Goal: Task Accomplishment & Management: Manage account settings

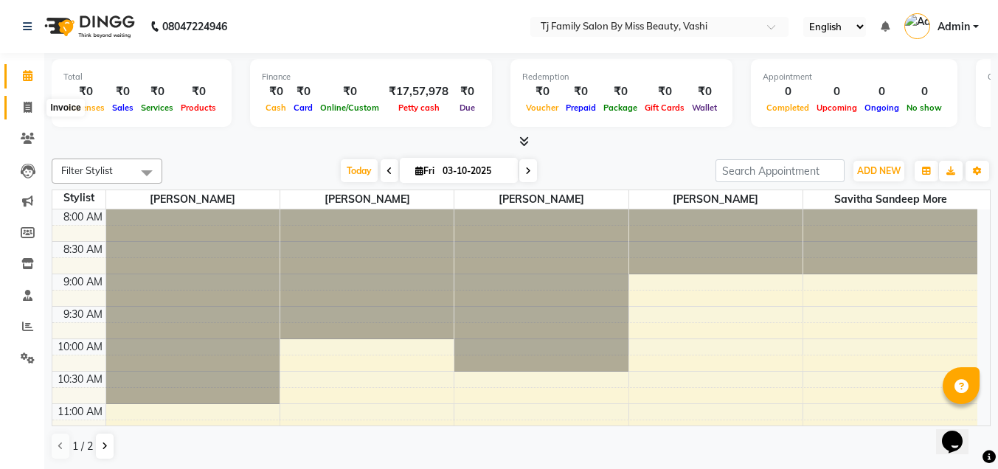
click at [29, 108] on icon at bounding box center [28, 107] width 8 height 11
select select "703"
select select "service"
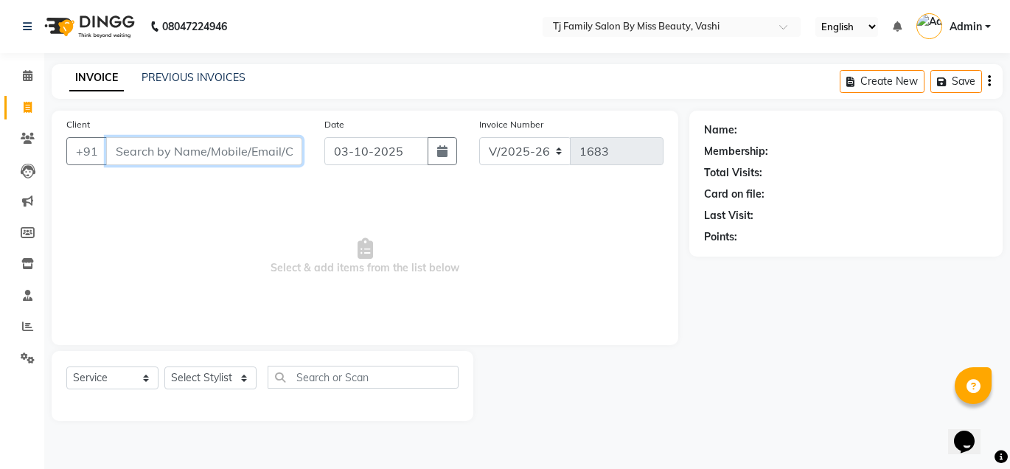
click at [163, 151] on input "Client" at bounding box center [204, 151] width 196 height 28
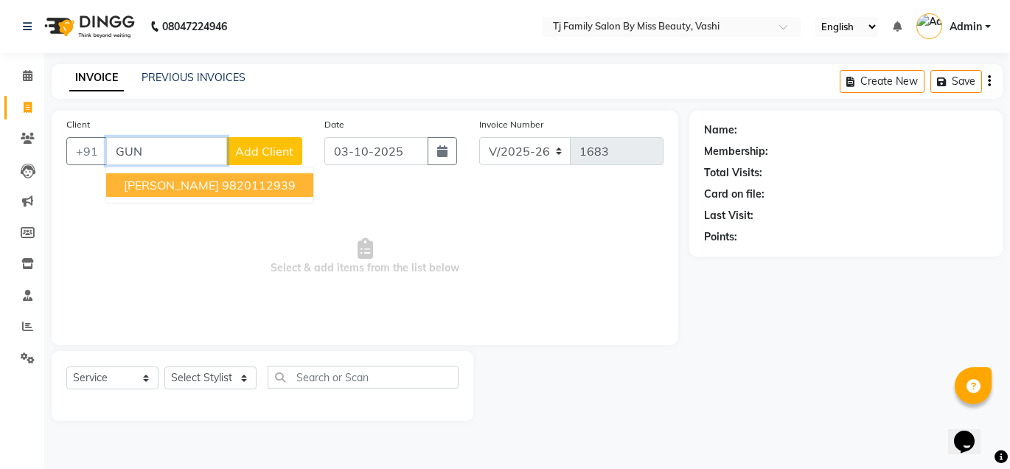
click at [275, 182] on button "Gunjan wahi 9820112939" at bounding box center [209, 185] width 207 height 24
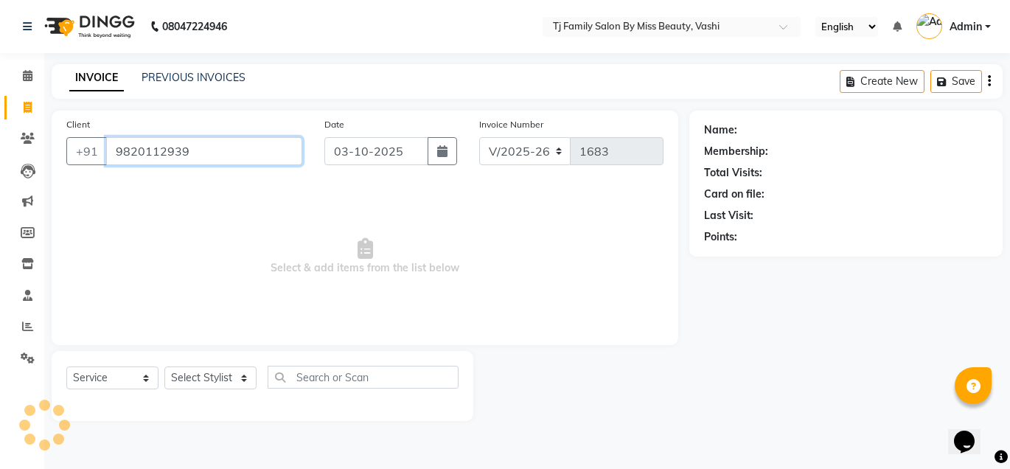
type input "9820112939"
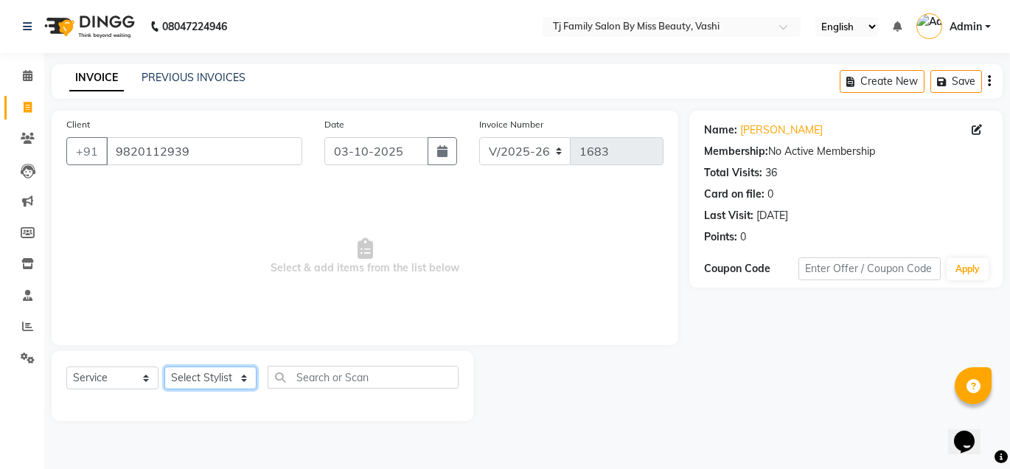
click at [202, 376] on select "Select Stylist deepak maitay [PERSON_NAME] [PERSON_NAME] Ramita [PERSON_NAME] […" at bounding box center [210, 377] width 92 height 23
select select "31842"
click at [164, 366] on select "Select Stylist deepak maitay [PERSON_NAME] [PERSON_NAME] Ramita [PERSON_NAME] […" at bounding box center [210, 377] width 92 height 23
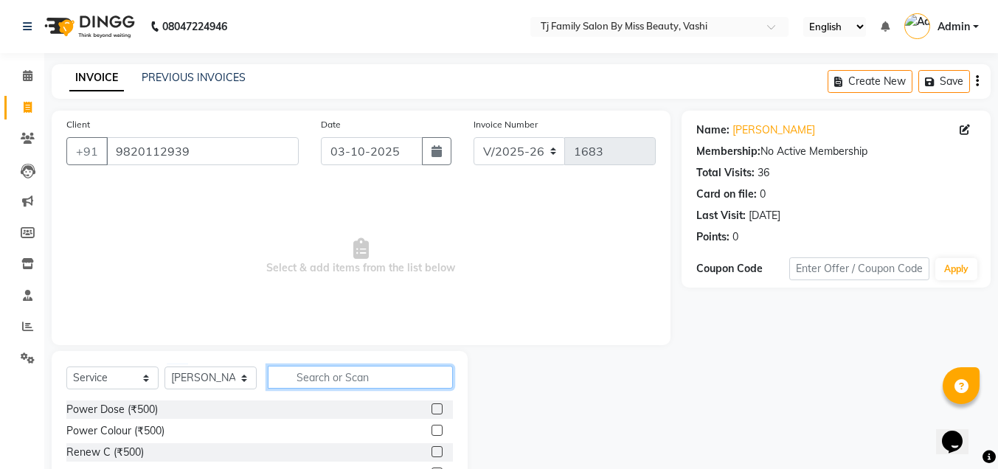
click at [358, 368] on input "text" at bounding box center [360, 377] width 185 height 23
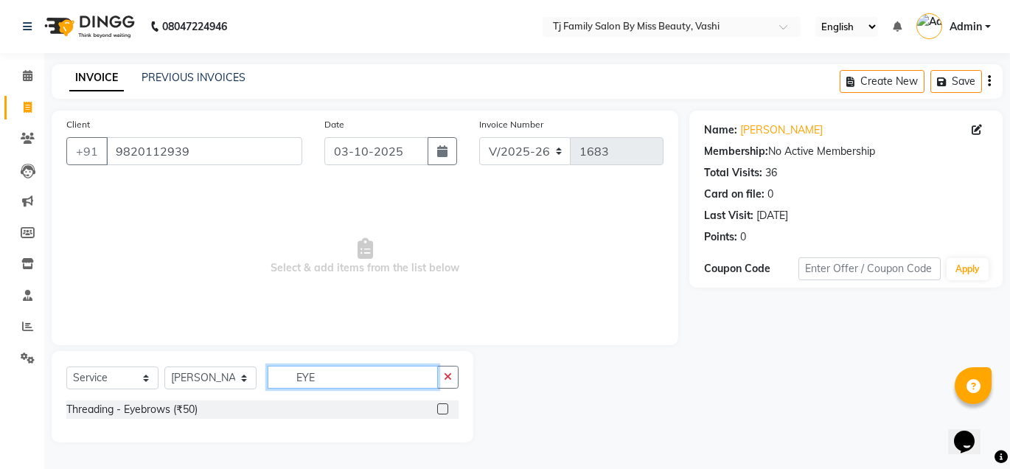
type input "EYE"
click at [442, 407] on label at bounding box center [442, 408] width 11 height 11
click at [442, 407] on input "checkbox" at bounding box center [442, 410] width 10 height 10
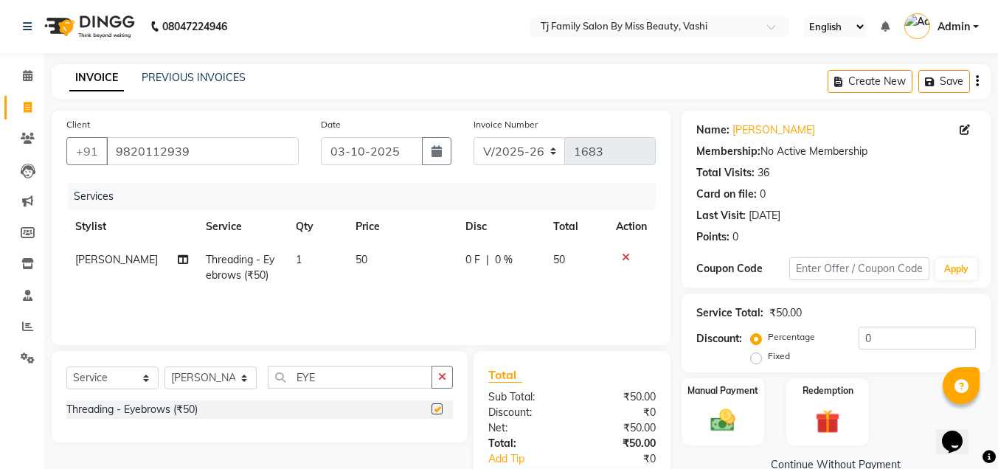
checkbox input "false"
click at [350, 249] on td "50" at bounding box center [401, 267] width 109 height 49
select select "31842"
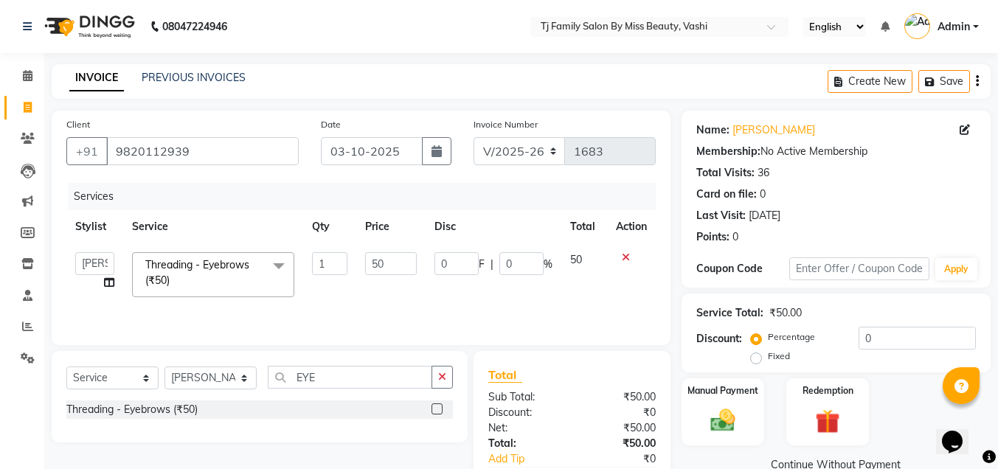
click at [361, 255] on td "50" at bounding box center [390, 274] width 69 height 63
click at [395, 264] on input "50" at bounding box center [391, 263] width 52 height 23
type input "5"
type input "75"
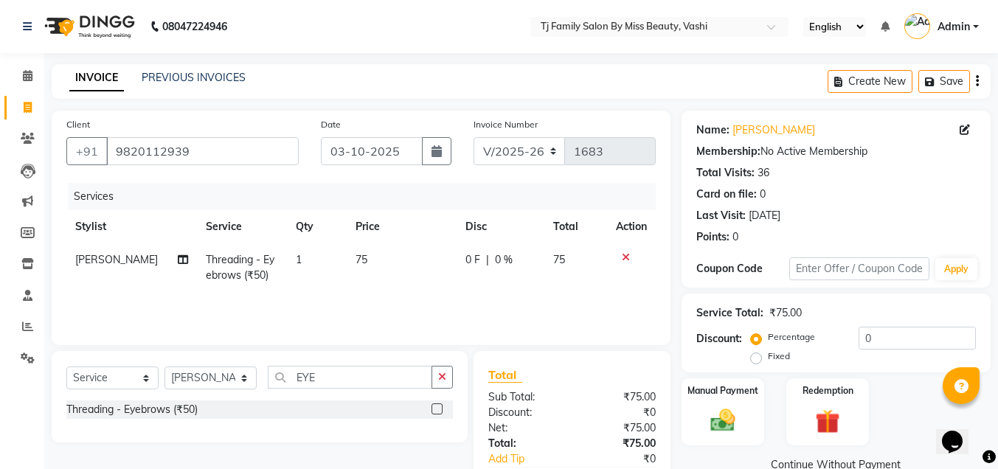
drag, startPoint x: 605, startPoint y: 290, endPoint x: 614, endPoint y: 314, distance: 25.9
click at [605, 290] on tr "Jayashree Shendage Threading - Eyebrows (₹50) 1 75 0 F | 0 % 75" at bounding box center [360, 267] width 589 height 49
click at [747, 408] on div "Manual Payment" at bounding box center [722, 412] width 86 height 70
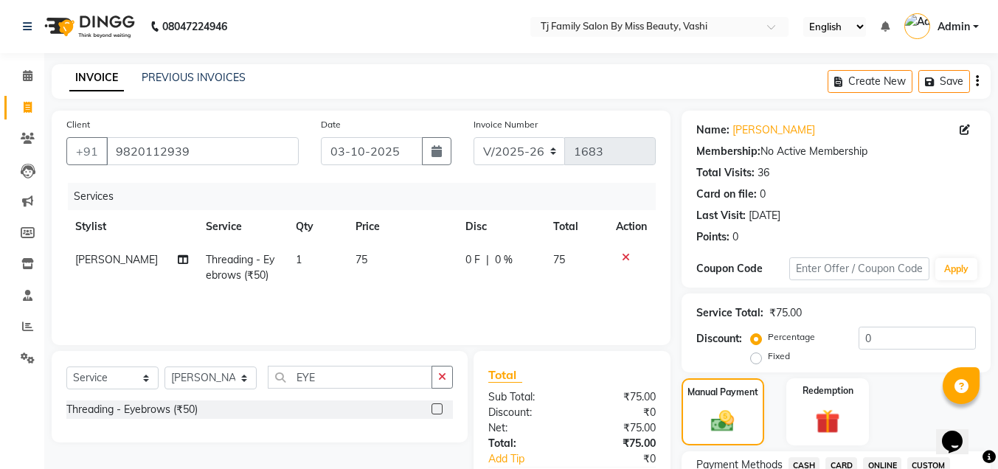
scroll to position [221, 0]
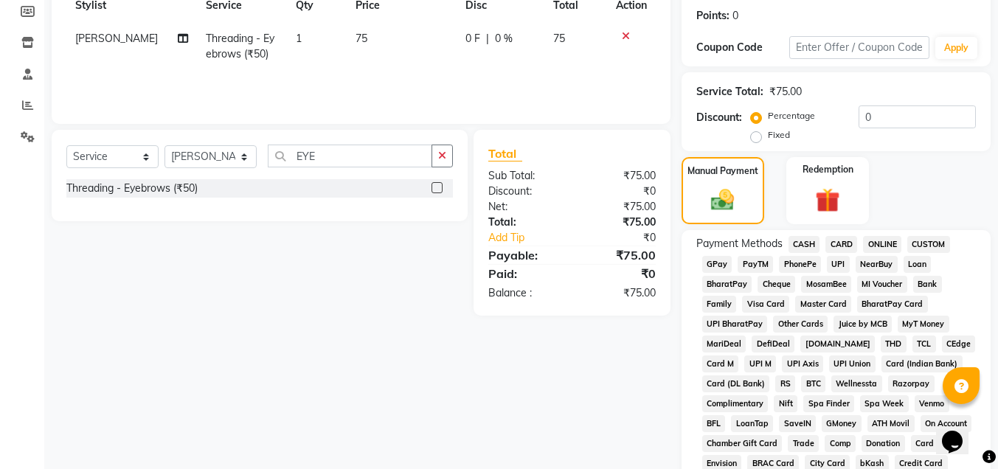
click at [725, 265] on span "GPay" at bounding box center [717, 264] width 30 height 17
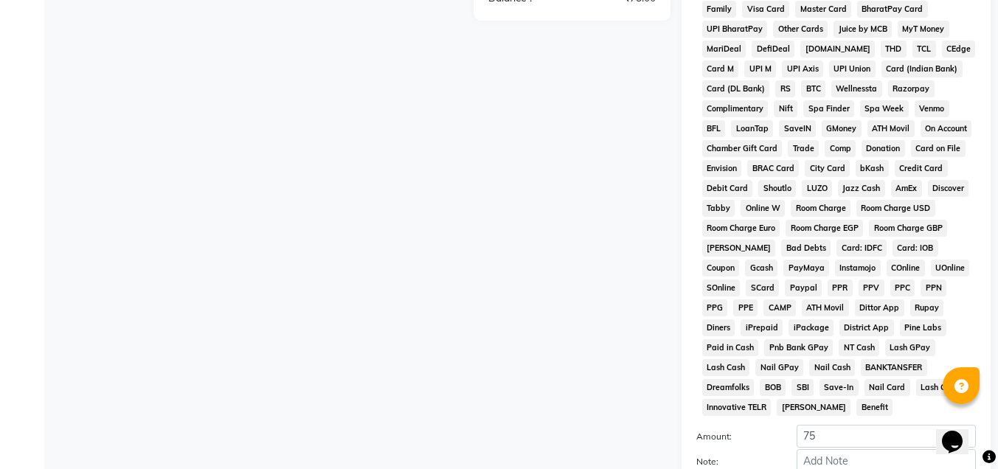
scroll to position [590, 0]
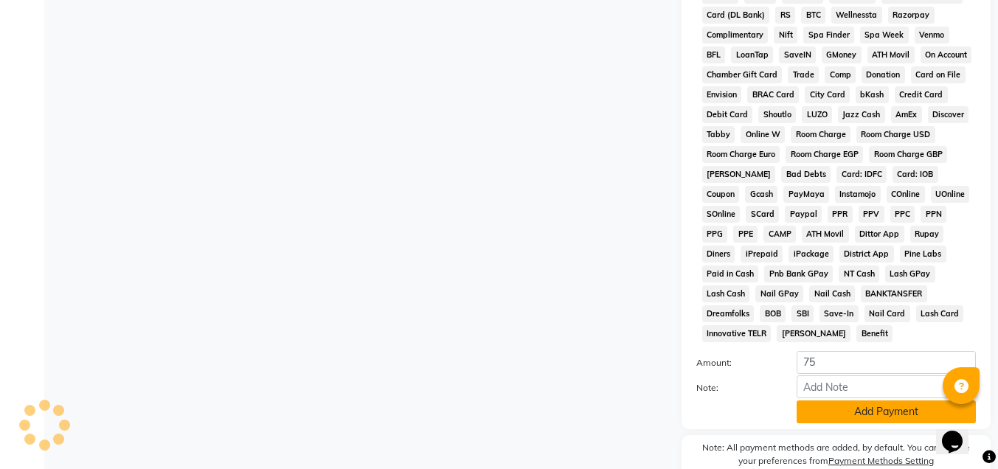
click at [856, 420] on button "Add Payment" at bounding box center [885, 411] width 179 height 23
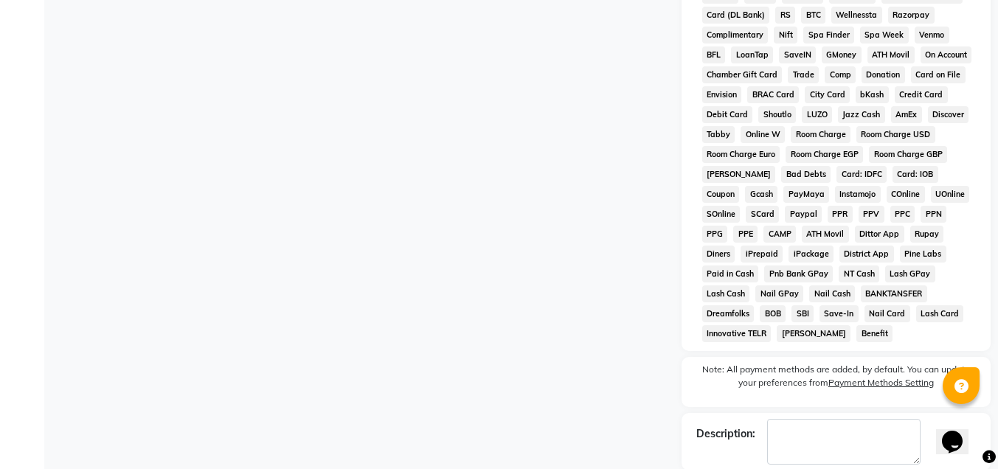
scroll to position [664, 0]
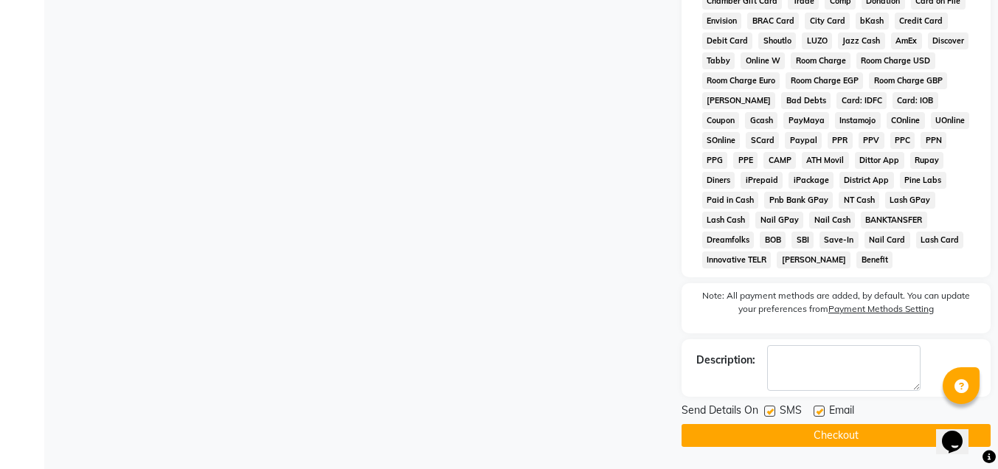
click at [866, 425] on button "Checkout" at bounding box center [835, 435] width 309 height 23
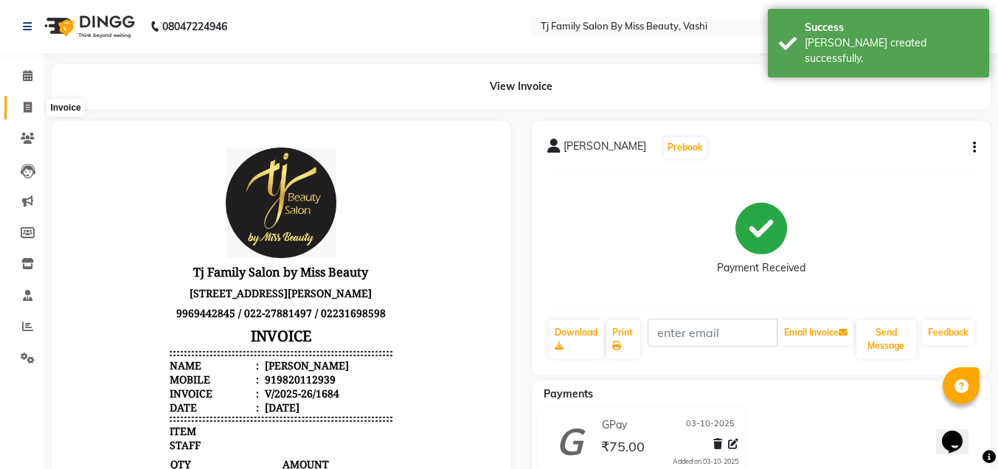
click at [27, 102] on icon at bounding box center [28, 107] width 8 height 11
select select "703"
select select "service"
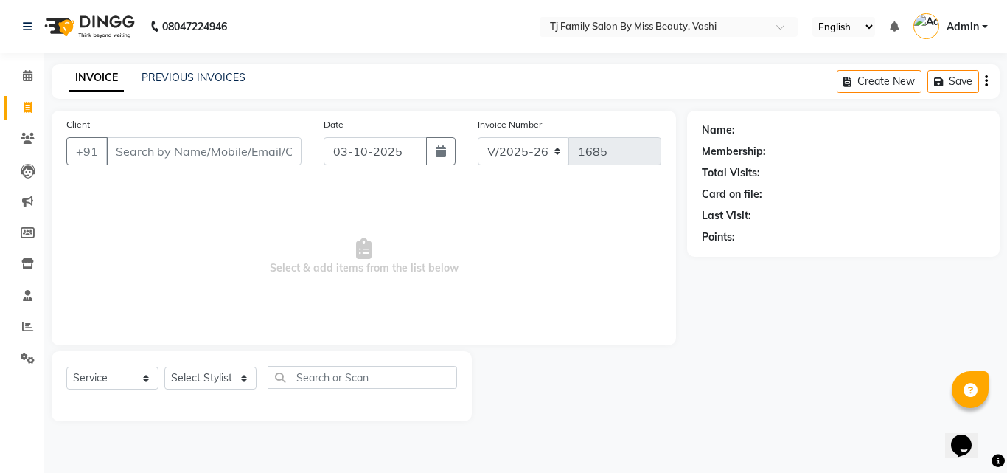
click at [232, 144] on input "Client" at bounding box center [203, 151] width 195 height 28
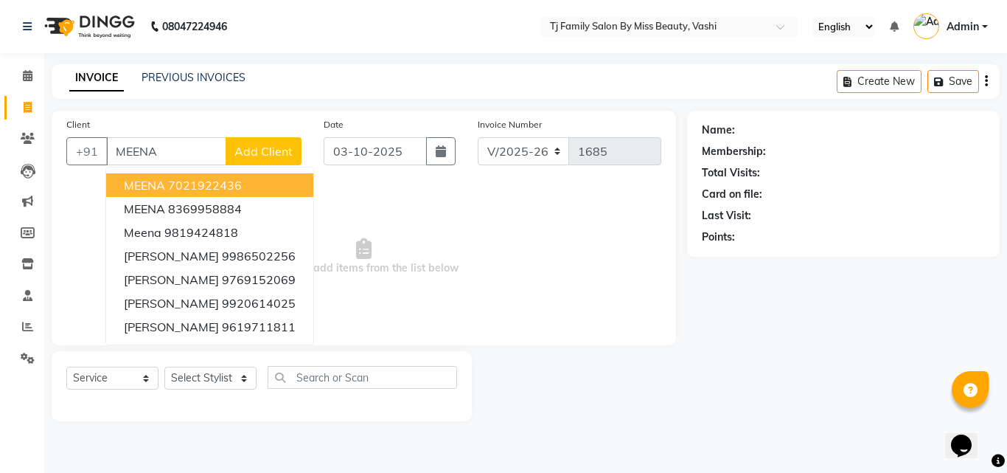
click at [270, 187] on button "MEENA 7021922436" at bounding box center [209, 185] width 207 height 24
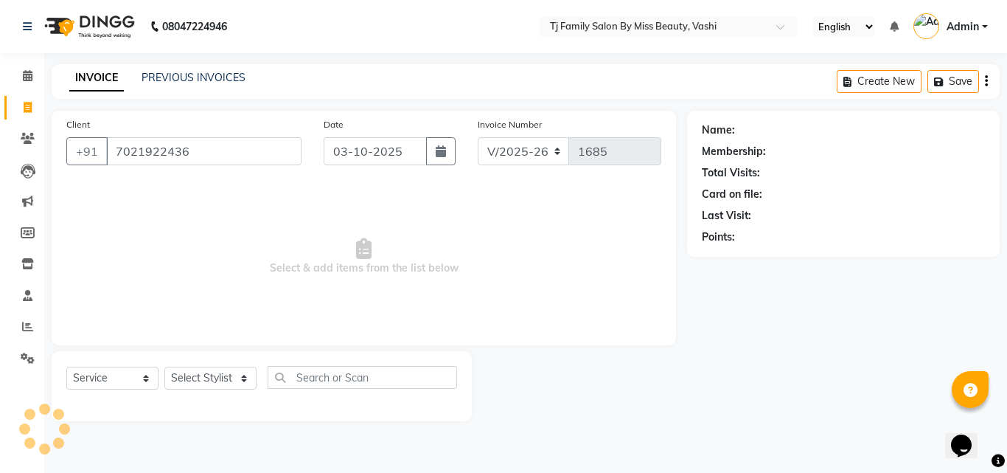
type input "7021922436"
click at [202, 380] on select "Select Stylist deepak maitay [PERSON_NAME] [PERSON_NAME] Ramita [PERSON_NAME] […" at bounding box center [210, 377] width 92 height 23
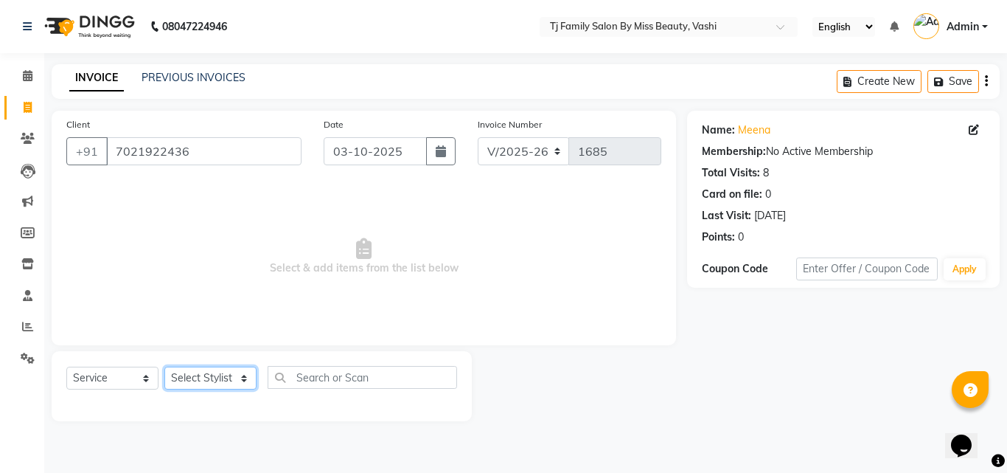
select select "10804"
click at [164, 366] on select "Select Stylist deepak maitay [PERSON_NAME] [PERSON_NAME] Ramita [PERSON_NAME] […" at bounding box center [210, 377] width 92 height 23
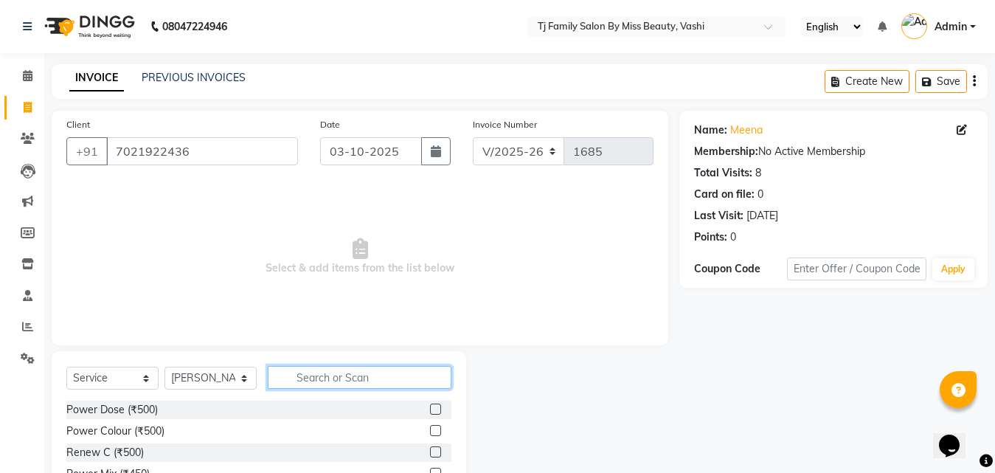
click at [324, 366] on input "text" at bounding box center [360, 377] width 184 height 23
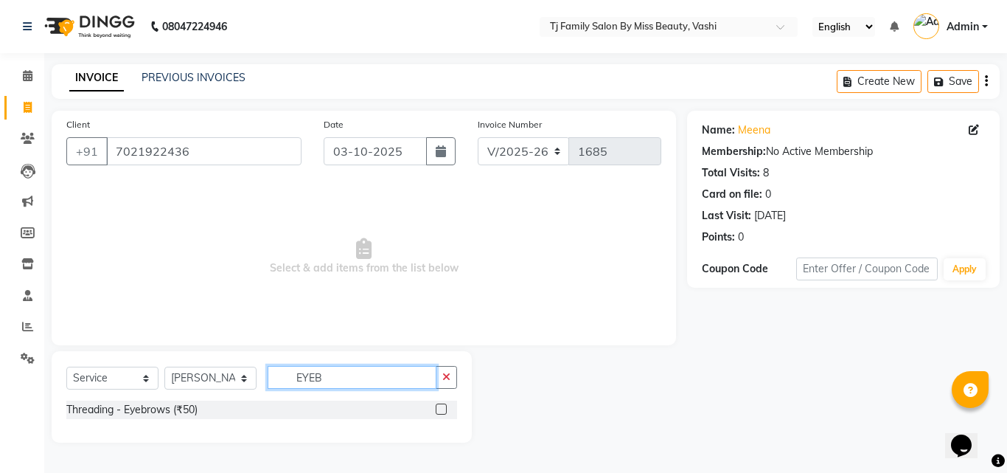
type input "EYEB"
click at [439, 406] on label at bounding box center [441, 408] width 11 height 11
click at [439, 406] on input "checkbox" at bounding box center [441, 410] width 10 height 10
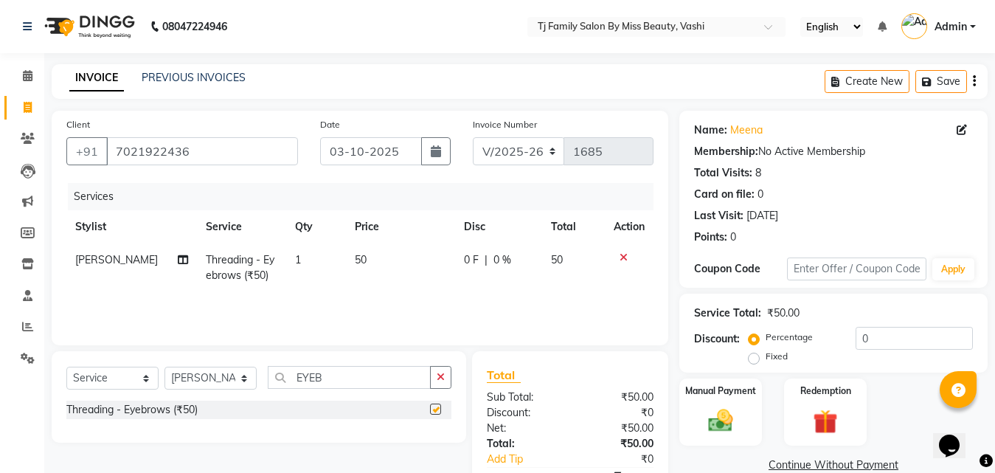
checkbox input "false"
click at [352, 147] on input "03-10-2025" at bounding box center [371, 151] width 102 height 28
select select "10"
select select "2025"
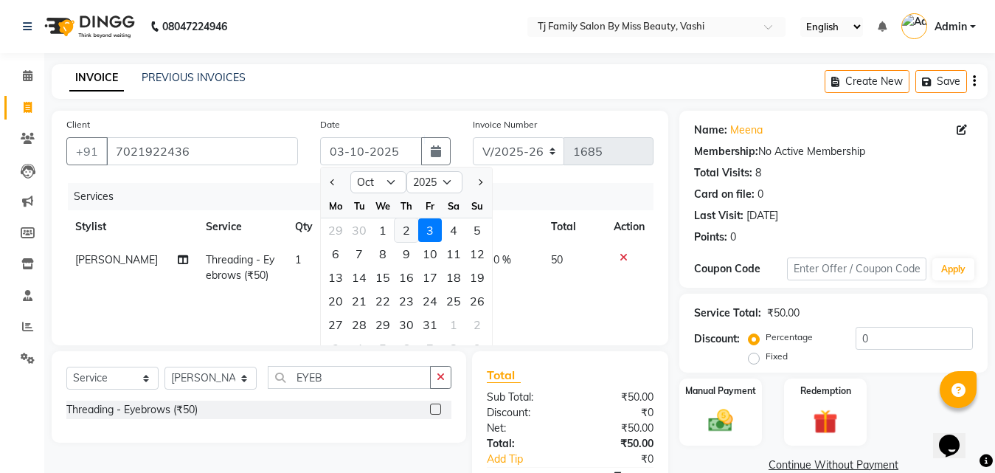
click at [407, 230] on div "2" at bounding box center [406, 230] width 24 height 24
type input "02-10-2025"
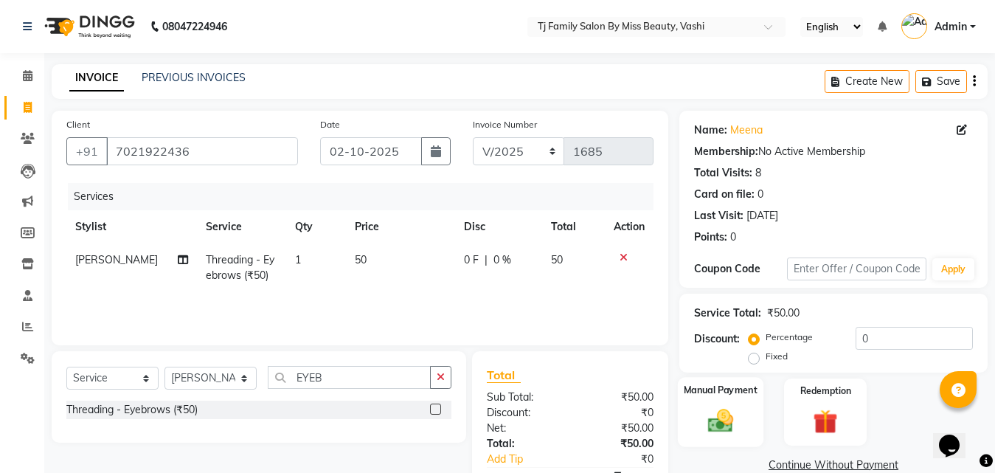
click at [734, 395] on label "Manual Payment" at bounding box center [721, 390] width 74 height 14
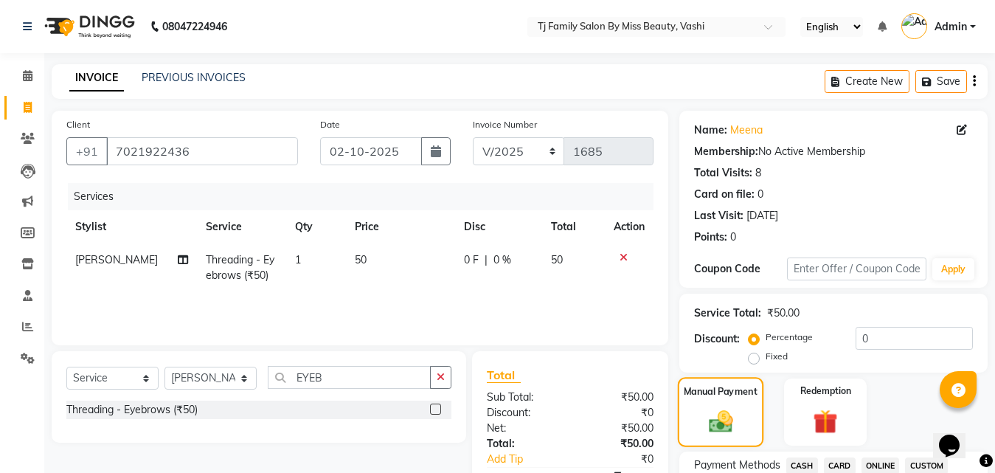
scroll to position [74, 0]
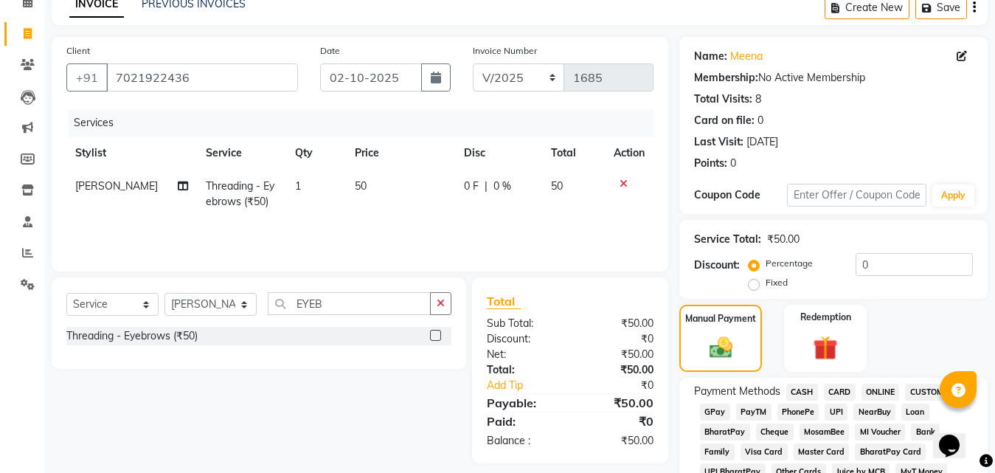
click at [794, 388] on span "CASH" at bounding box center [802, 391] width 32 height 17
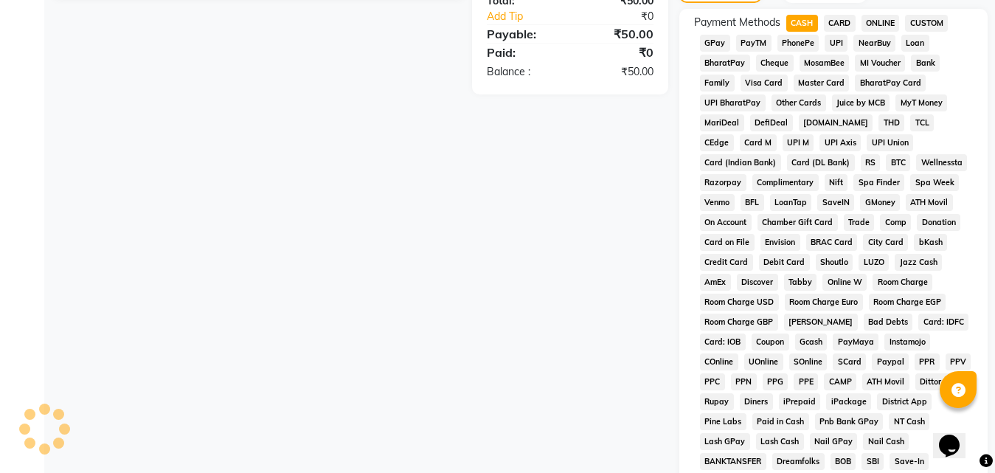
scroll to position [590, 0]
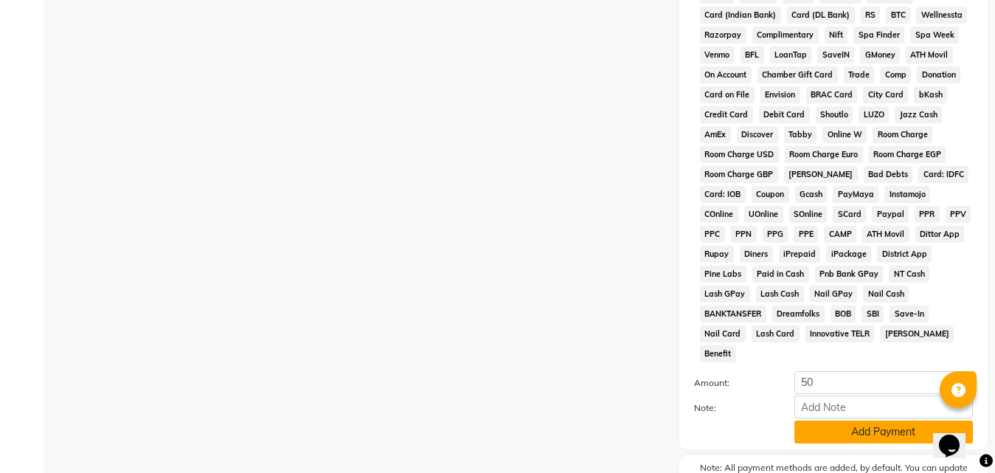
click at [837, 420] on button "Add Payment" at bounding box center [883, 431] width 178 height 23
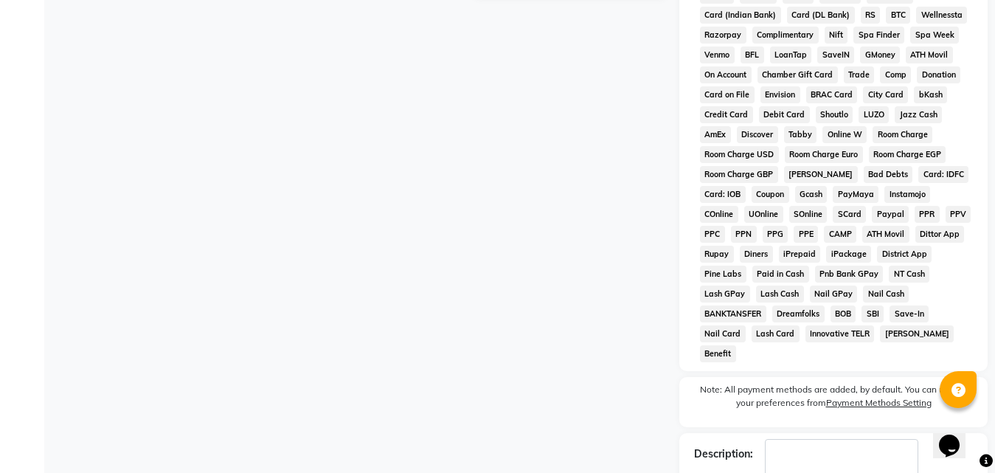
scroll to position [660, 0]
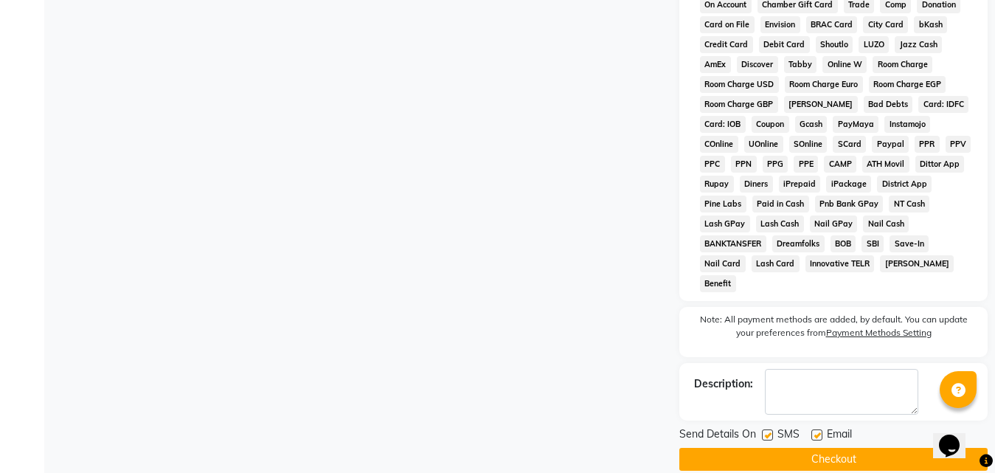
click at [842, 448] on button "Checkout" at bounding box center [833, 459] width 308 height 23
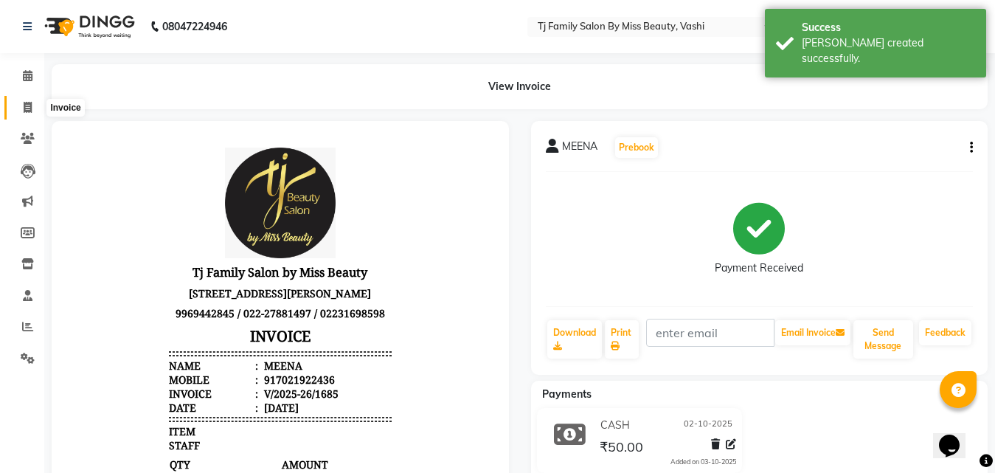
click at [25, 105] on icon at bounding box center [28, 107] width 8 height 11
select select "service"
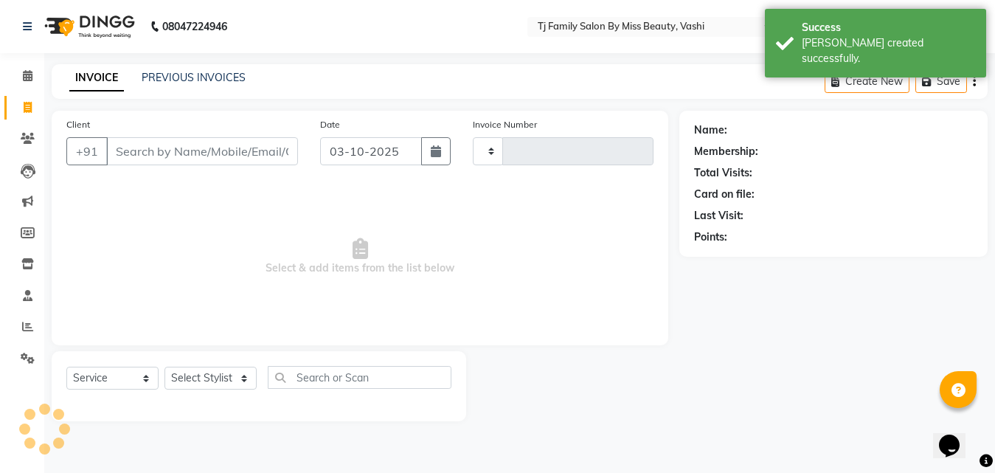
type input "1686"
select select "703"
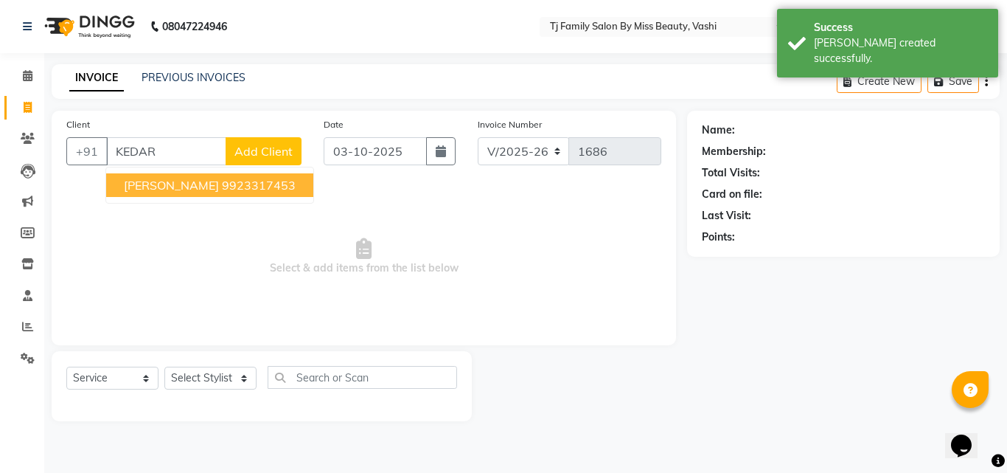
click at [226, 178] on ngb-highlight "9923317453" at bounding box center [259, 185] width 74 height 15
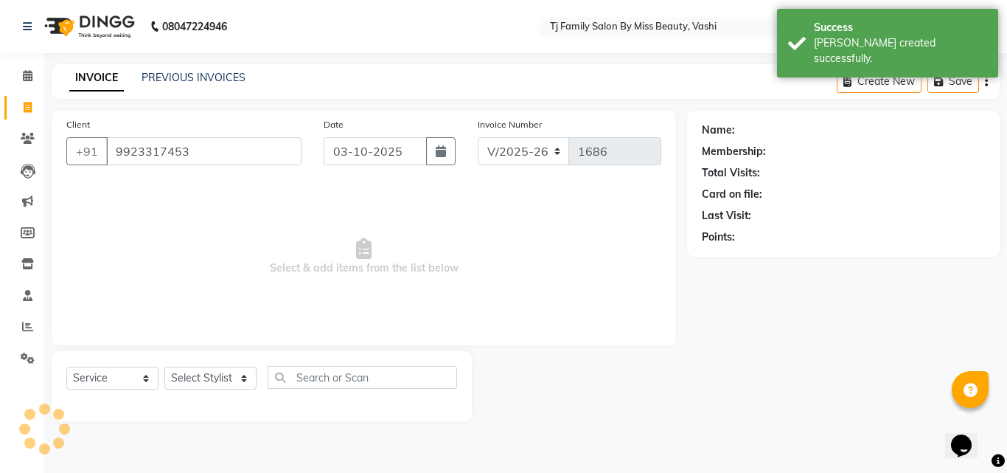
type input "9923317453"
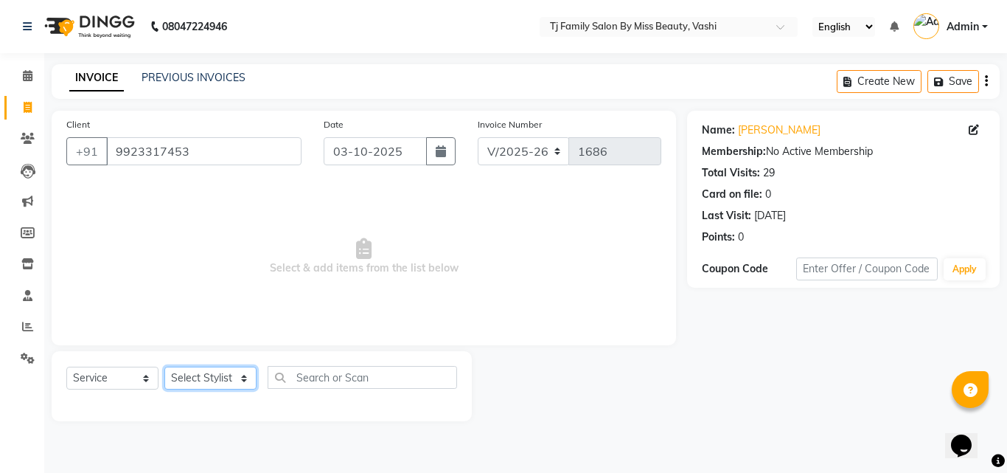
click at [213, 380] on select "Select Stylist deepak maitay [PERSON_NAME] [PERSON_NAME] Ramita [PERSON_NAME] […" at bounding box center [210, 377] width 92 height 23
select select "31842"
click at [164, 366] on select "Select Stylist deepak maitay [PERSON_NAME] [PERSON_NAME] Ramita [PERSON_NAME] […" at bounding box center [210, 377] width 92 height 23
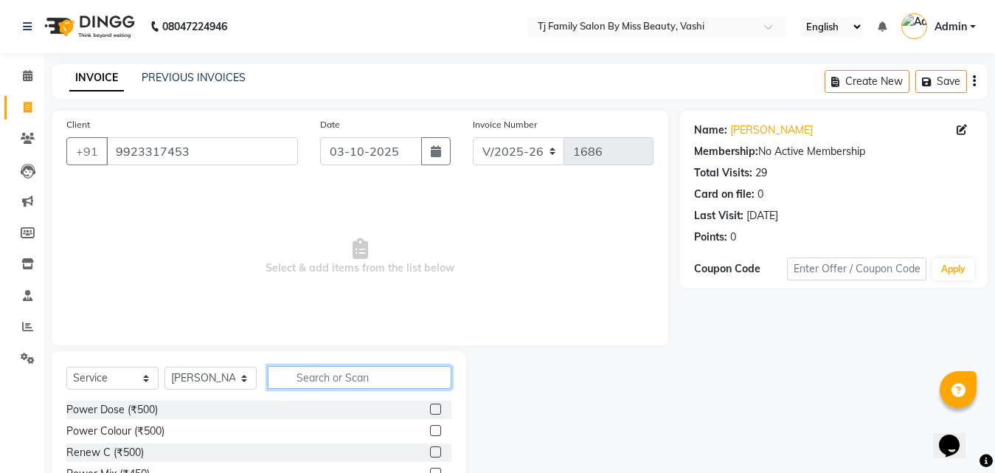
click at [314, 371] on input "text" at bounding box center [360, 377] width 184 height 23
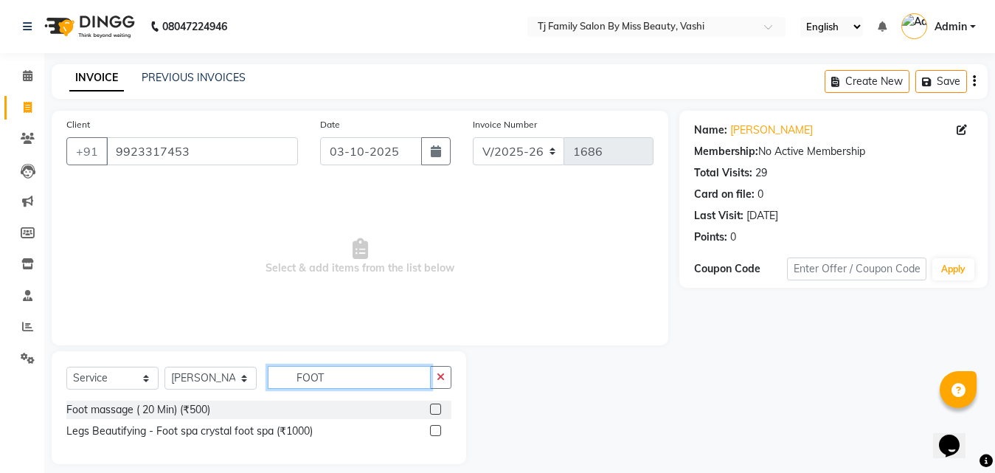
type input "FOOT"
click at [434, 407] on label at bounding box center [435, 408] width 11 height 11
click at [434, 407] on input "checkbox" at bounding box center [435, 410] width 10 height 10
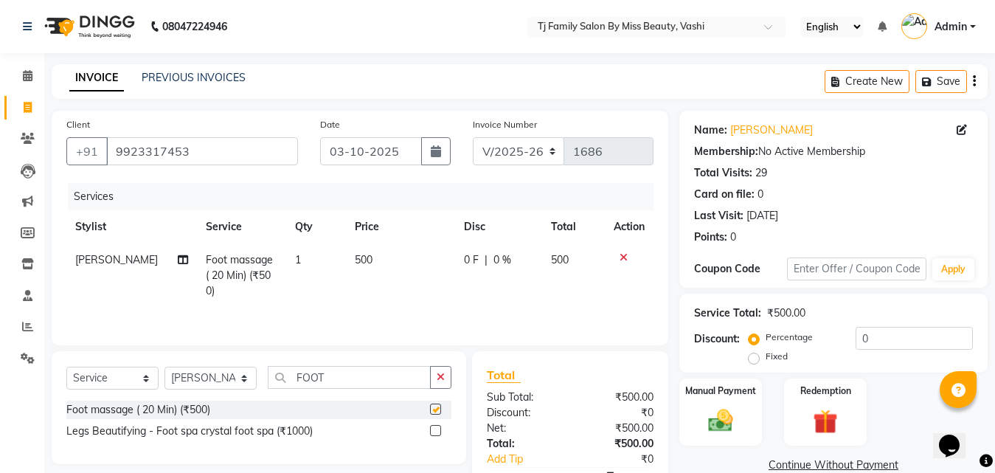
checkbox input "false"
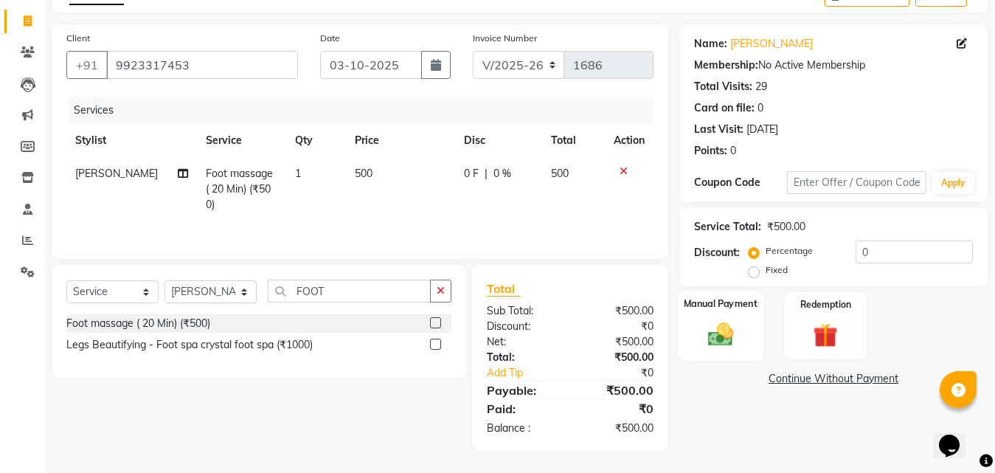
click at [698, 331] on div "Manual Payment" at bounding box center [721, 326] width 86 height 70
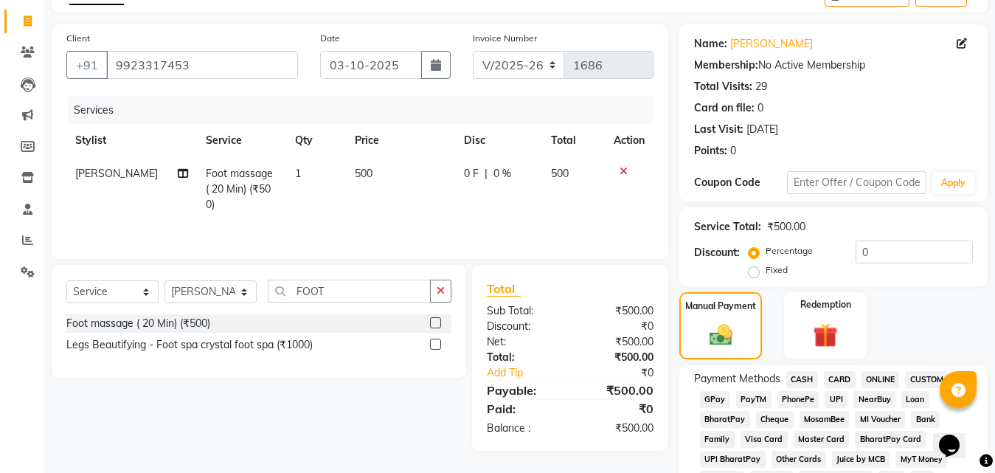
click at [814, 380] on span "CASH" at bounding box center [802, 379] width 32 height 17
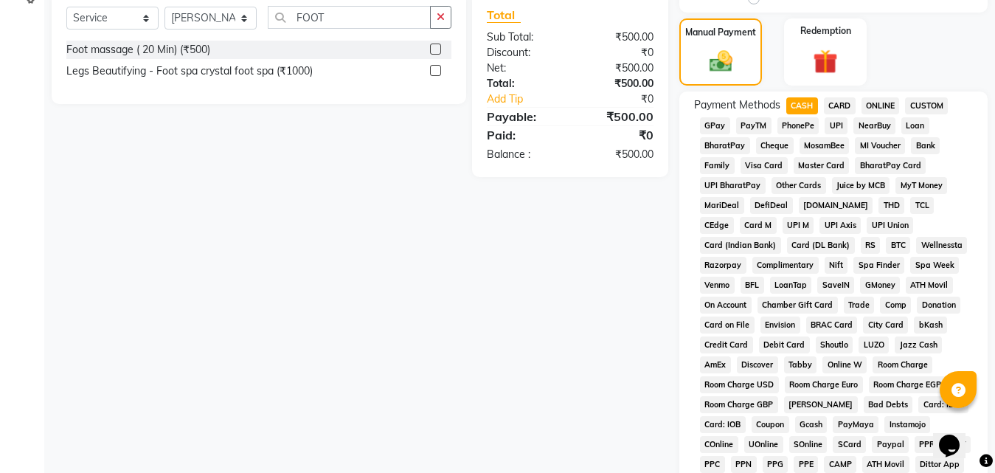
scroll to position [65, 0]
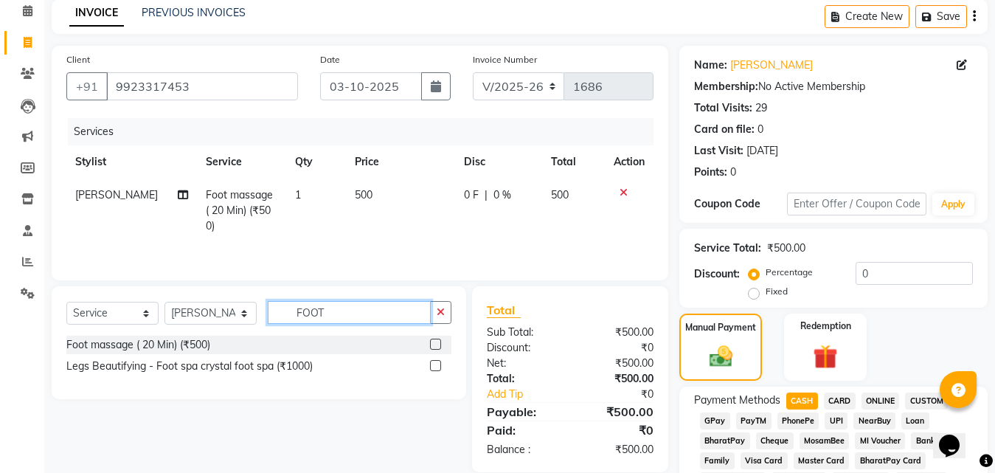
click at [364, 302] on input "FOOT" at bounding box center [349, 312] width 163 height 23
type input "F"
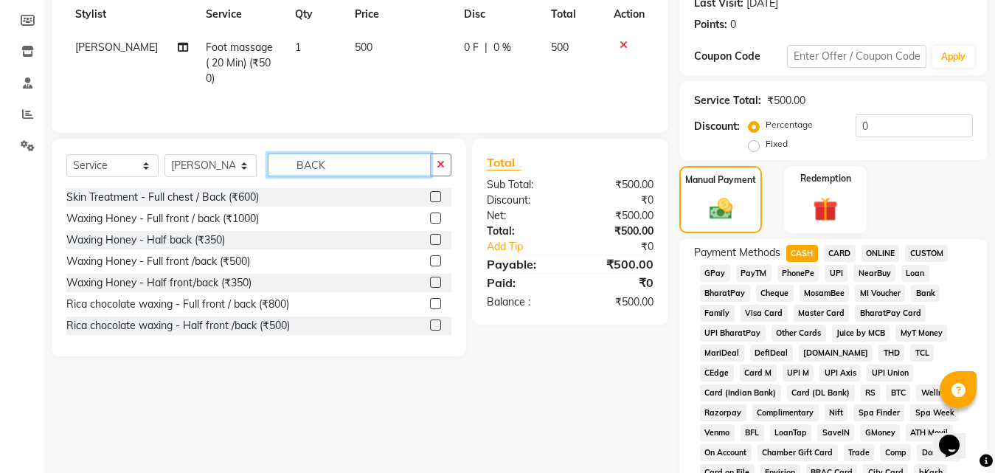
scroll to position [139, 0]
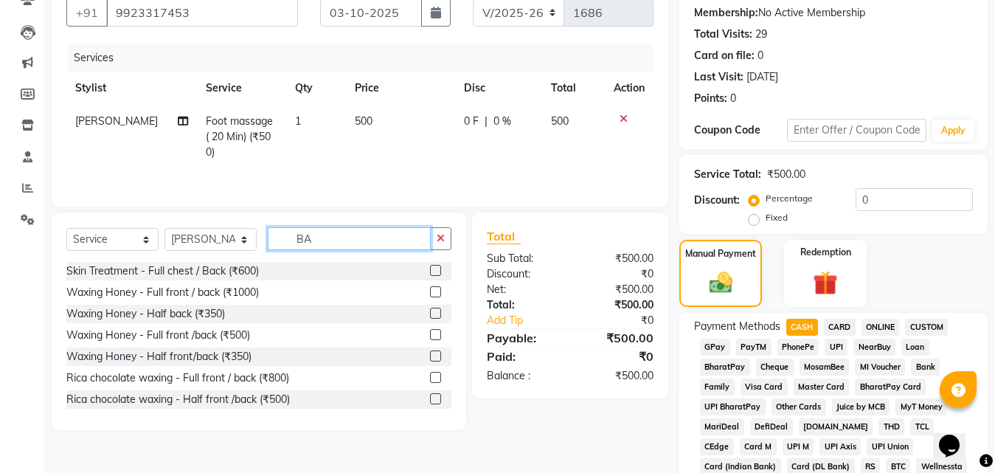
type input "B"
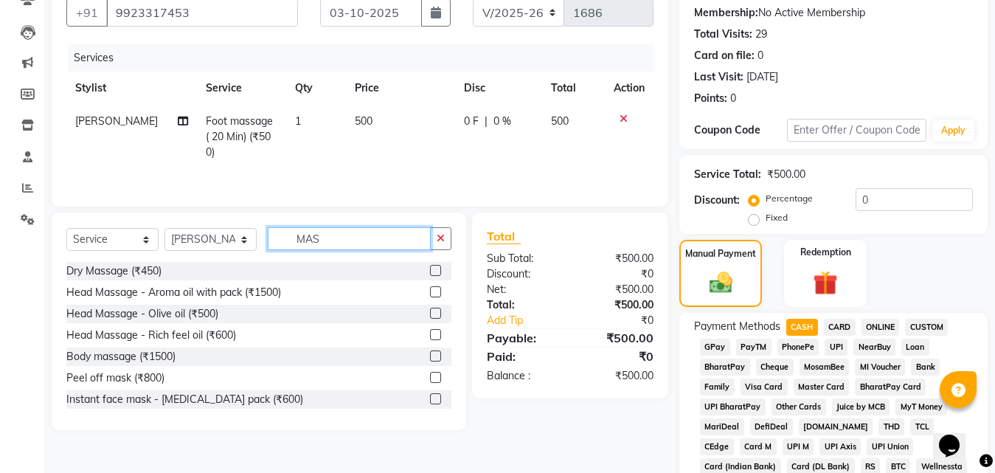
type input "MAS"
click at [430, 352] on label at bounding box center [435, 355] width 11 height 11
click at [430, 352] on input "checkbox" at bounding box center [435, 357] width 10 height 10
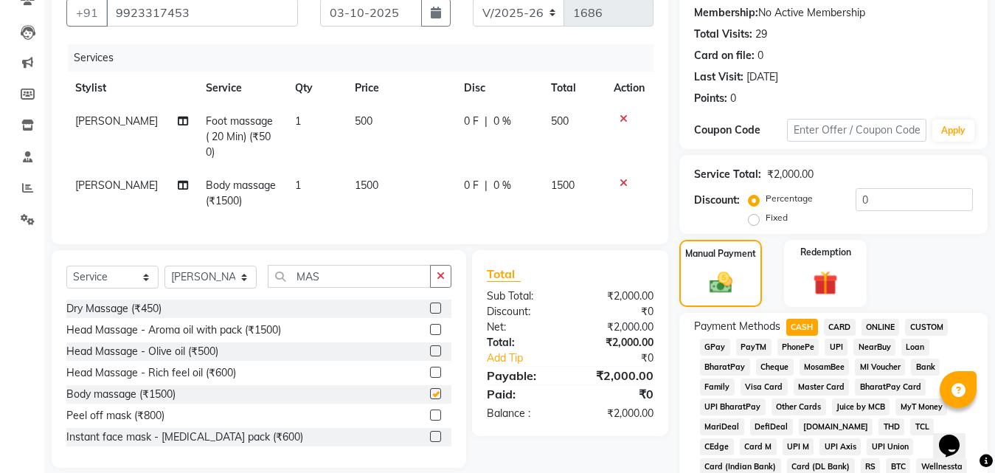
checkbox input "false"
click at [361, 178] on span "1500" at bounding box center [367, 184] width 24 height 13
select select "31842"
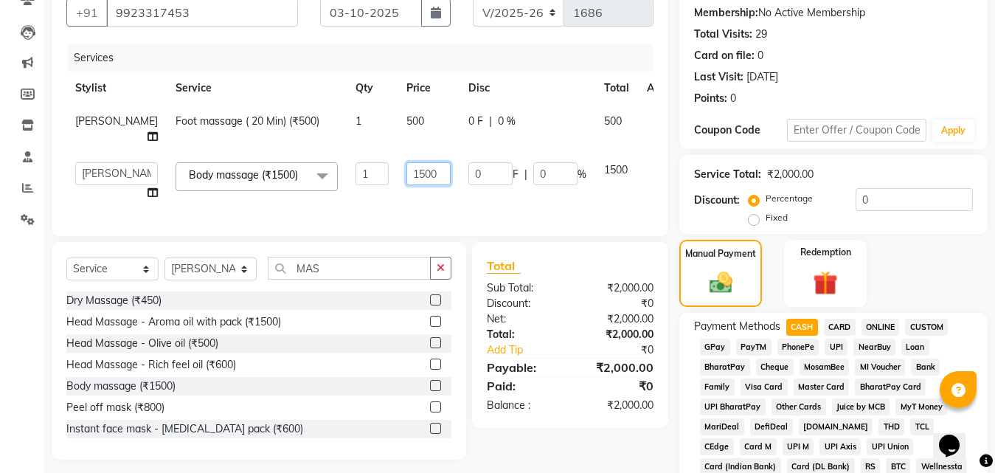
click at [407, 185] on input "1500" at bounding box center [428, 173] width 44 height 23
type input "1"
type input "800"
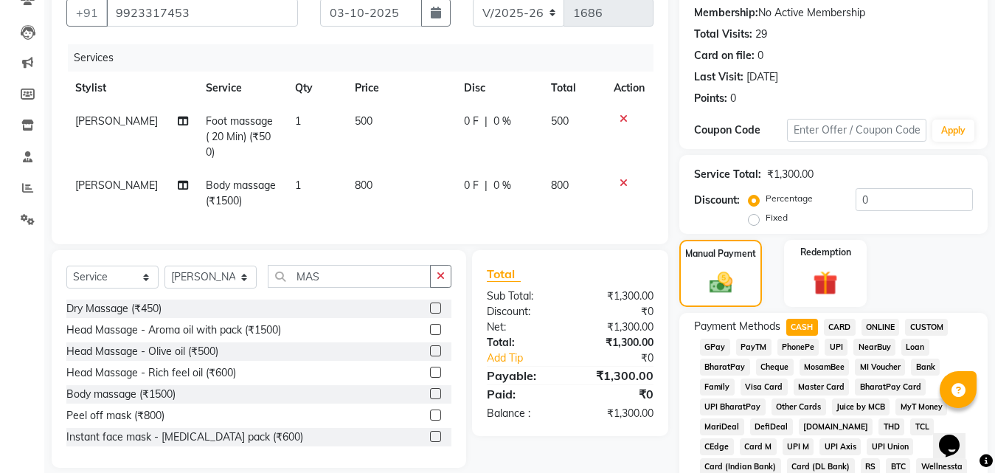
click at [589, 211] on div "Services Stylist Service Qty Price Disc Total Action Jayashree Shendage Foot ma…" at bounding box center [359, 136] width 587 height 185
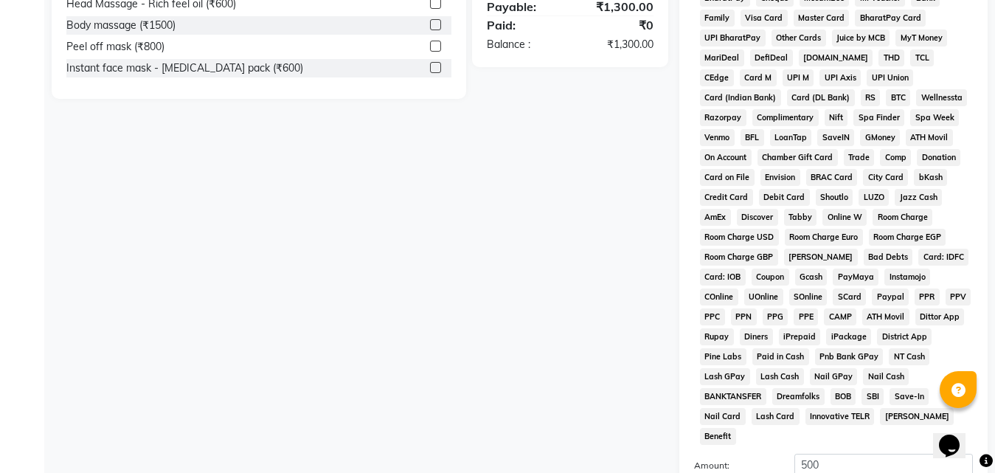
scroll to position [581, 0]
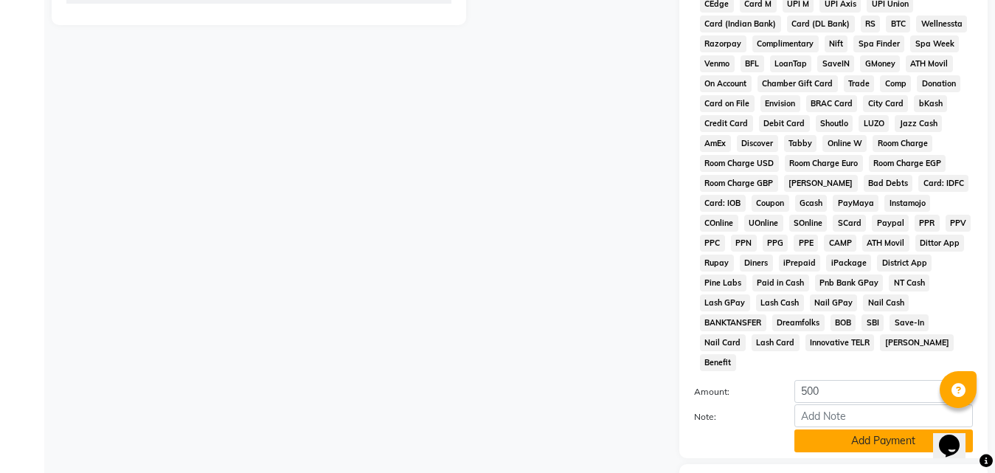
click at [858, 429] on button "Add Payment" at bounding box center [883, 440] width 178 height 23
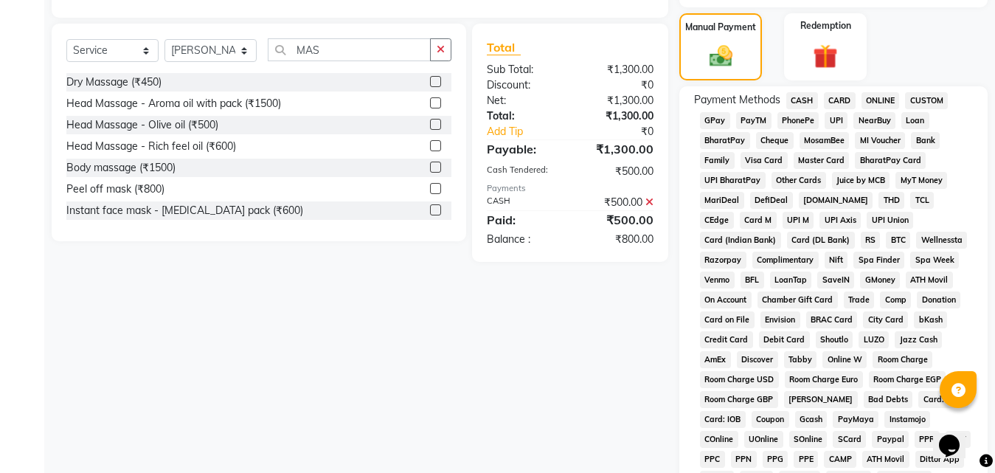
scroll to position [218, 0]
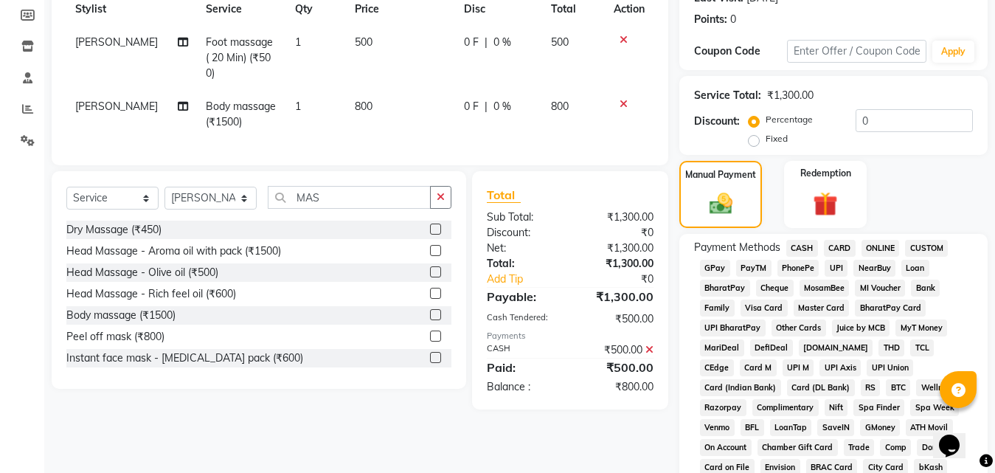
click at [800, 245] on span "CASH" at bounding box center [802, 248] width 32 height 17
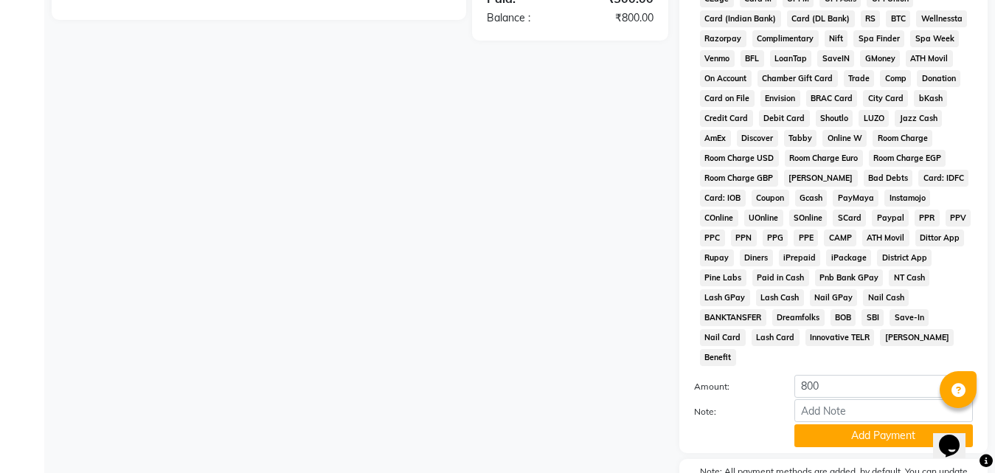
scroll to position [738, 0]
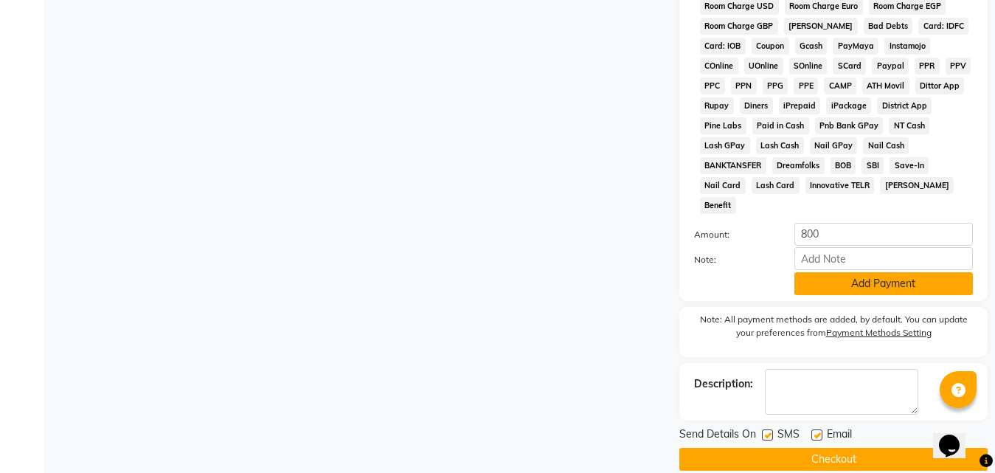
click at [872, 272] on button "Add Payment" at bounding box center [883, 283] width 178 height 23
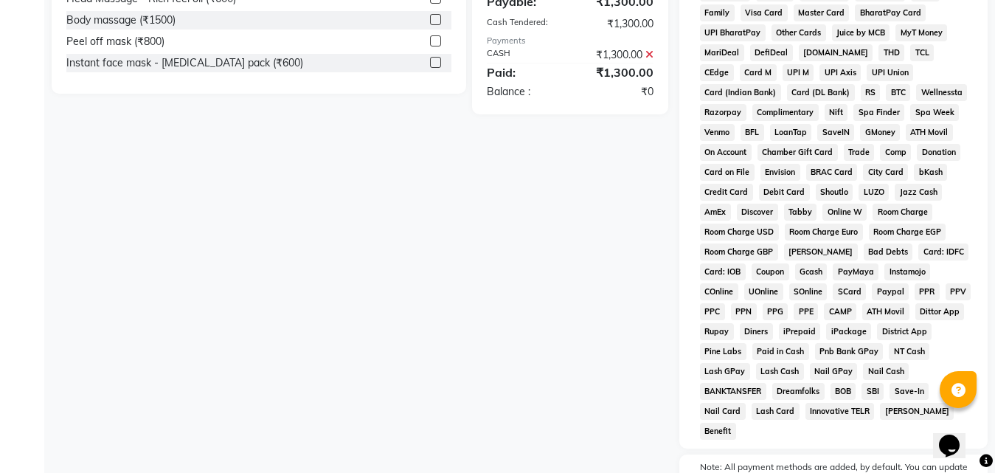
scroll to position [660, 0]
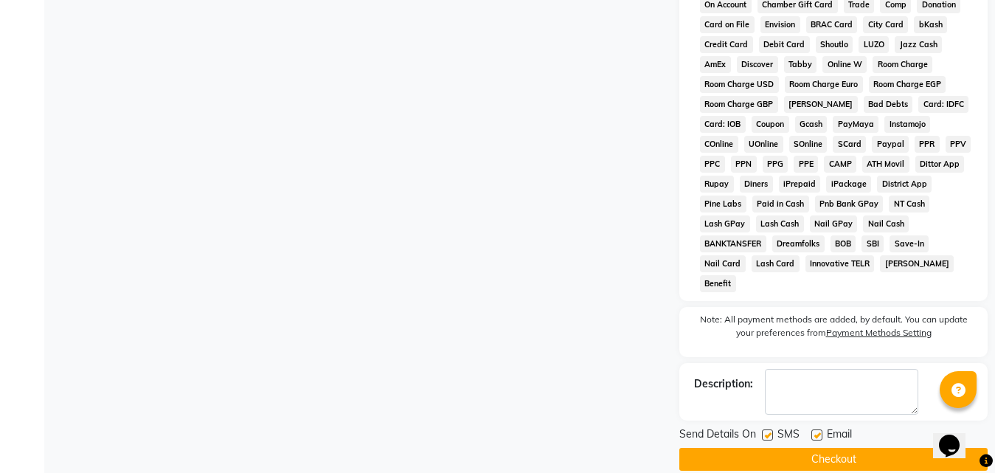
click at [852, 448] on button "Checkout" at bounding box center [833, 459] width 308 height 23
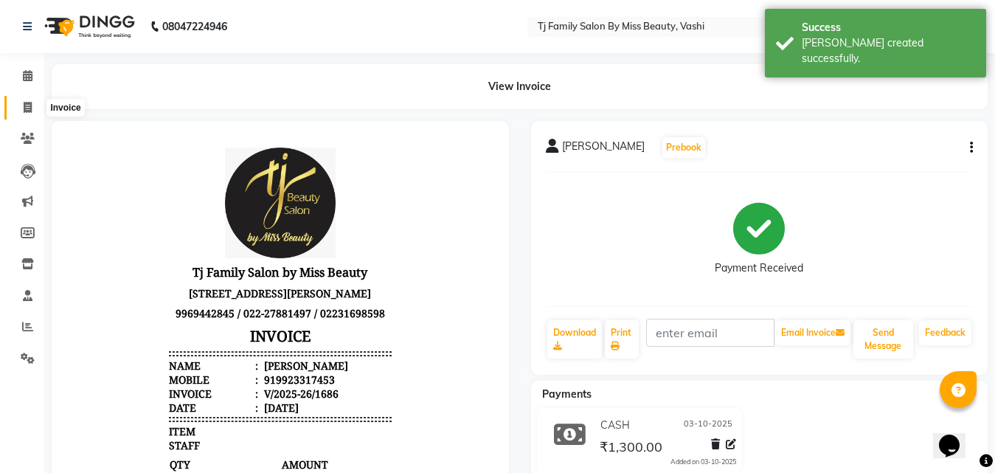
click at [24, 105] on icon at bounding box center [28, 107] width 8 height 11
select select "703"
select select "service"
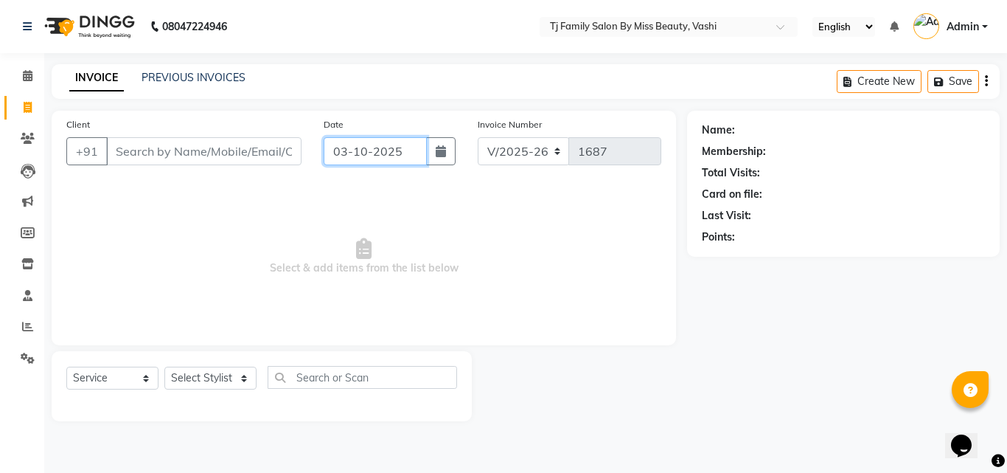
click at [380, 153] on input "03-10-2025" at bounding box center [375, 151] width 103 height 28
select select "10"
select select "2025"
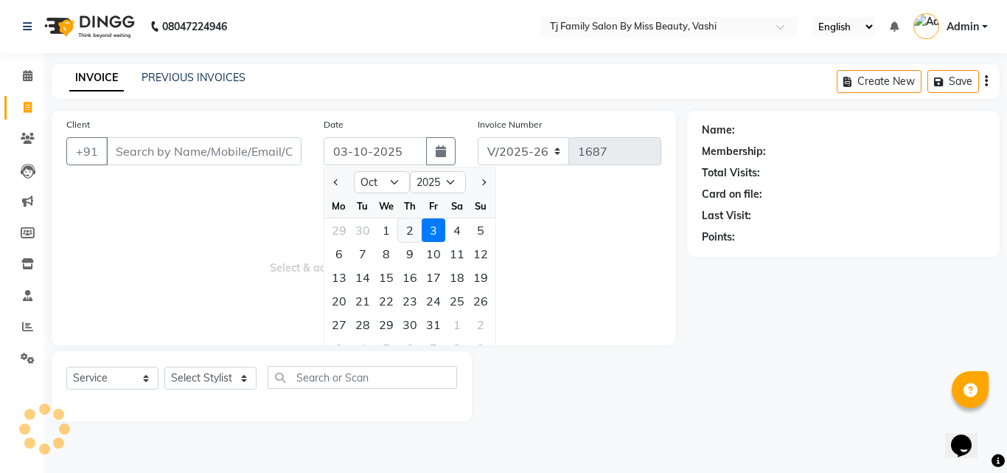
click at [408, 230] on div "2" at bounding box center [410, 230] width 24 height 24
type input "02-10-2025"
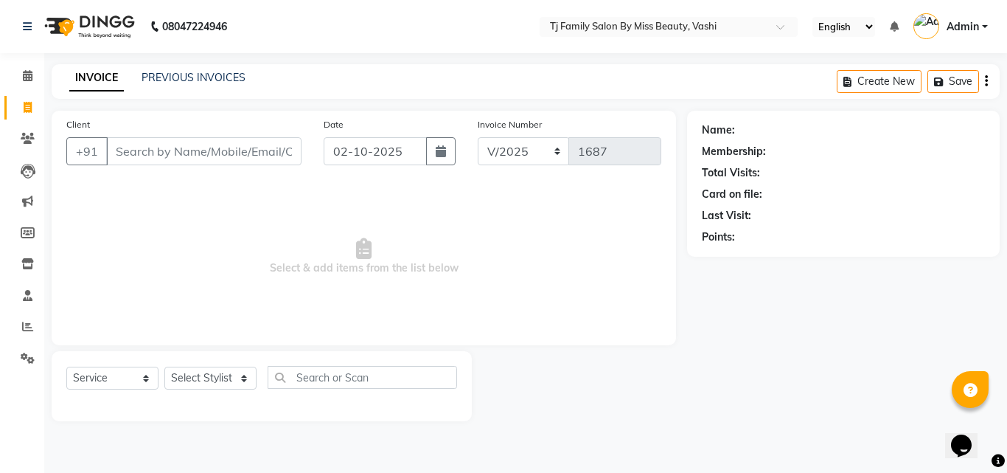
click at [207, 166] on div "Client +91" at bounding box center [183, 146] width 257 height 60
click at [209, 150] on input "Client" at bounding box center [203, 151] width 195 height 28
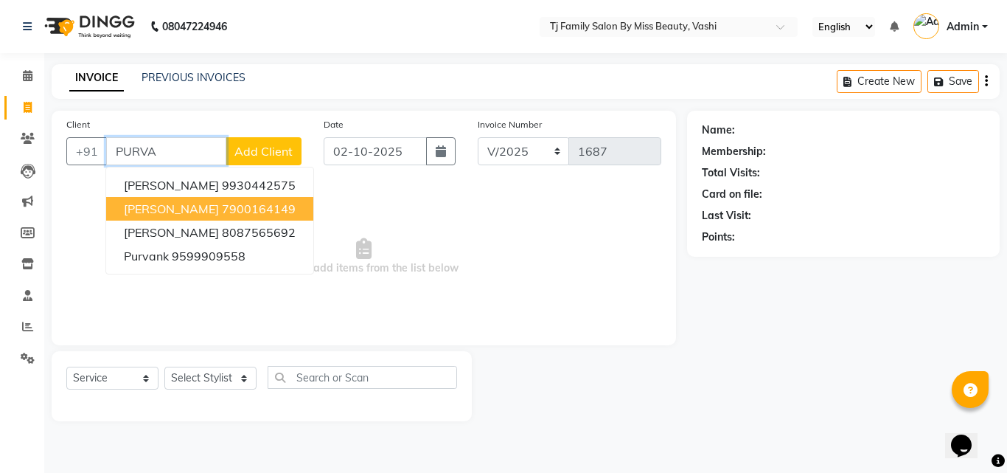
click at [198, 204] on button "purva jadhav 7900164149" at bounding box center [209, 209] width 207 height 24
type input "7900164149"
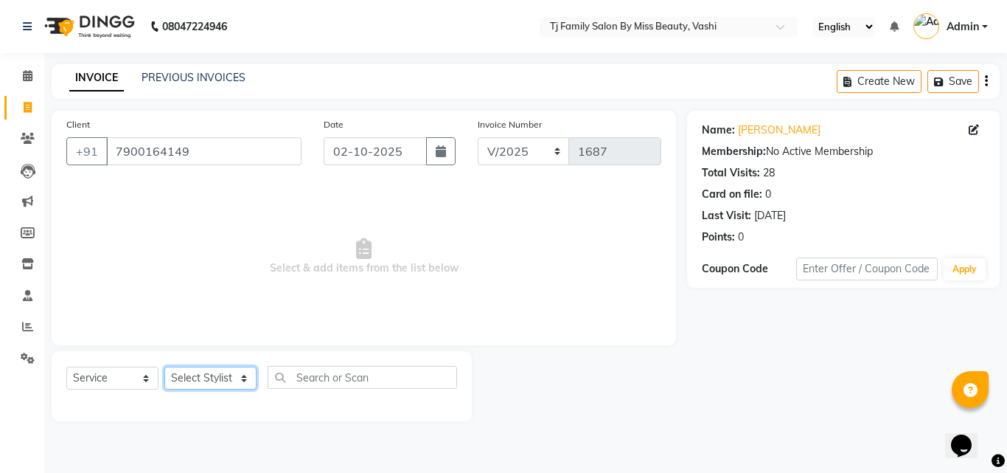
click at [200, 372] on select "Select Stylist deepak maitay [PERSON_NAME] [PERSON_NAME] Ramita [PERSON_NAME] […" at bounding box center [210, 377] width 92 height 23
select select "10804"
click at [164, 366] on select "Select Stylist deepak maitay [PERSON_NAME] [PERSON_NAME] Ramita [PERSON_NAME] […" at bounding box center [210, 377] width 92 height 23
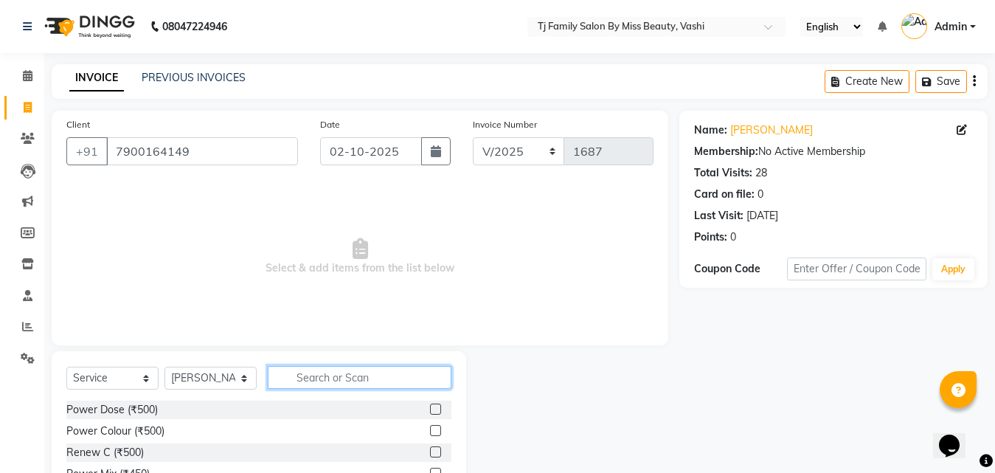
click at [349, 376] on input "text" at bounding box center [360, 377] width 184 height 23
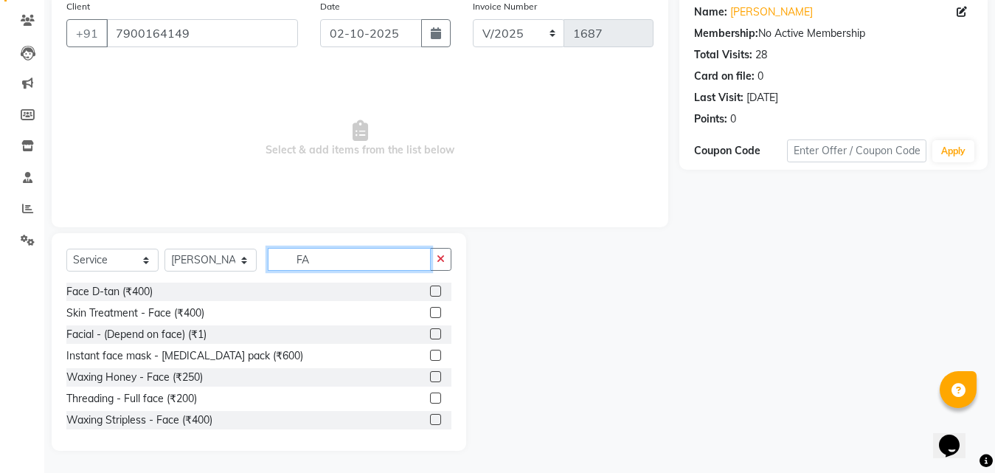
type input "F"
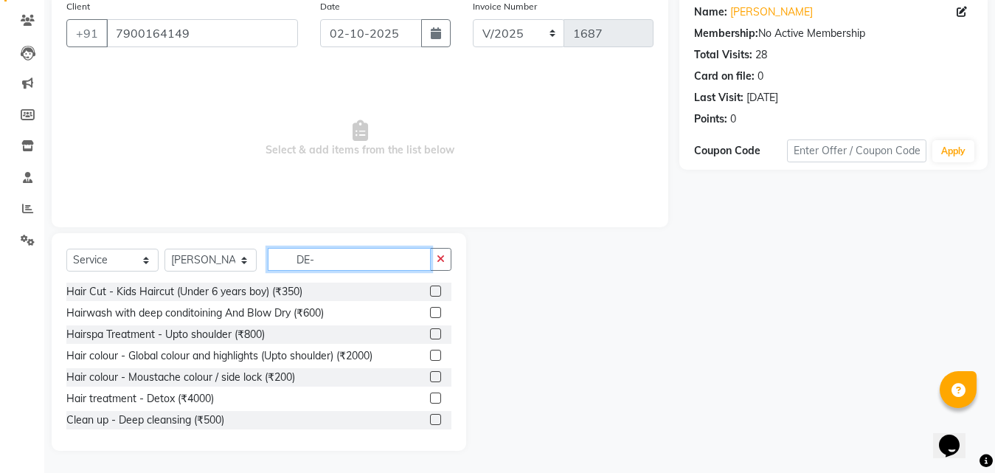
scroll to position [0, 0]
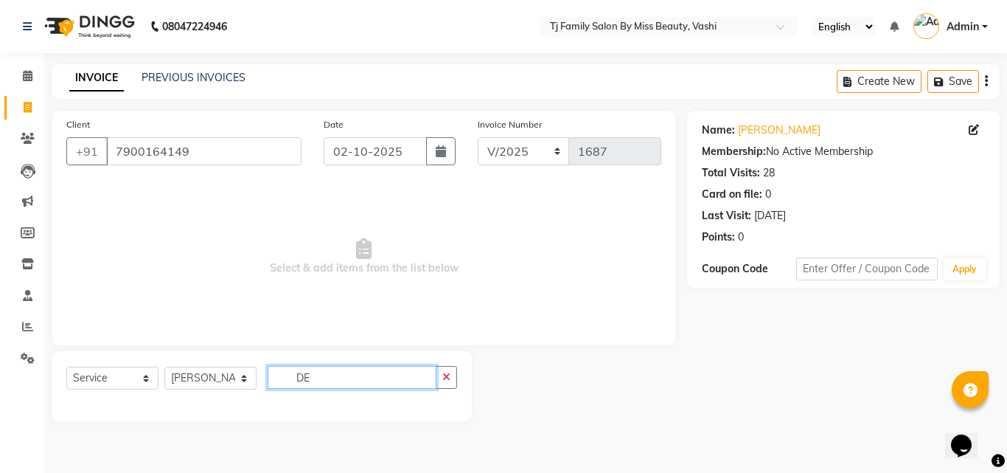
type input "D"
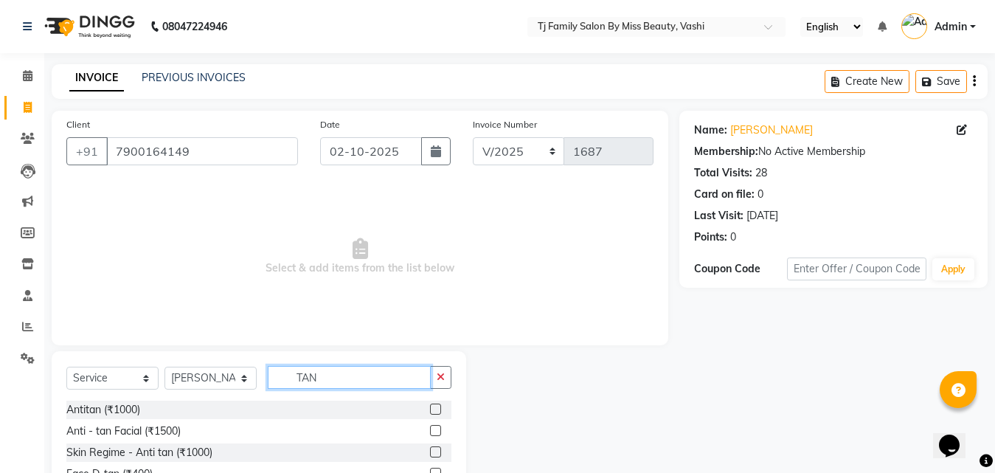
scroll to position [118, 0]
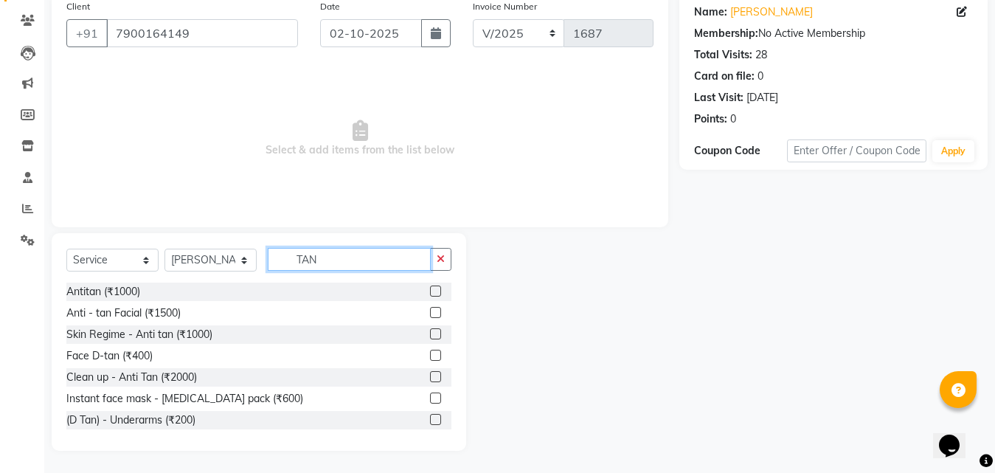
type input "TAN"
click at [430, 331] on label at bounding box center [435, 333] width 11 height 11
click at [430, 331] on input "checkbox" at bounding box center [435, 335] width 10 height 10
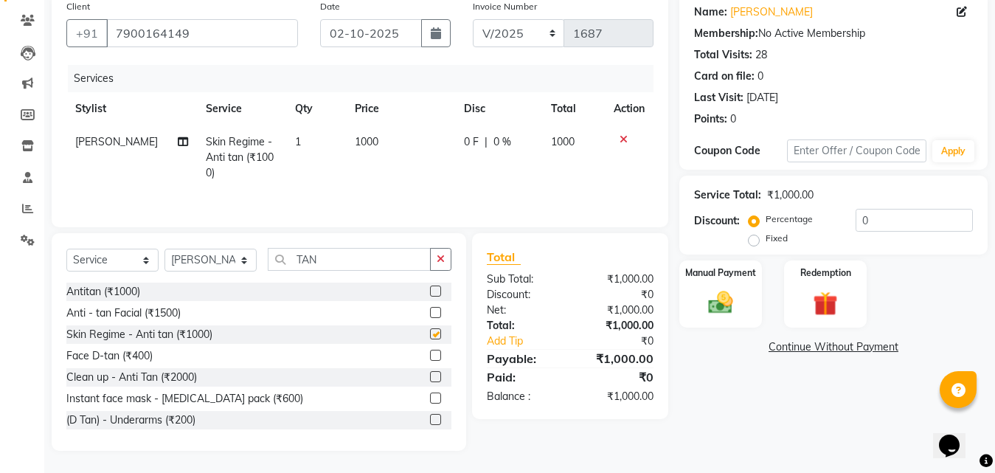
checkbox input "false"
click at [348, 262] on input "TAN" at bounding box center [349, 259] width 163 height 23
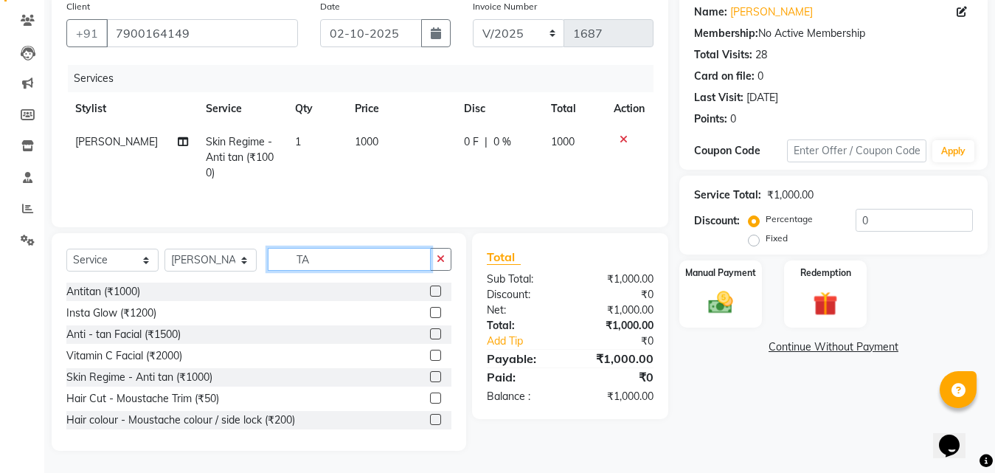
type input "T"
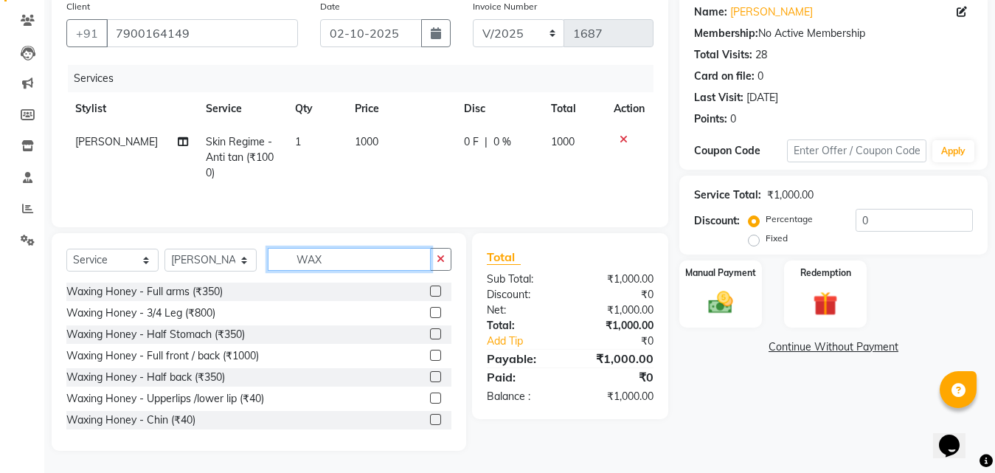
type input "WAX"
click at [430, 295] on label at bounding box center [435, 290] width 11 height 11
click at [430, 295] on input "checkbox" at bounding box center [435, 292] width 10 height 10
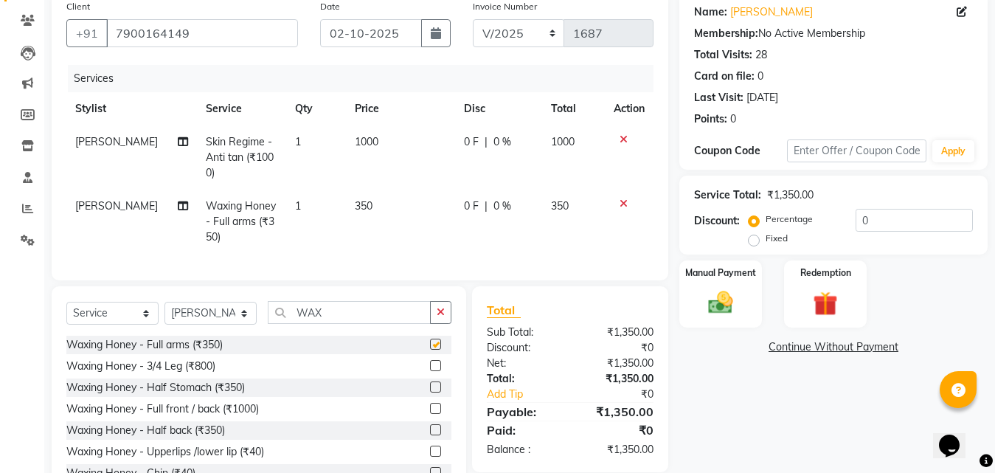
checkbox input "false"
click at [358, 209] on span "350" at bounding box center [364, 205] width 18 height 13
select select "10804"
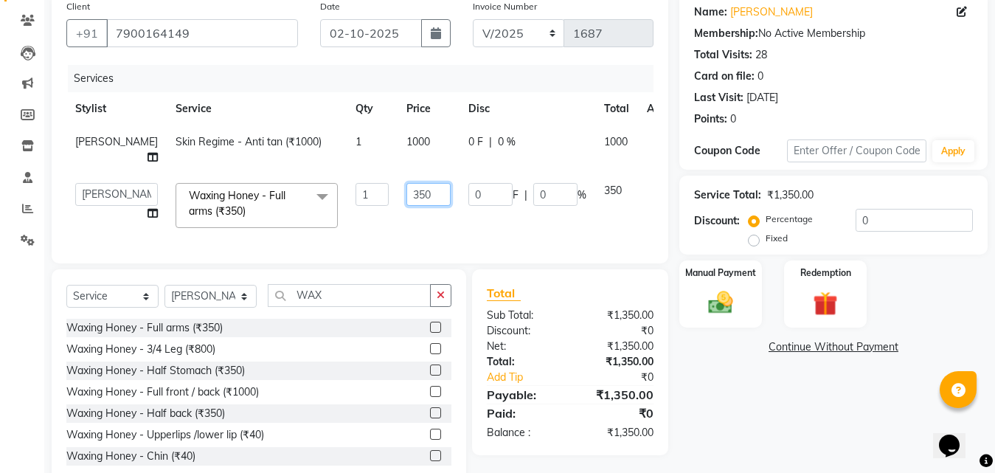
click at [413, 206] on input "350" at bounding box center [428, 194] width 44 height 23
type input "3"
type input "550"
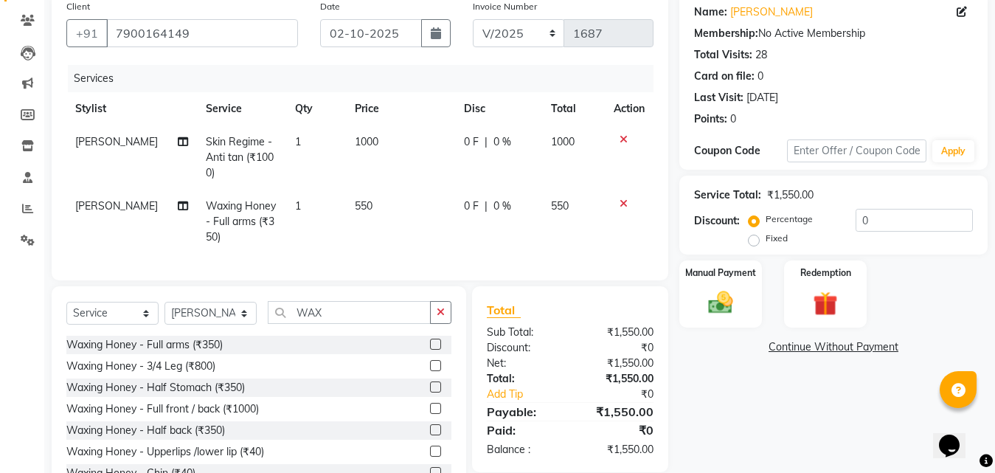
click at [476, 240] on td "0 F | 0 %" at bounding box center [498, 221] width 87 height 64
select select "10804"
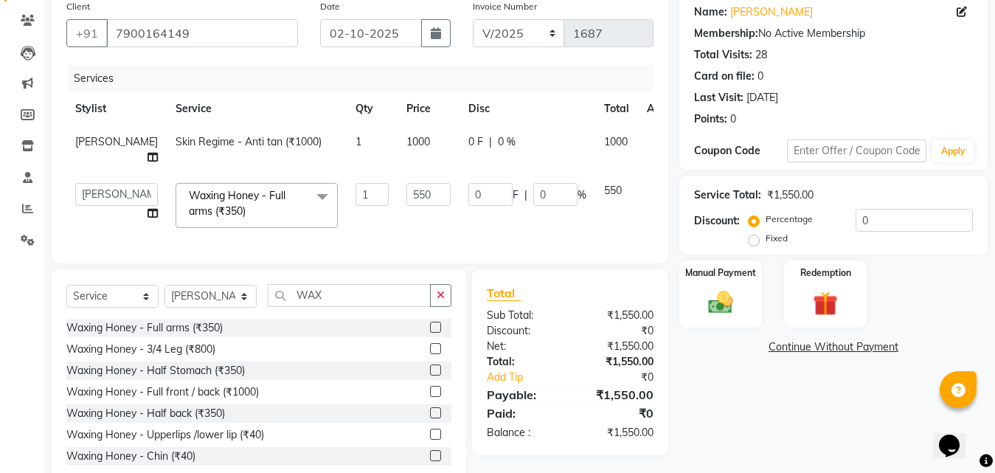
scroll to position [182, 0]
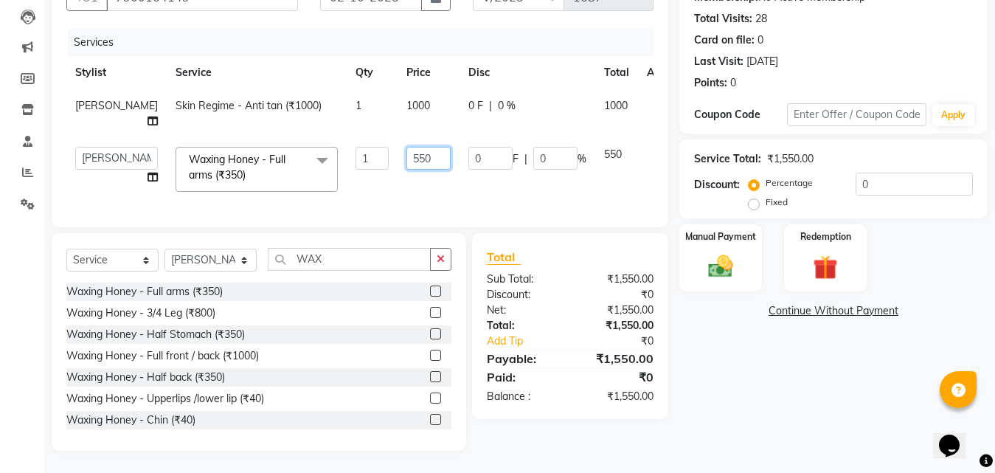
click at [406, 147] on input "550" at bounding box center [428, 158] width 44 height 23
type input "1550"
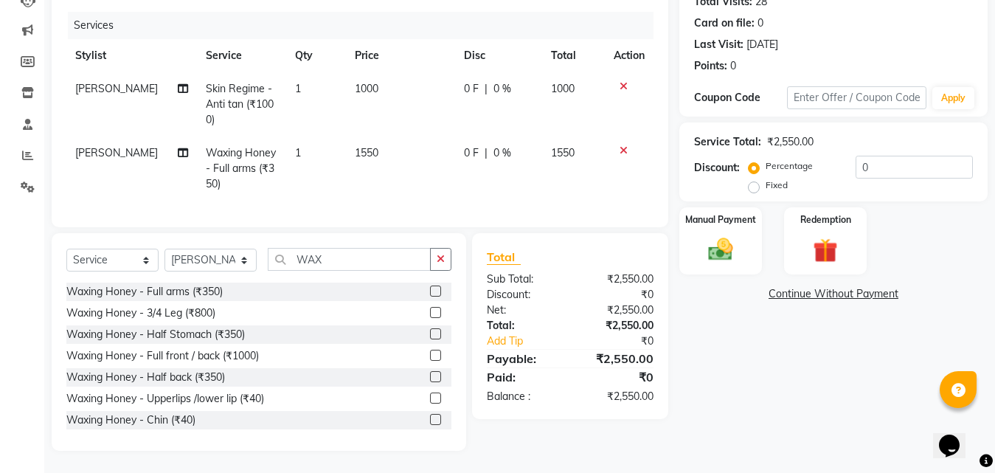
click at [751, 319] on div "Name: Purva Jadhav Membership: No Active Membership Total Visits: 28 Card on fi…" at bounding box center [838, 195] width 319 height 511
click at [701, 235] on img at bounding box center [720, 248] width 41 height 29
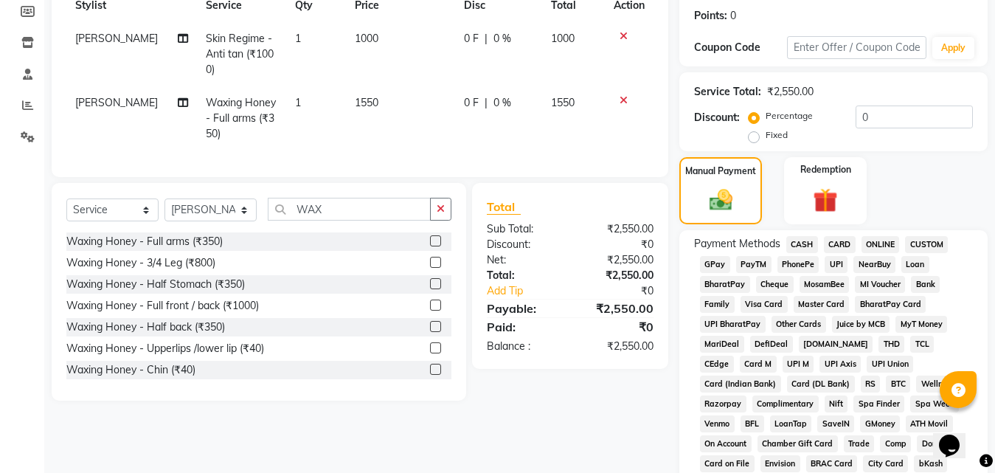
scroll to position [295, 0]
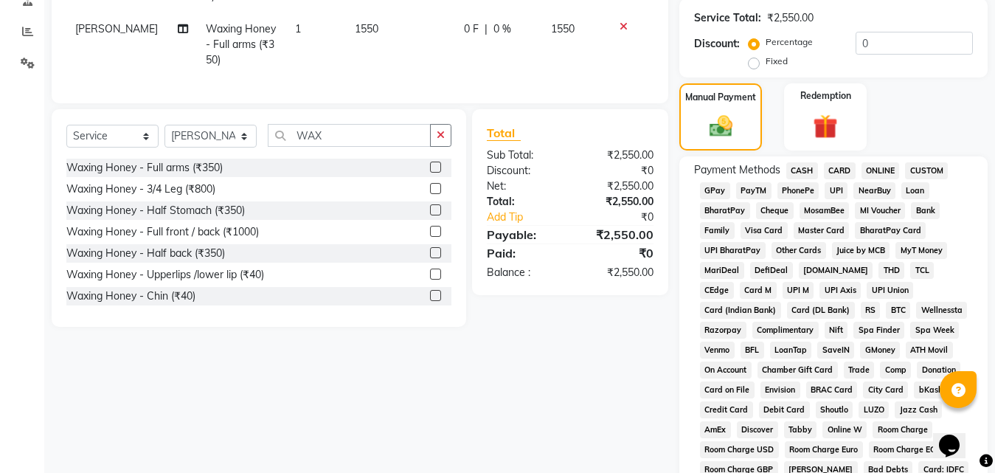
click at [717, 189] on span "GPay" at bounding box center [715, 190] width 30 height 17
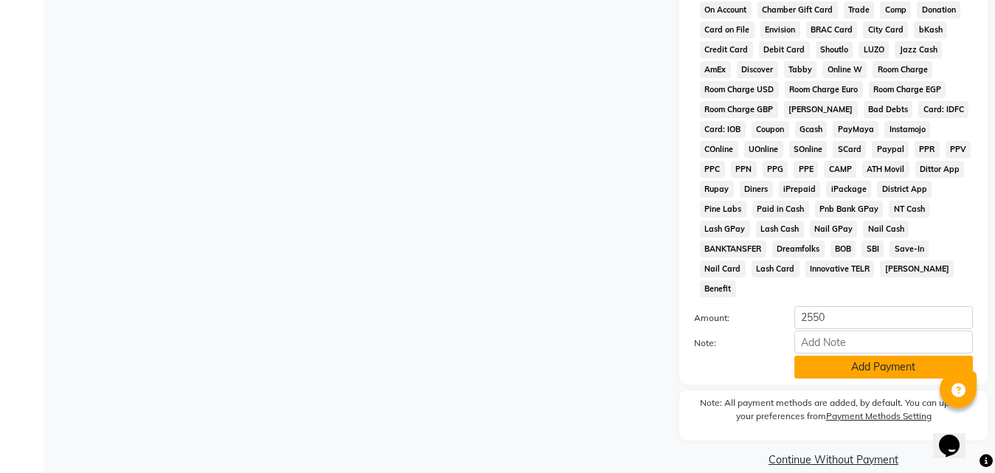
click at [886, 355] on button "Add Payment" at bounding box center [883, 366] width 178 height 23
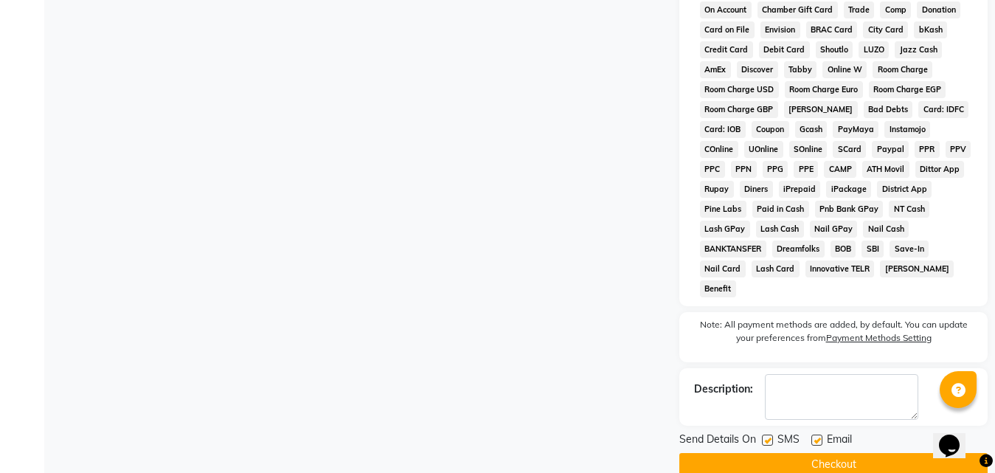
scroll to position [660, 0]
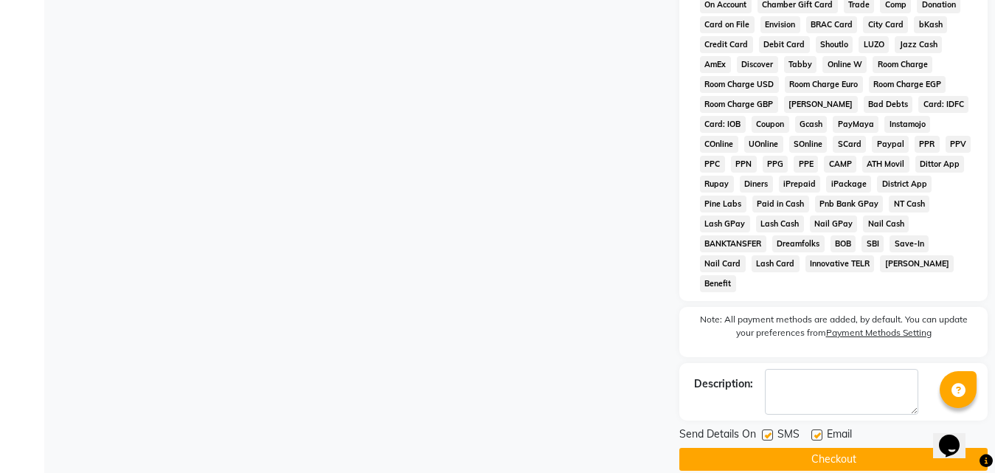
click at [871, 448] on button "Checkout" at bounding box center [833, 459] width 308 height 23
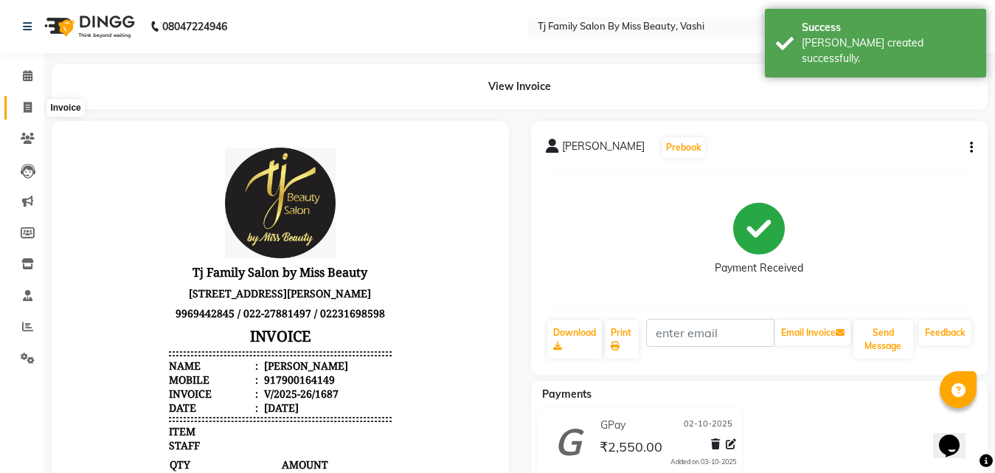
click at [21, 100] on span at bounding box center [28, 108] width 26 height 17
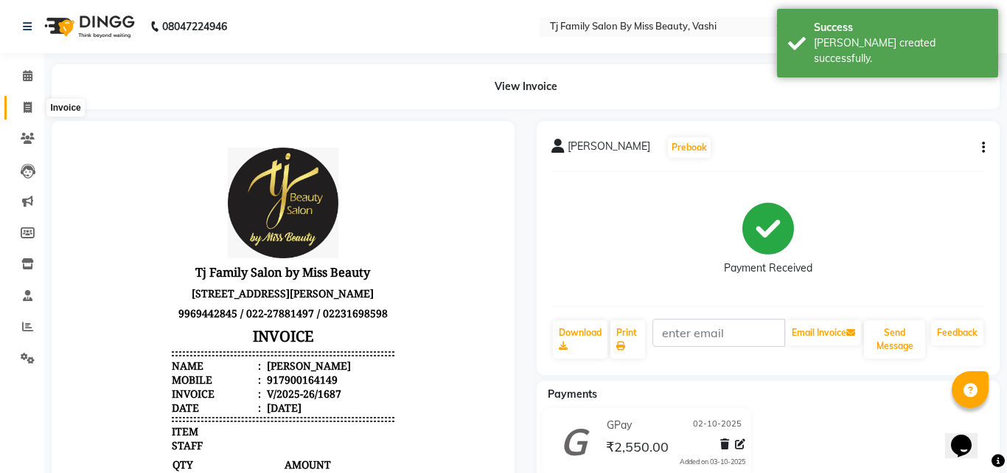
select select "703"
select select "service"
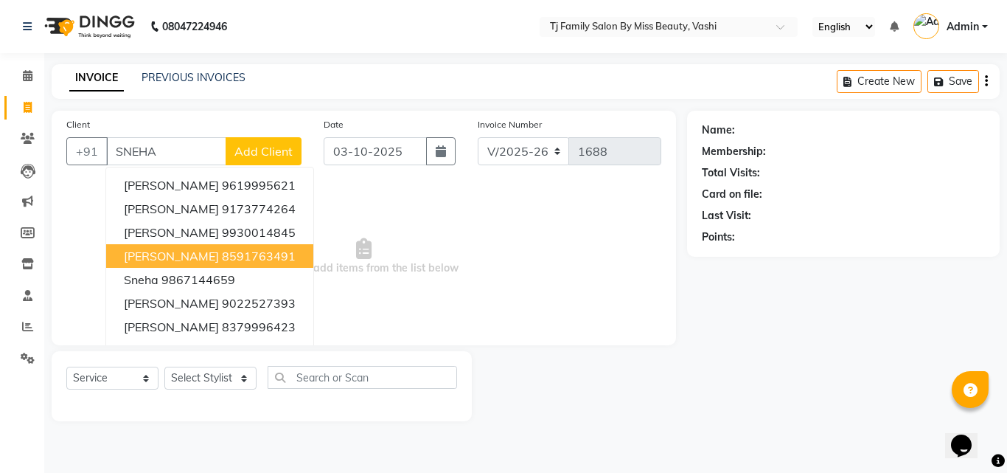
click at [282, 255] on ngb-highlight "8591763491" at bounding box center [259, 255] width 74 height 15
type input "8591763491"
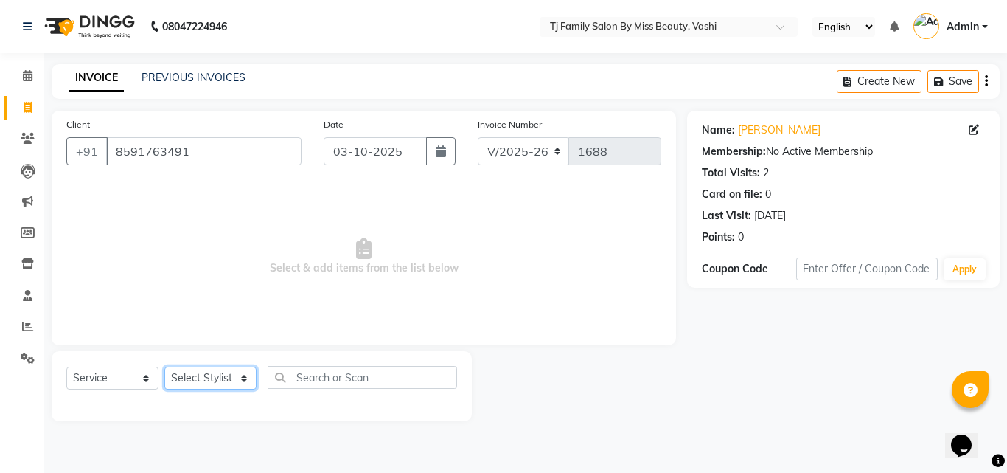
click at [218, 372] on select "Select Stylist deepak maitay [PERSON_NAME] [PERSON_NAME] Ramita [PERSON_NAME] […" at bounding box center [210, 377] width 92 height 23
select select "31842"
click at [164, 366] on select "Select Stylist deepak maitay [PERSON_NAME] [PERSON_NAME] Ramita [PERSON_NAME] […" at bounding box center [210, 377] width 92 height 23
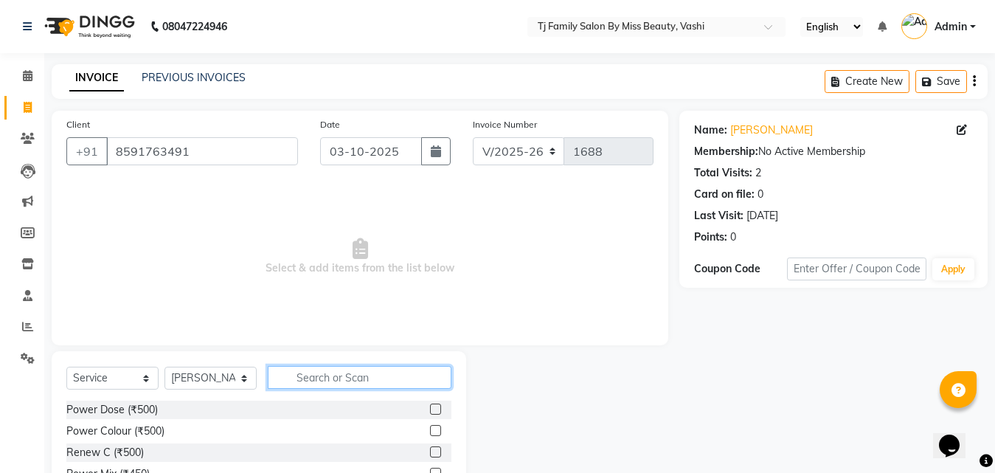
click at [361, 374] on input "text" at bounding box center [360, 377] width 184 height 23
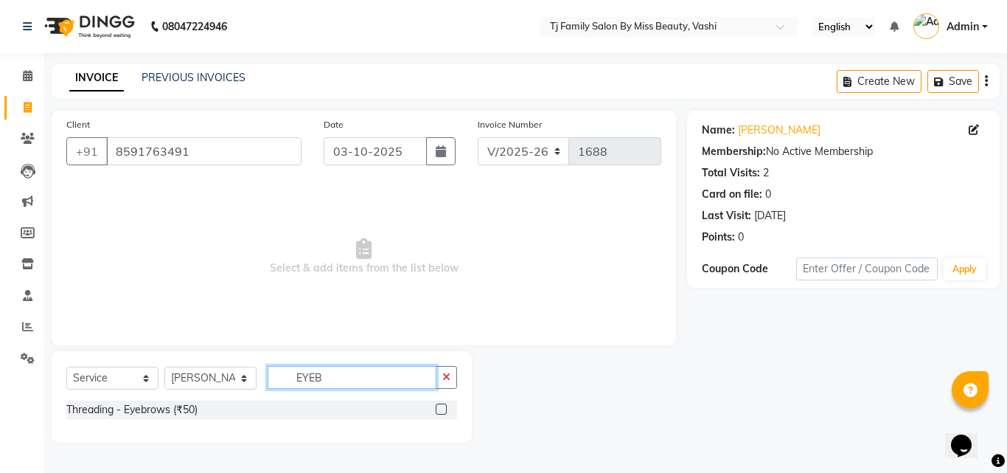
type input "EYEB"
click at [445, 410] on label at bounding box center [441, 408] width 11 height 11
click at [445, 410] on input "checkbox" at bounding box center [441, 410] width 10 height 10
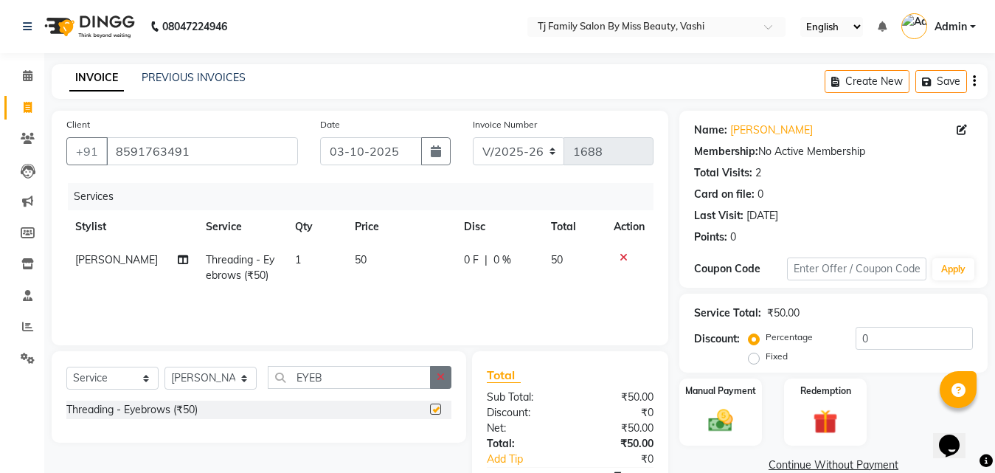
checkbox input "false"
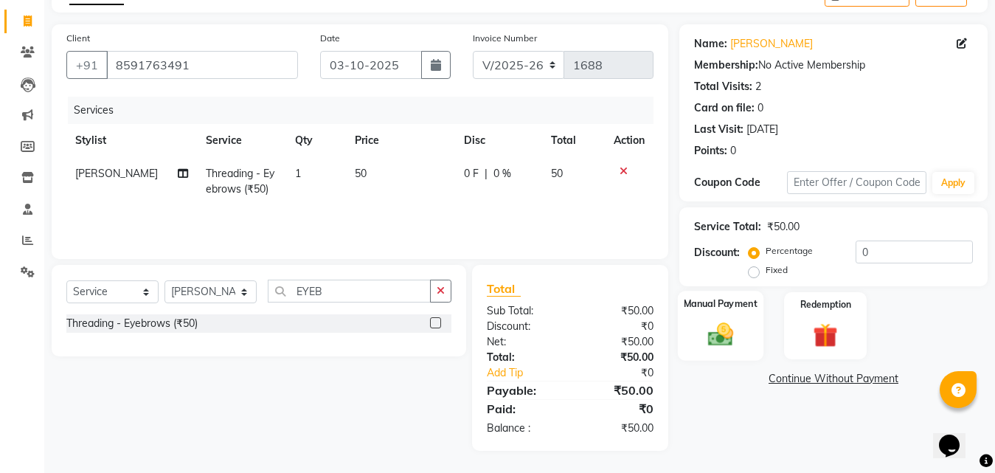
click at [701, 312] on div "Manual Payment" at bounding box center [721, 326] width 86 height 70
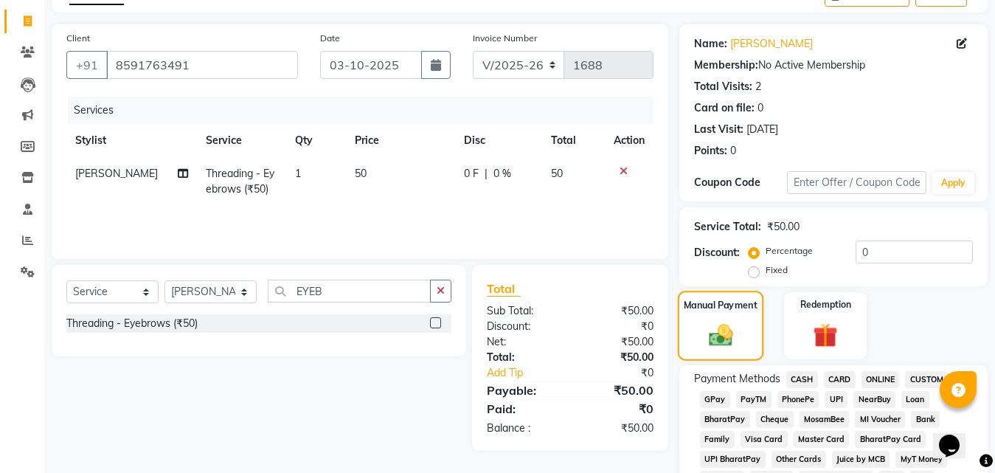
scroll to position [381, 0]
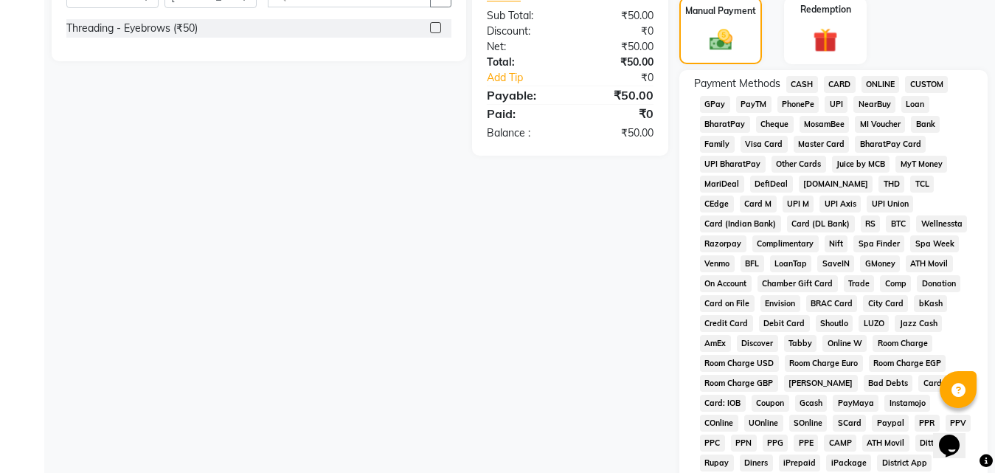
click at [803, 80] on span "CASH" at bounding box center [802, 84] width 32 height 17
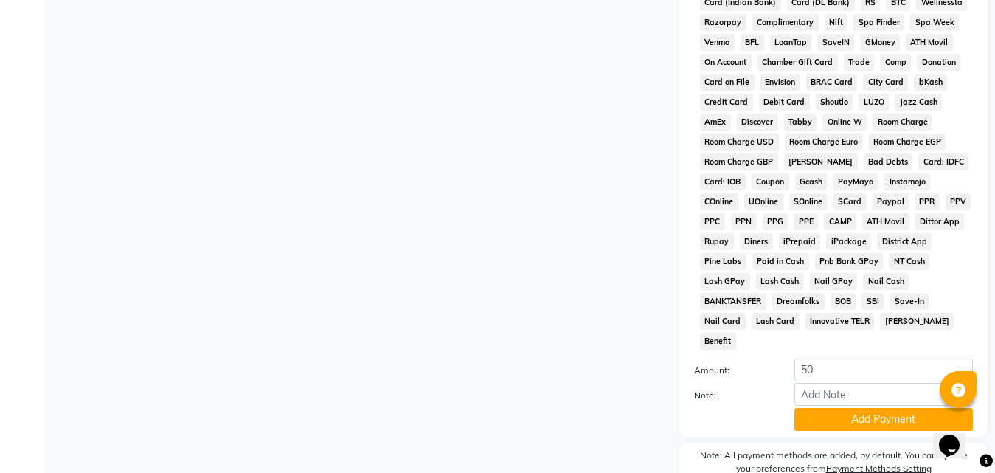
scroll to position [655, 0]
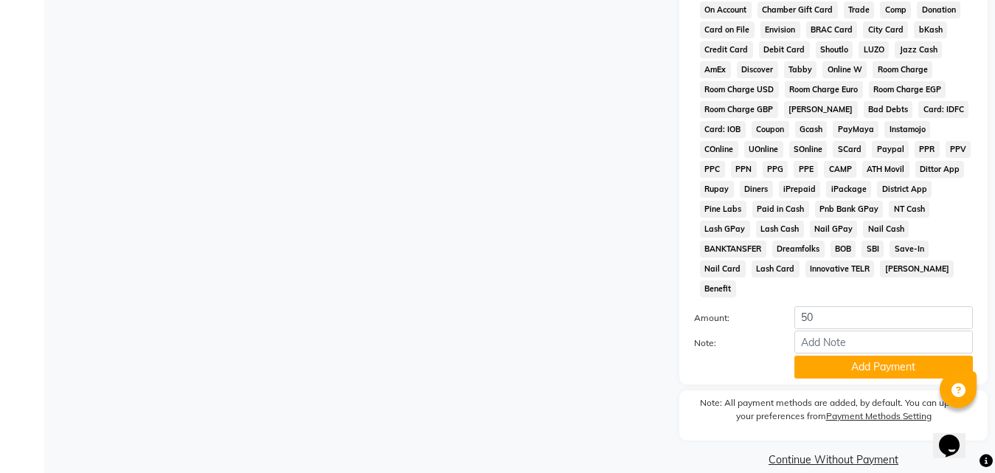
click at [858, 355] on button "Add Payment" at bounding box center [883, 366] width 178 height 23
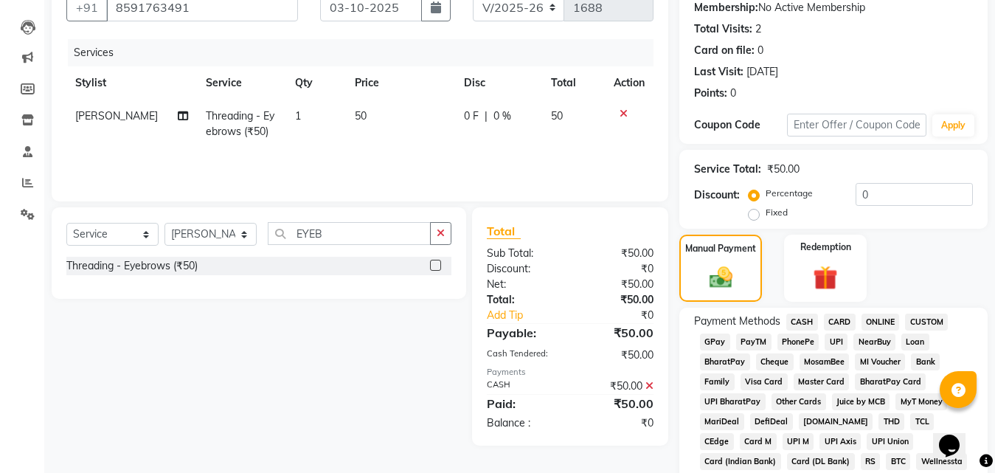
scroll to position [70, 0]
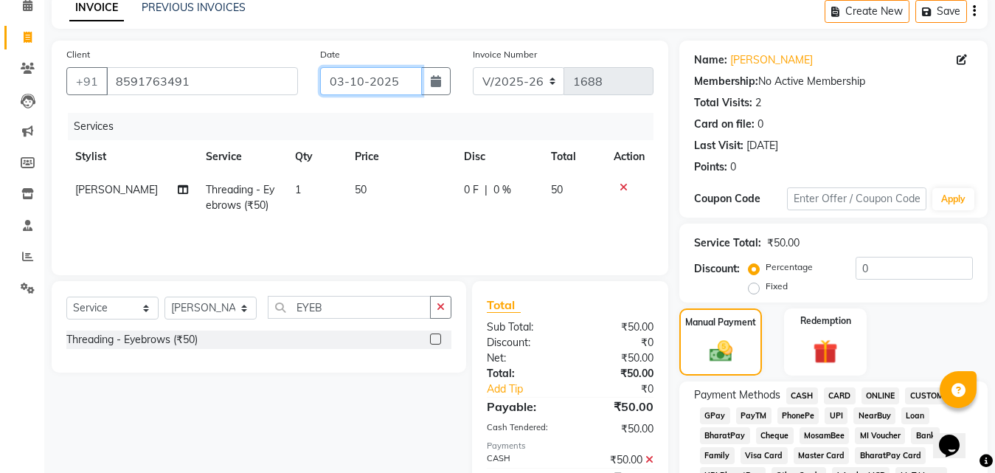
click at [348, 83] on input "03-10-2025" at bounding box center [371, 81] width 102 height 28
select select "10"
select select "2025"
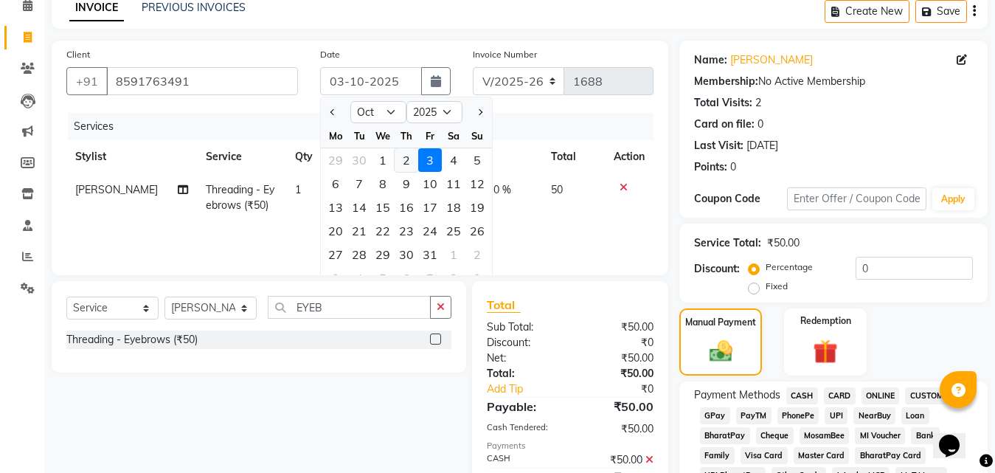
click at [408, 164] on div "2" at bounding box center [406, 160] width 24 height 24
type input "02-10-2025"
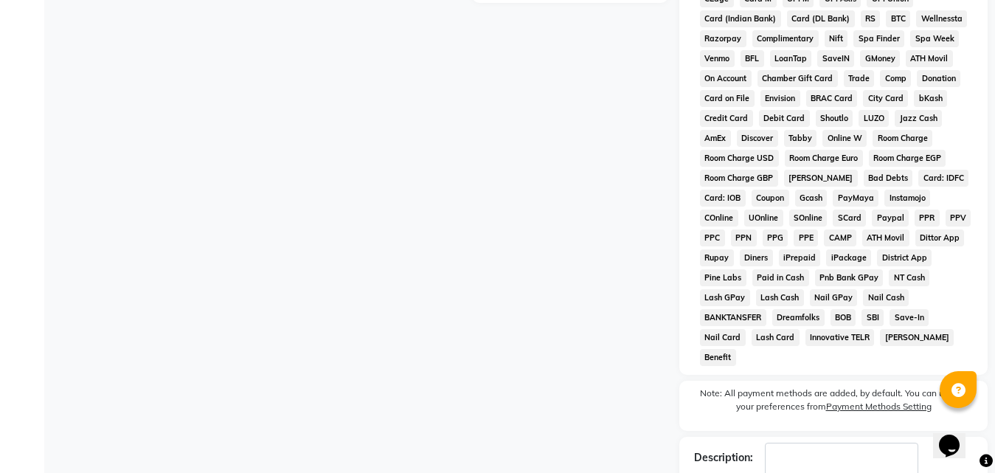
scroll to position [660, 0]
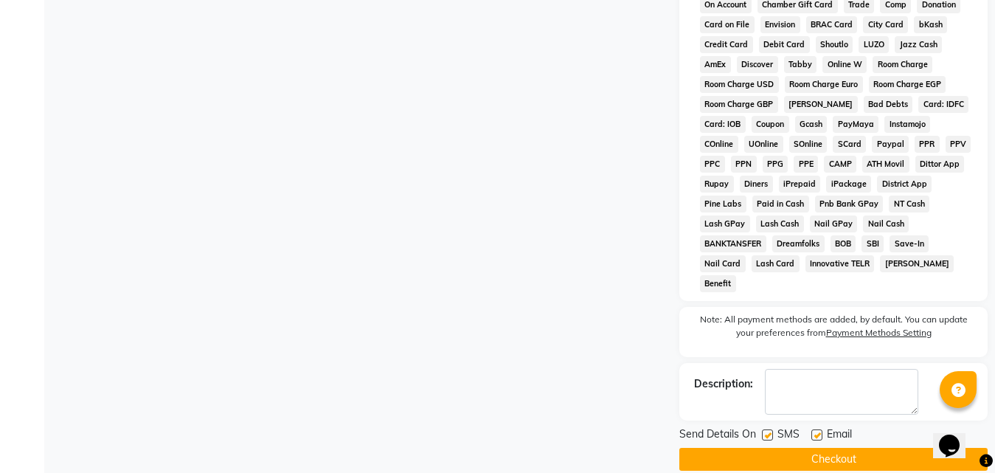
click at [880, 448] on button "Checkout" at bounding box center [833, 459] width 308 height 23
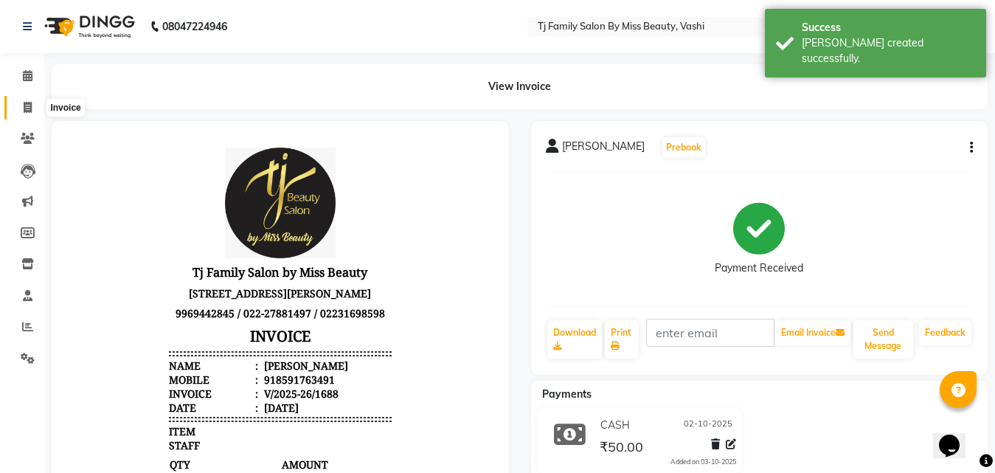
click at [32, 111] on span at bounding box center [28, 108] width 26 height 17
select select "703"
select select "service"
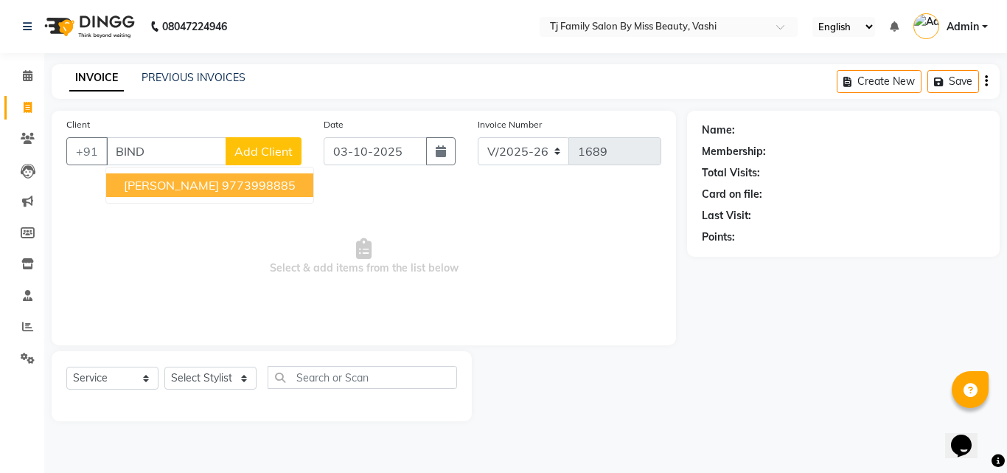
click at [222, 184] on ngb-highlight "9773998885" at bounding box center [259, 185] width 74 height 15
type input "9773998885"
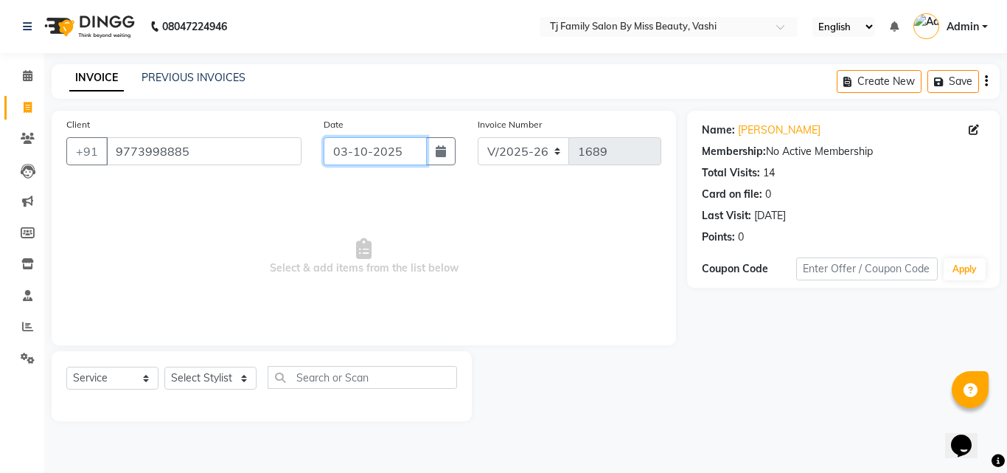
click at [411, 143] on input "03-10-2025" at bounding box center [375, 151] width 103 height 28
select select "10"
select select "2025"
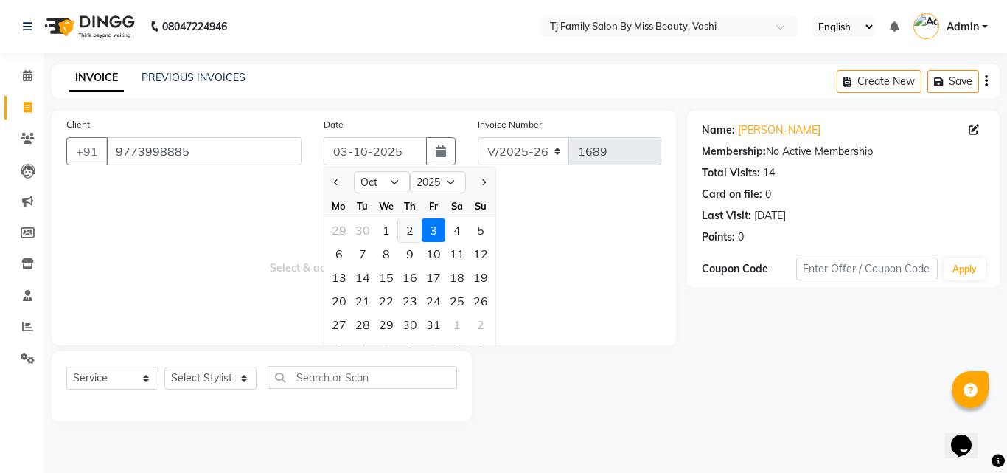
click at [400, 221] on div "2" at bounding box center [410, 230] width 24 height 24
type input "02-10-2025"
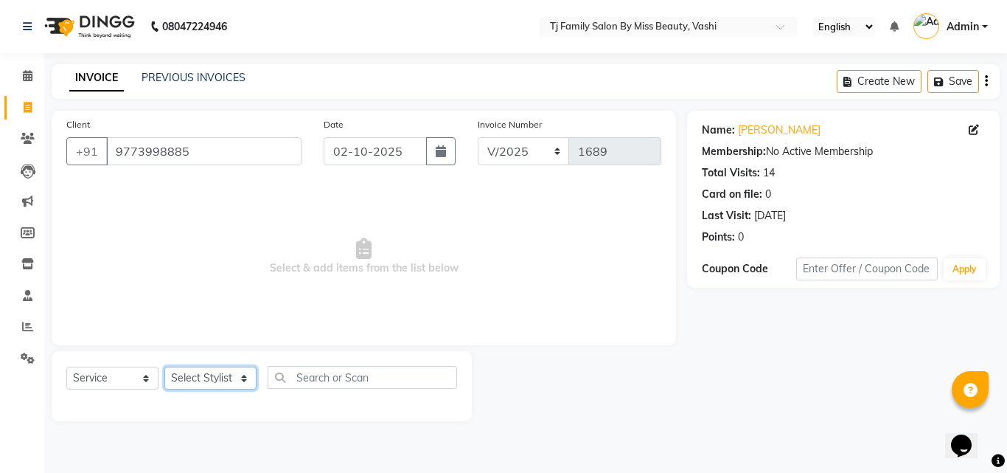
click at [227, 380] on select "Select Stylist deepak maitay [PERSON_NAME] [PERSON_NAME] Ramita [PERSON_NAME] […" at bounding box center [210, 377] width 92 height 23
click at [164, 366] on select "Select Stylist deepak maitay [PERSON_NAME] [PERSON_NAME] Ramita [PERSON_NAME] […" at bounding box center [210, 377] width 92 height 23
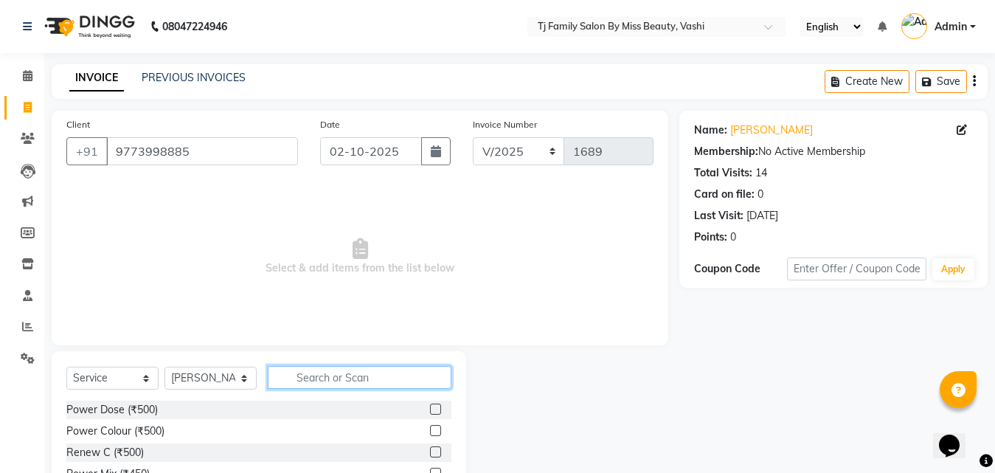
click at [329, 372] on input "text" at bounding box center [360, 377] width 184 height 23
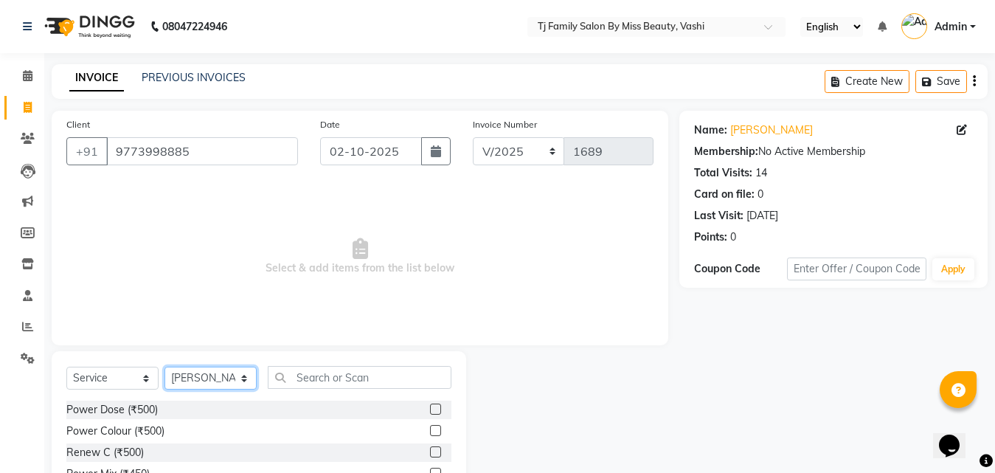
click at [181, 385] on select "Select Stylist deepak maitay [PERSON_NAME] [PERSON_NAME] Ramita [PERSON_NAME] […" at bounding box center [210, 377] width 92 height 23
select select "83441"
click at [164, 366] on select "Select Stylist deepak maitay [PERSON_NAME] [PERSON_NAME] Ramita [PERSON_NAME] […" at bounding box center [210, 377] width 92 height 23
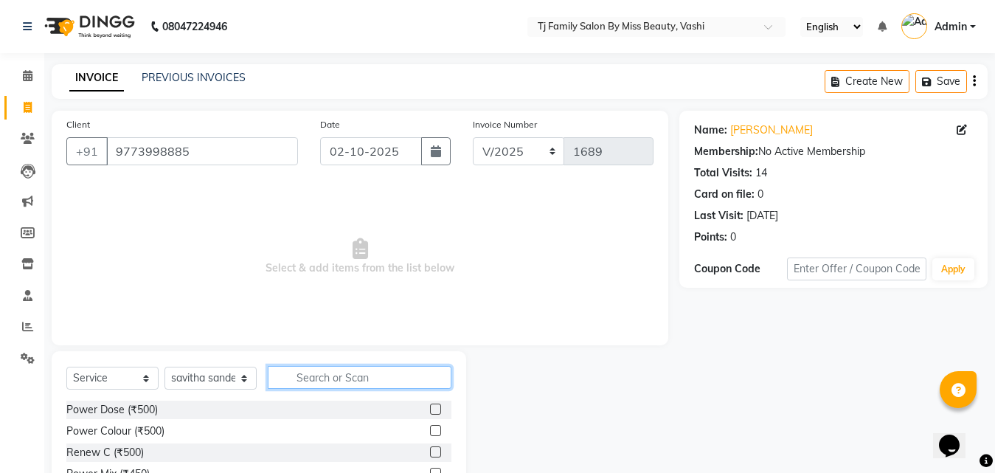
click at [346, 379] on input "text" at bounding box center [360, 377] width 184 height 23
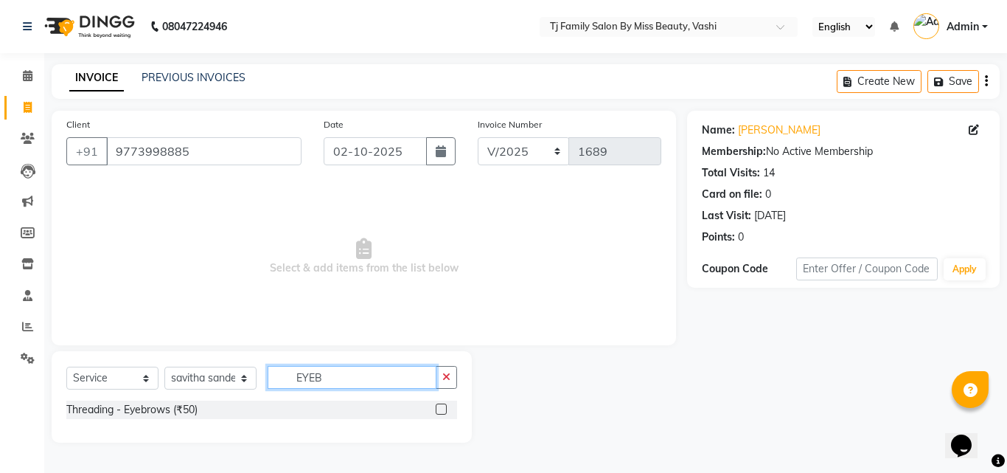
type input "EYEB"
click at [440, 408] on label at bounding box center [441, 408] width 11 height 11
click at [440, 408] on input "checkbox" at bounding box center [441, 410] width 10 height 10
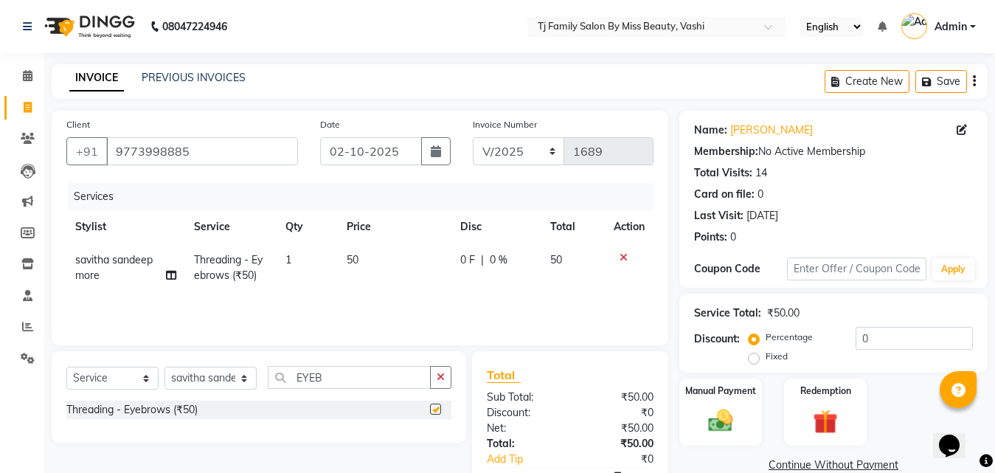
checkbox input "false"
click at [345, 261] on td "50" at bounding box center [394, 267] width 113 height 49
select select "83441"
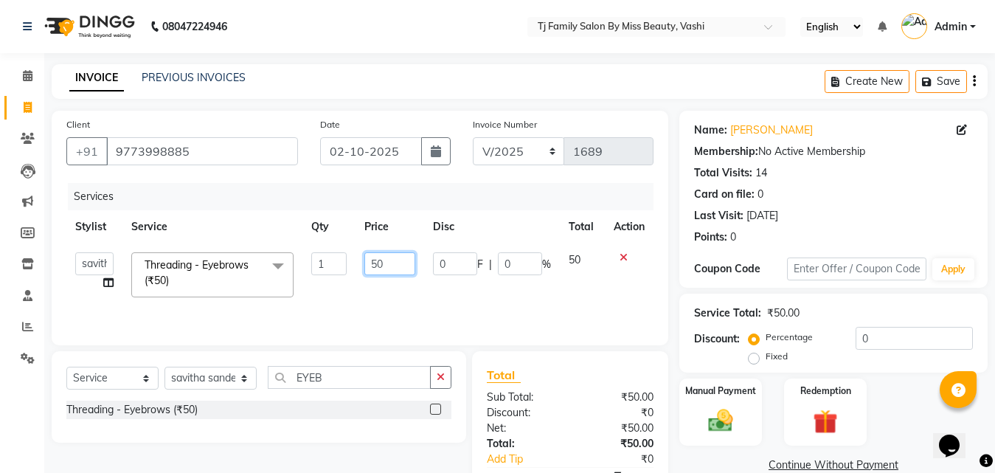
click at [409, 260] on input "50" at bounding box center [389, 263] width 51 height 23
type input "5"
type input "75"
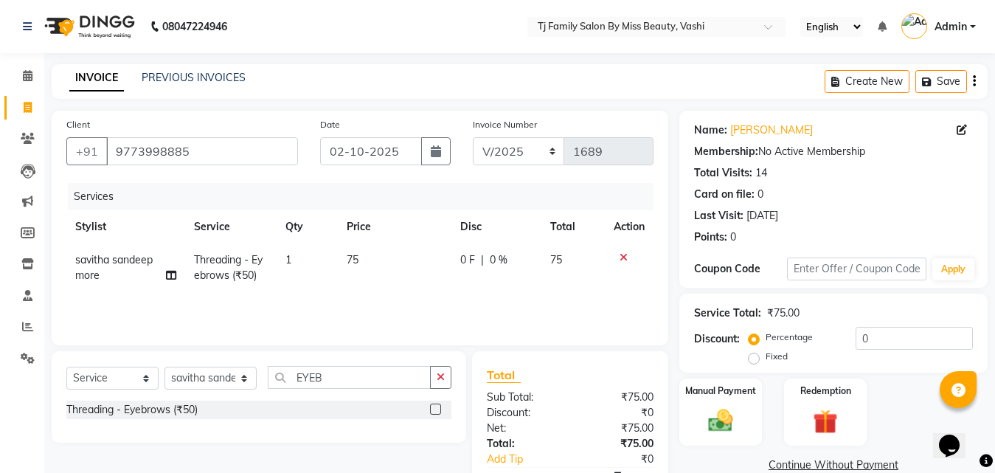
click at [541, 289] on tr "savitha sandeep more Threading - Eyebrows (₹50) 1 75 0 F | 0 % 75" at bounding box center [359, 267] width 587 height 49
click at [714, 394] on label "Manual Payment" at bounding box center [721, 390] width 74 height 14
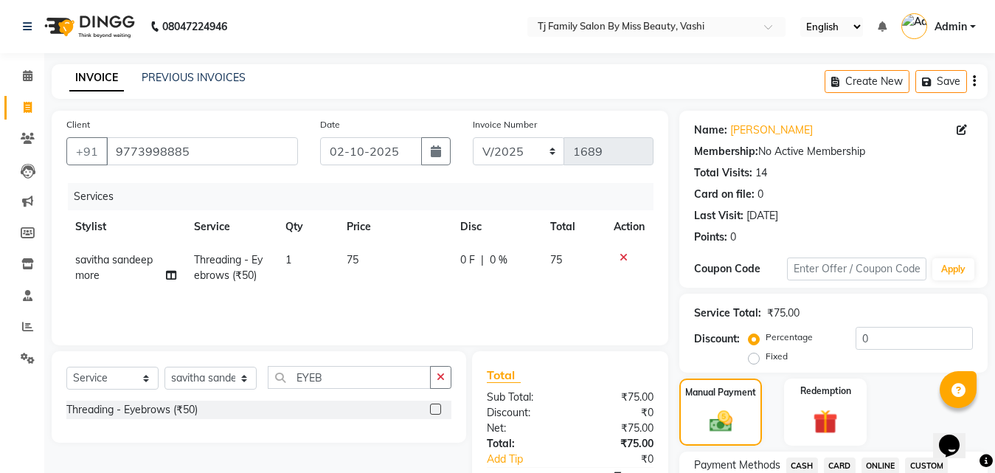
scroll to position [221, 0]
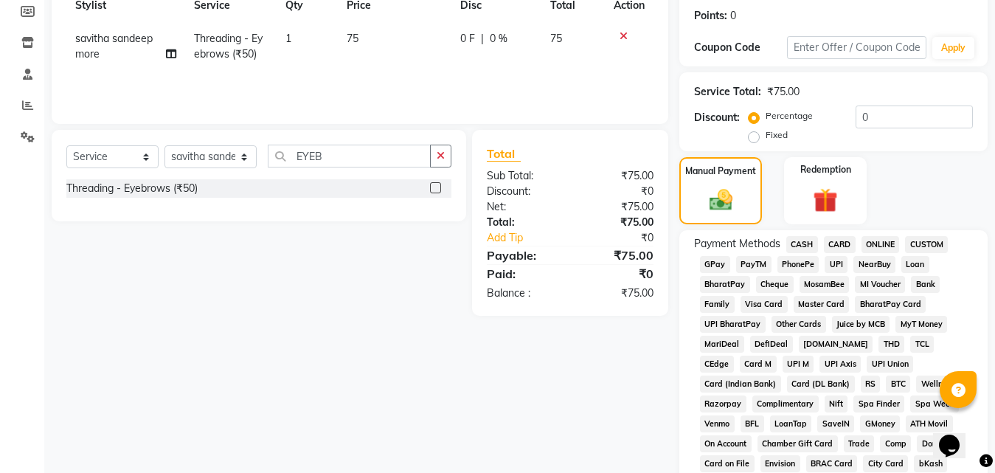
drag, startPoint x: 799, startPoint y: 241, endPoint x: 814, endPoint y: 251, distance: 18.6
click at [797, 245] on span "CASH" at bounding box center [802, 244] width 32 height 17
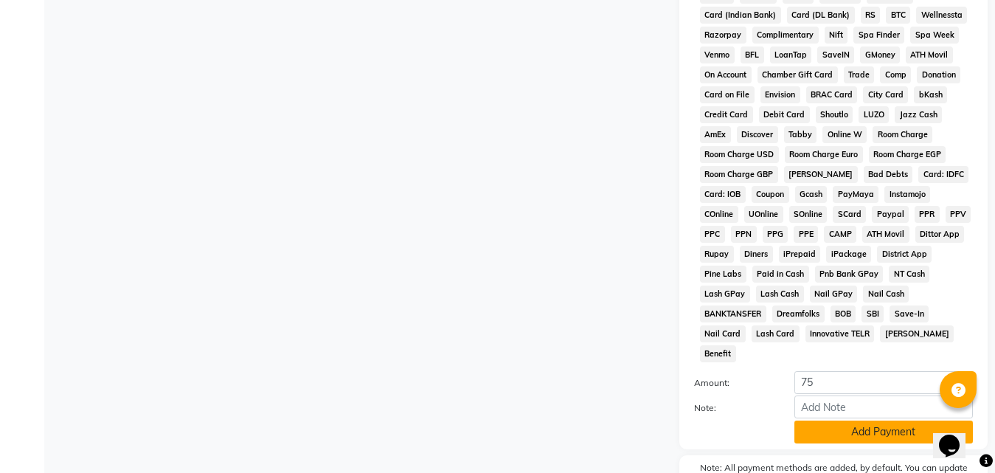
scroll to position [655, 0]
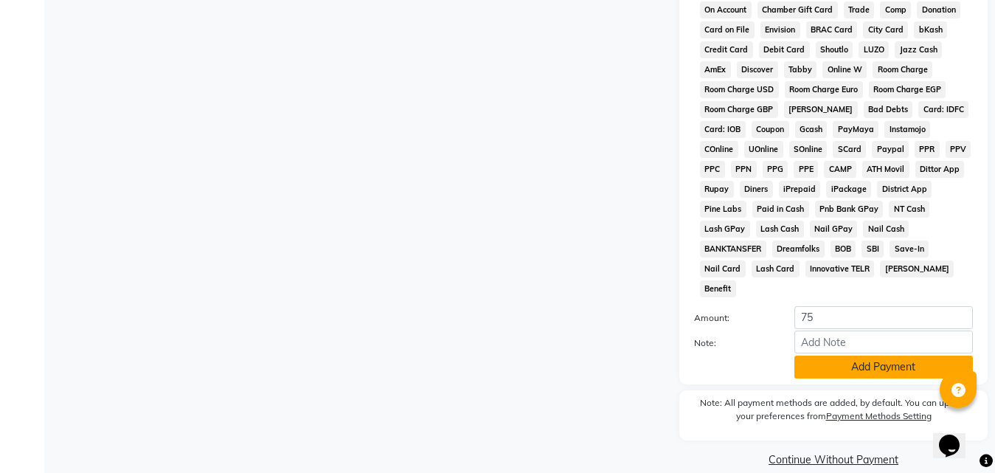
click at [840, 355] on button "Add Payment" at bounding box center [883, 366] width 178 height 23
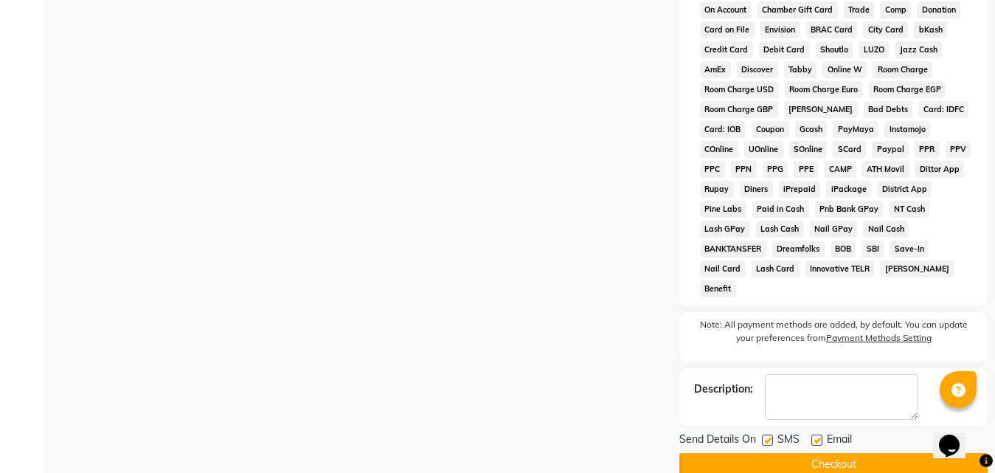
scroll to position [660, 0]
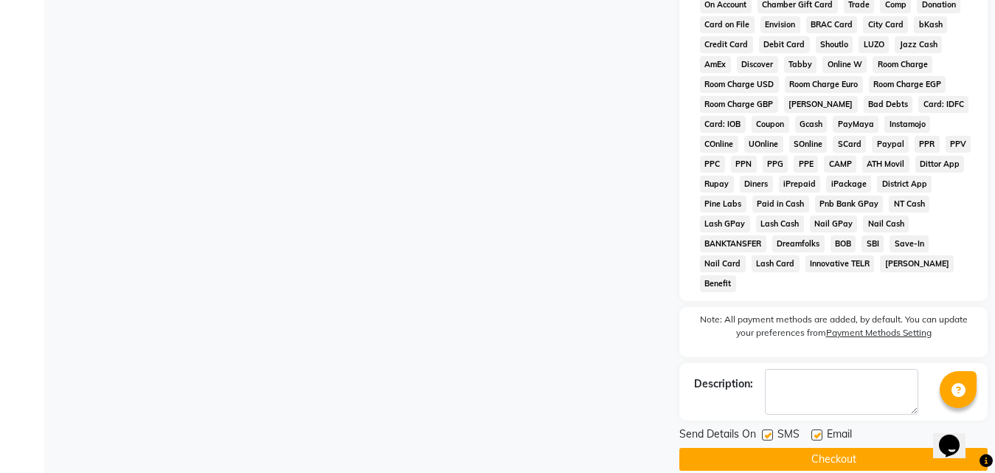
click at [871, 448] on button "Checkout" at bounding box center [833, 459] width 308 height 23
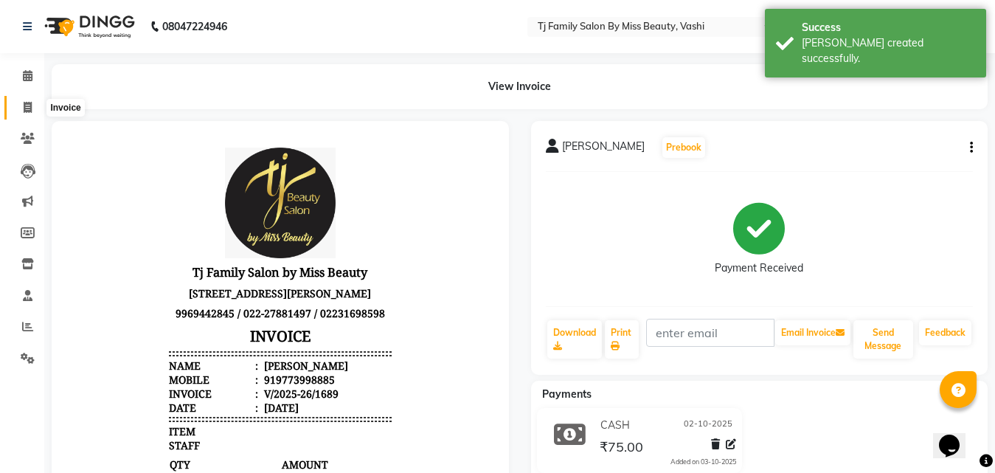
click at [28, 102] on icon at bounding box center [28, 107] width 8 height 11
select select "service"
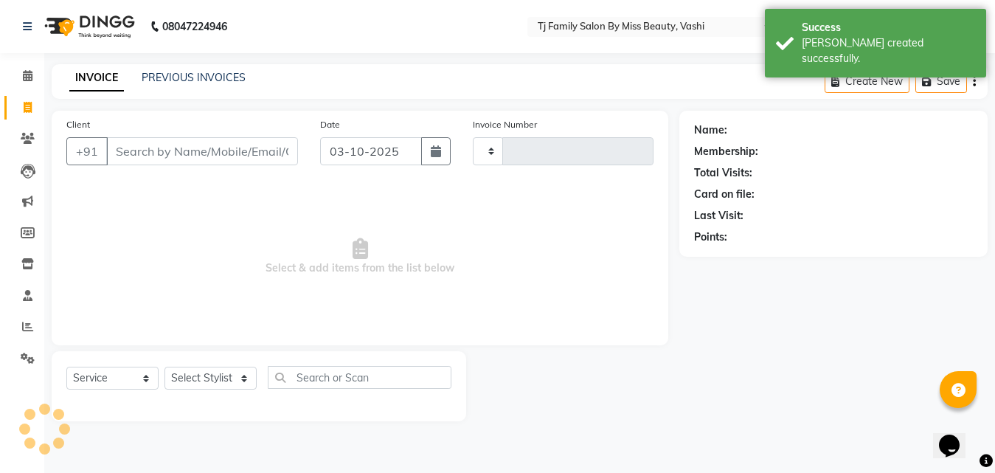
type input "1690"
select select "703"
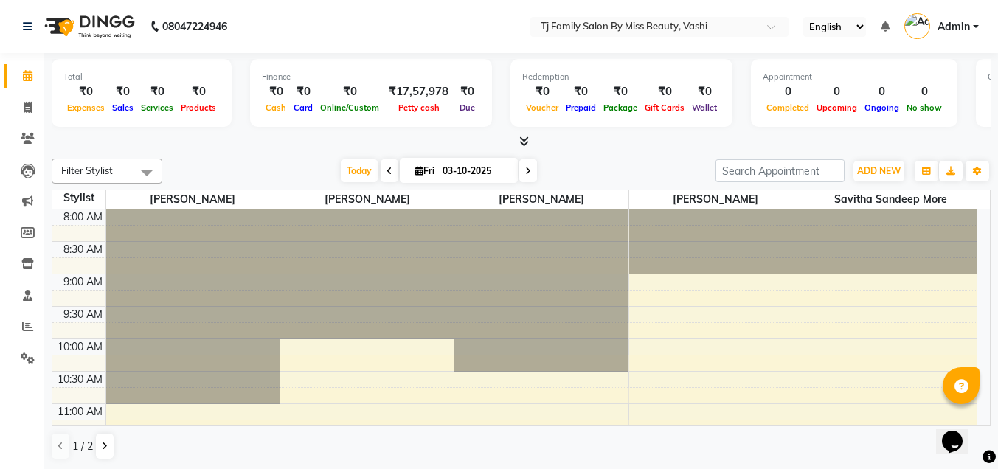
scroll to position [74, 0]
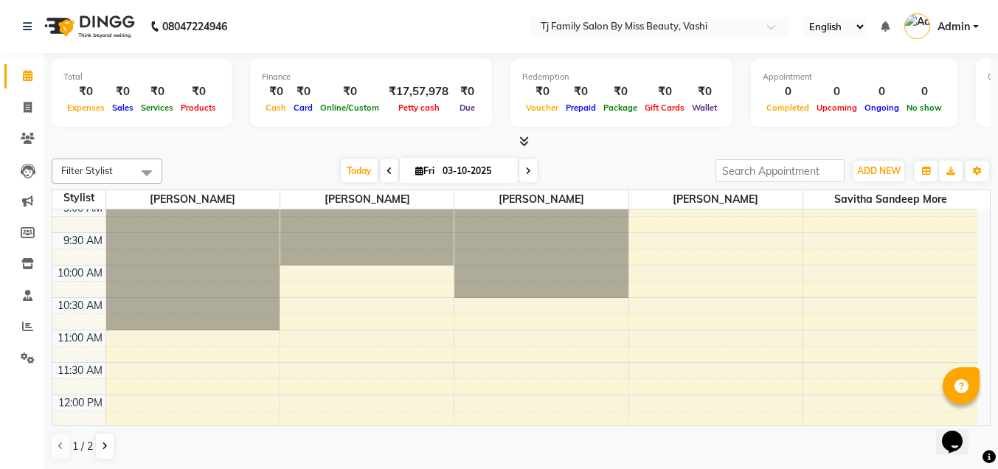
drag, startPoint x: 165, startPoint y: 424, endPoint x: 184, endPoint y: 426, distance: 18.6
drag, startPoint x: 184, startPoint y: 426, endPoint x: 24, endPoint y: 108, distance: 355.8
click at [21, 108] on span at bounding box center [28, 108] width 26 height 17
select select "703"
select select "service"
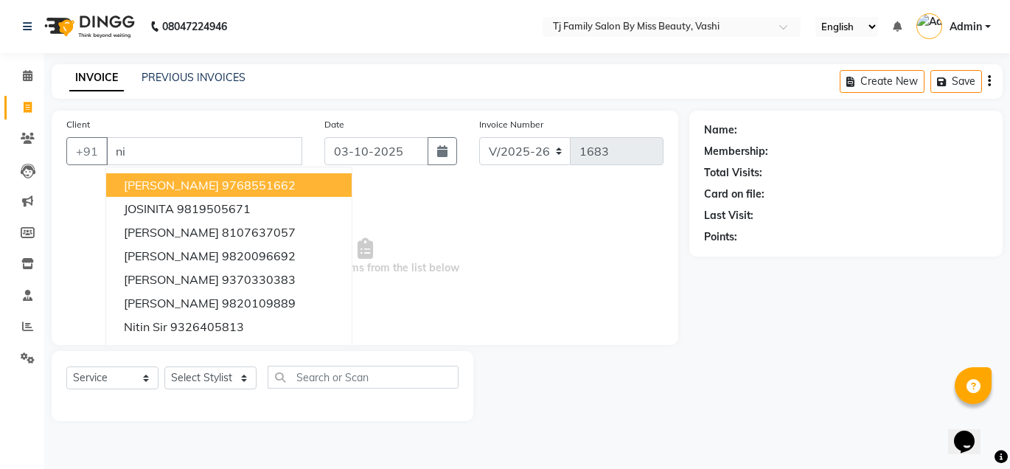
type input "n"
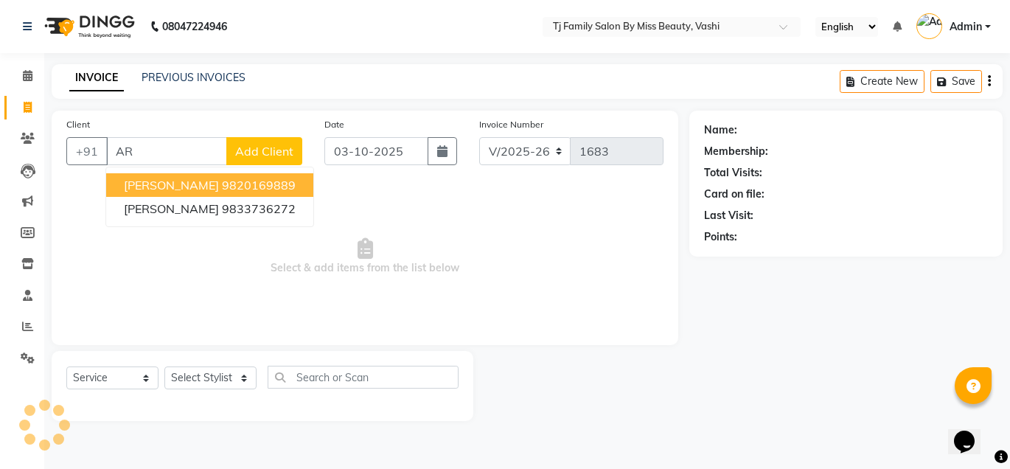
type input "A"
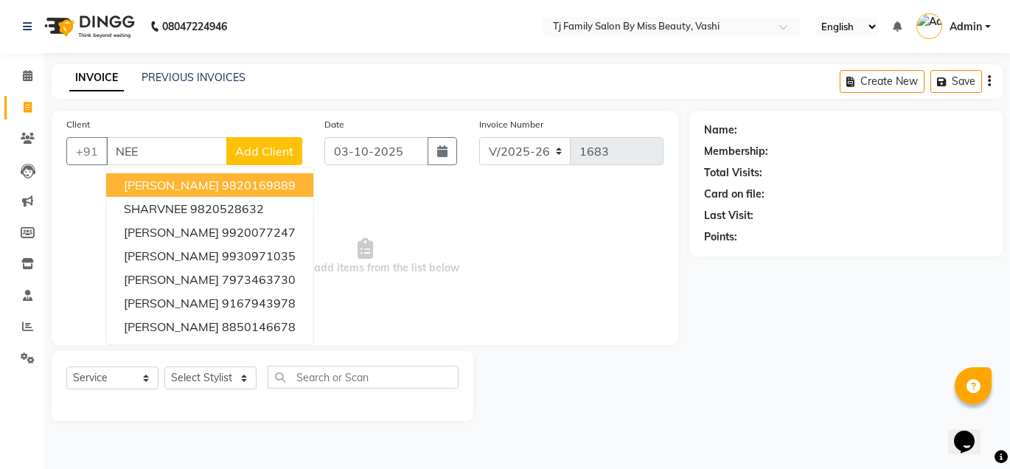
click at [222, 192] on ngb-highlight "9820169889" at bounding box center [259, 185] width 74 height 15
type input "9820169889"
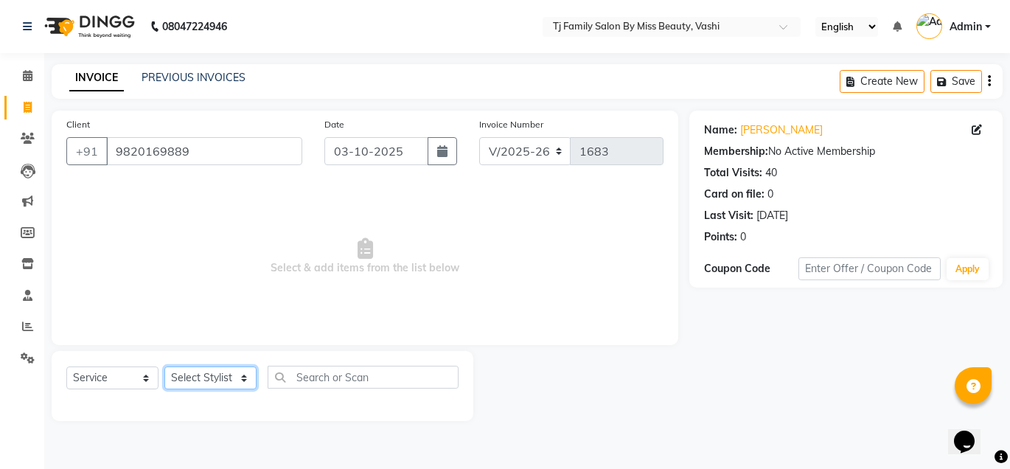
click at [193, 374] on select "Select Stylist deepak maitay [PERSON_NAME] [PERSON_NAME] Ramita [PERSON_NAME] […" at bounding box center [210, 377] width 92 height 23
select select "10804"
click at [164, 366] on select "Select Stylist deepak maitay [PERSON_NAME] [PERSON_NAME] Ramita [PERSON_NAME] […" at bounding box center [210, 377] width 92 height 23
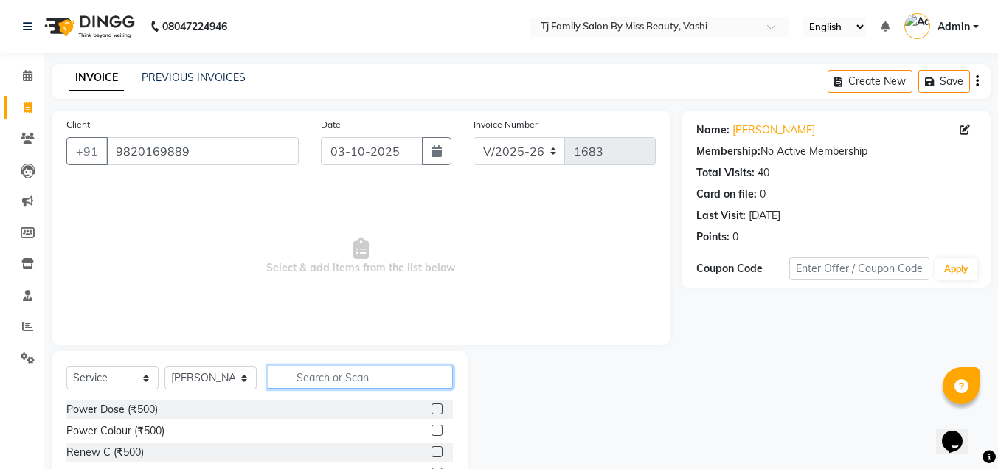
click at [330, 375] on input "text" at bounding box center [360, 377] width 185 height 23
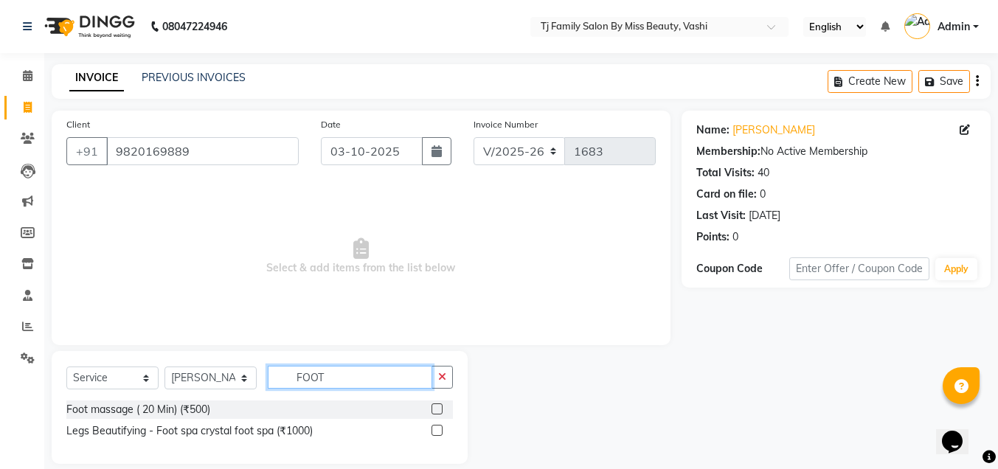
type input "FOOT"
click at [435, 408] on label at bounding box center [436, 408] width 11 height 11
click at [435, 408] on input "checkbox" at bounding box center [436, 410] width 10 height 10
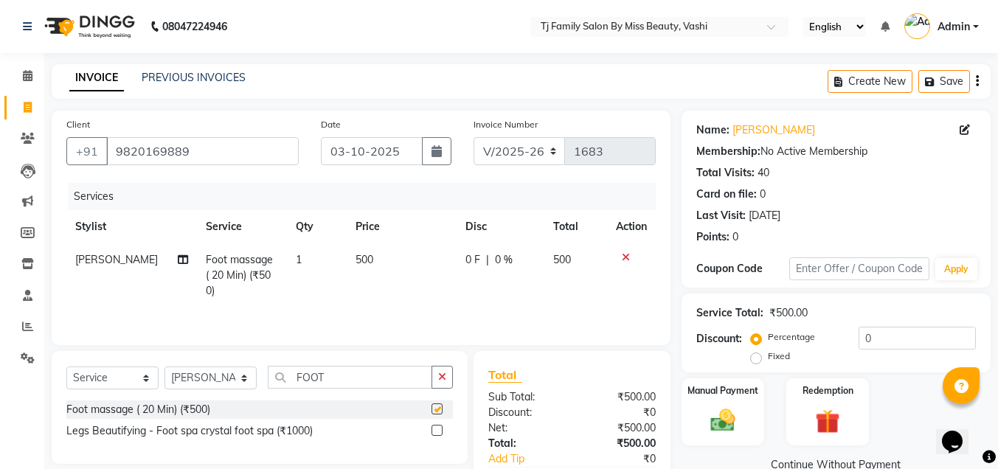
checkbox input "false"
click at [375, 378] on input "FOOT" at bounding box center [350, 377] width 164 height 23
type input "F"
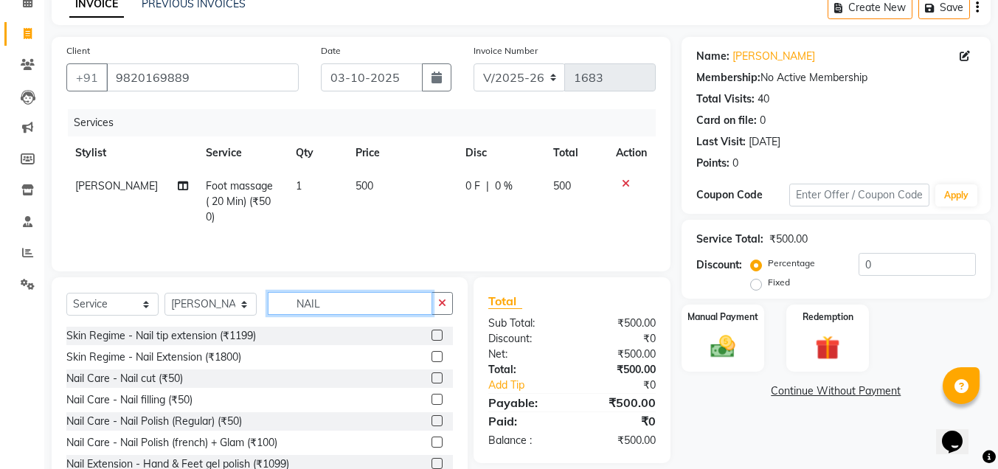
scroll to position [2, 0]
type input "NAIL"
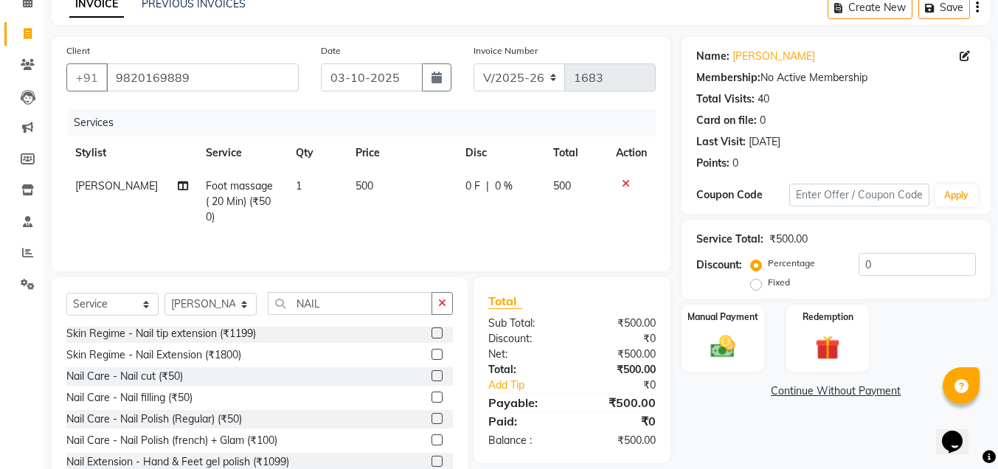
click at [431, 439] on label at bounding box center [436, 439] width 11 height 11
click at [431, 439] on input "checkbox" at bounding box center [436, 441] width 10 height 10
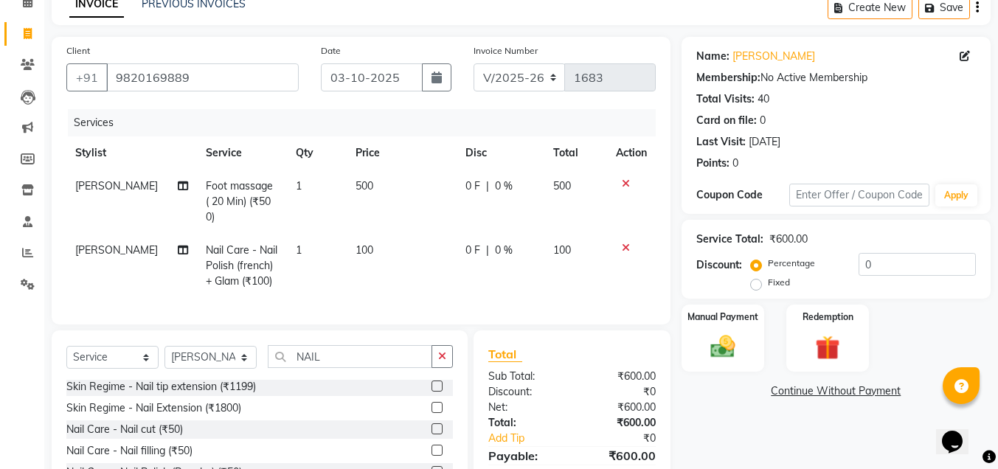
checkbox input "false"
click at [363, 243] on span "100" at bounding box center [364, 249] width 18 height 13
select select "10804"
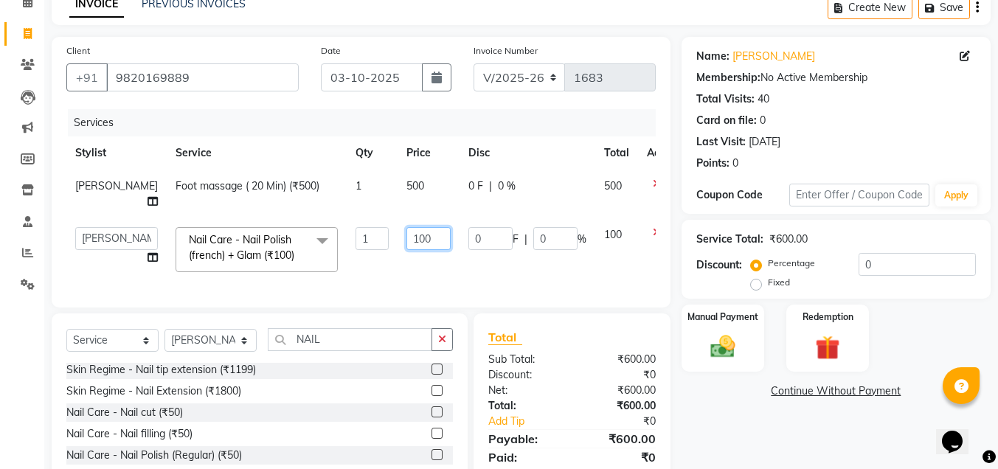
click at [406, 250] on input "100" at bounding box center [428, 238] width 44 height 23
type input "1"
type input "5"
type input "600"
click at [502, 285] on div "Services Stylist Service Qty Price Disc Total Action [PERSON_NAME] Foot massage…" at bounding box center [360, 201] width 589 height 184
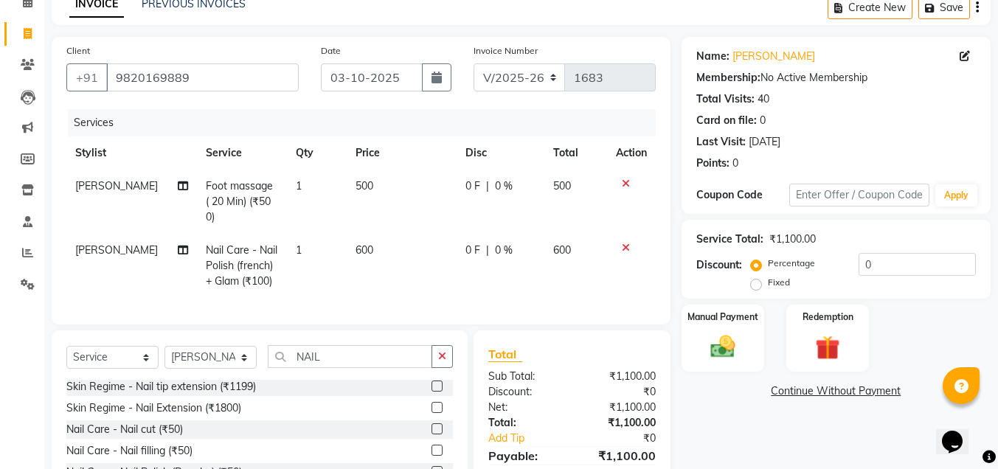
scroll to position [172, 0]
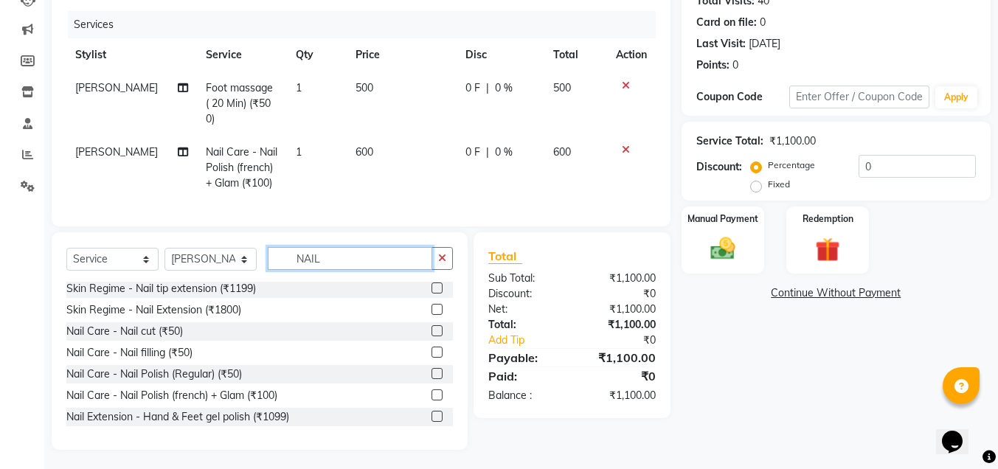
click at [370, 260] on input "NAIL" at bounding box center [350, 258] width 164 height 23
type input "N"
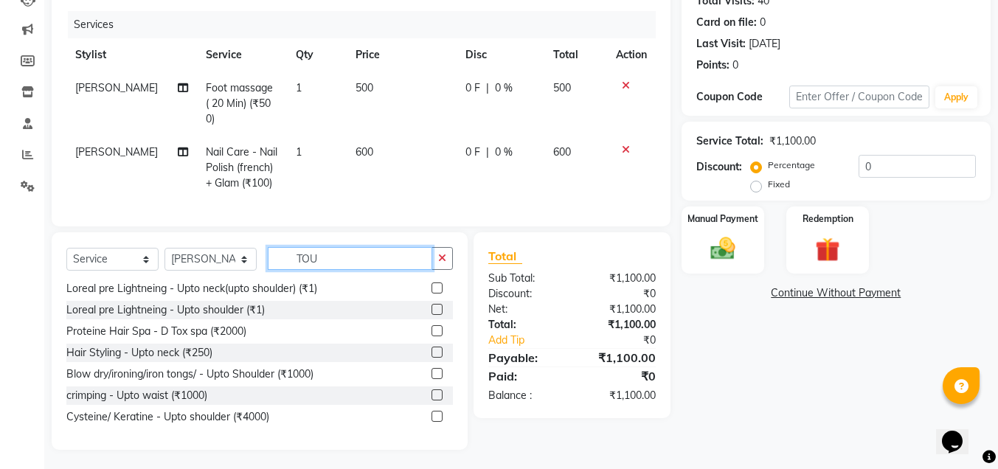
scroll to position [140, 0]
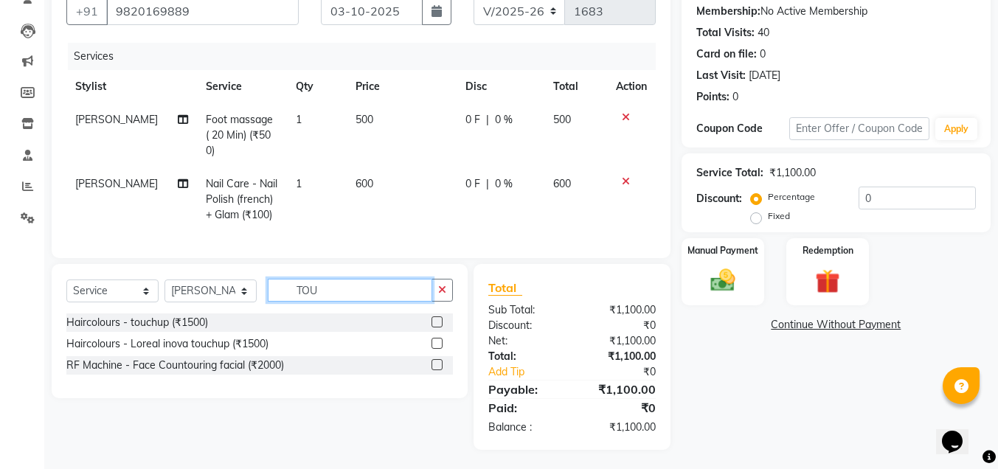
type input "TOU"
click at [439, 338] on label at bounding box center [436, 343] width 11 height 11
click at [439, 339] on input "checkbox" at bounding box center [436, 344] width 10 height 10
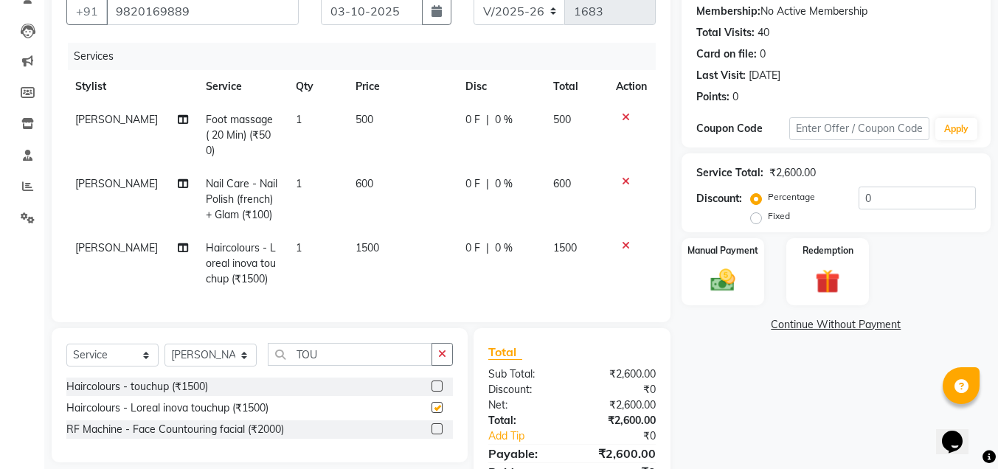
checkbox input "false"
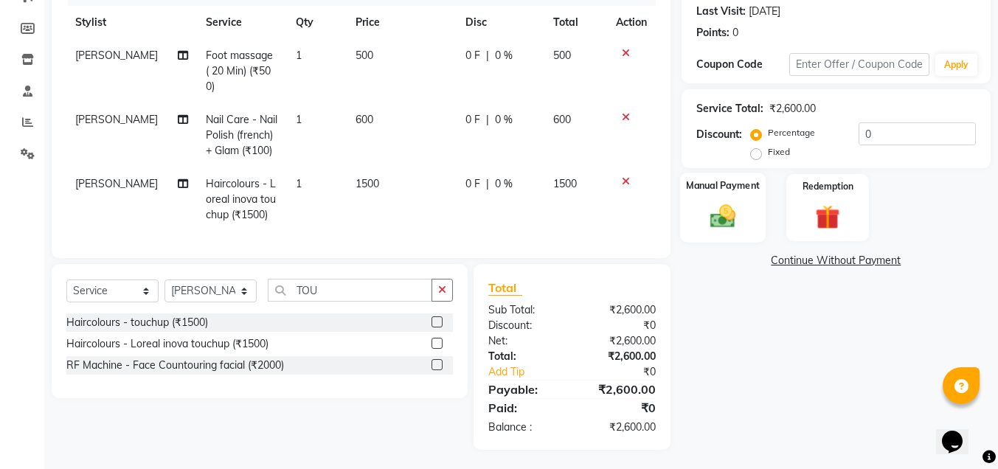
click at [727, 215] on img at bounding box center [722, 215] width 41 height 29
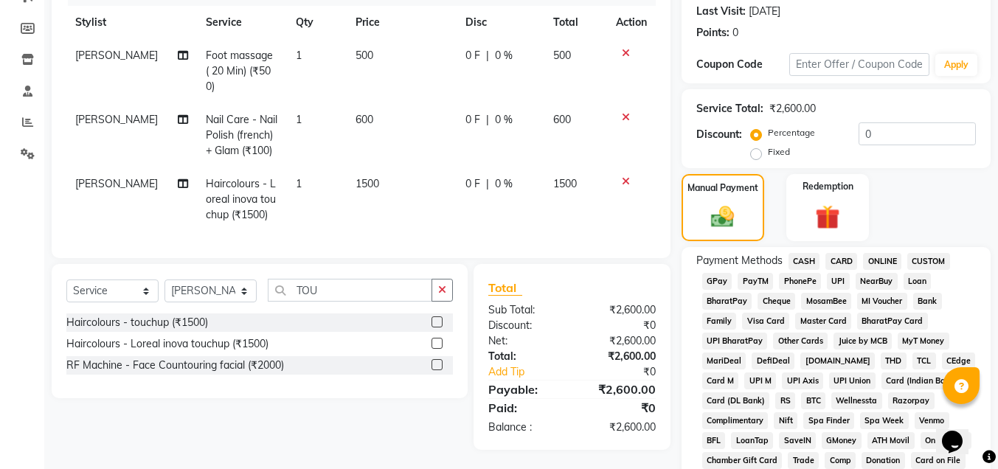
click at [719, 277] on span "GPay" at bounding box center [717, 281] width 30 height 17
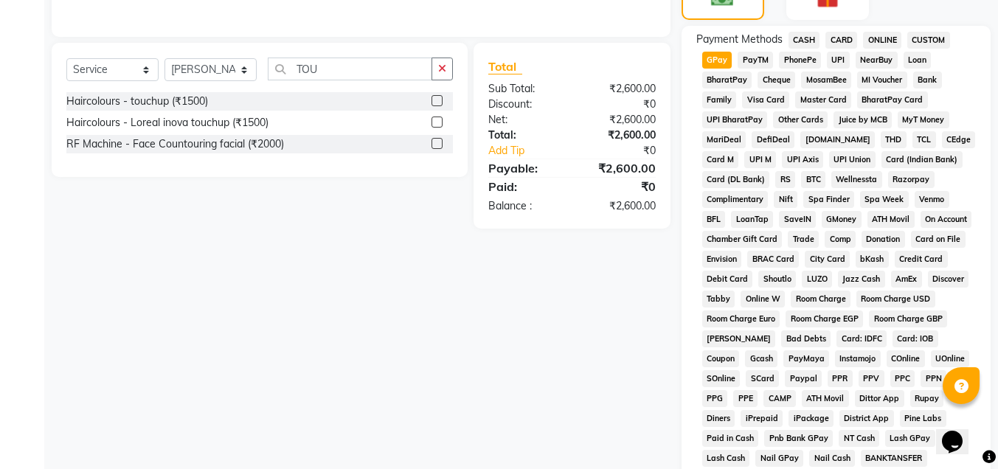
scroll to position [573, 0]
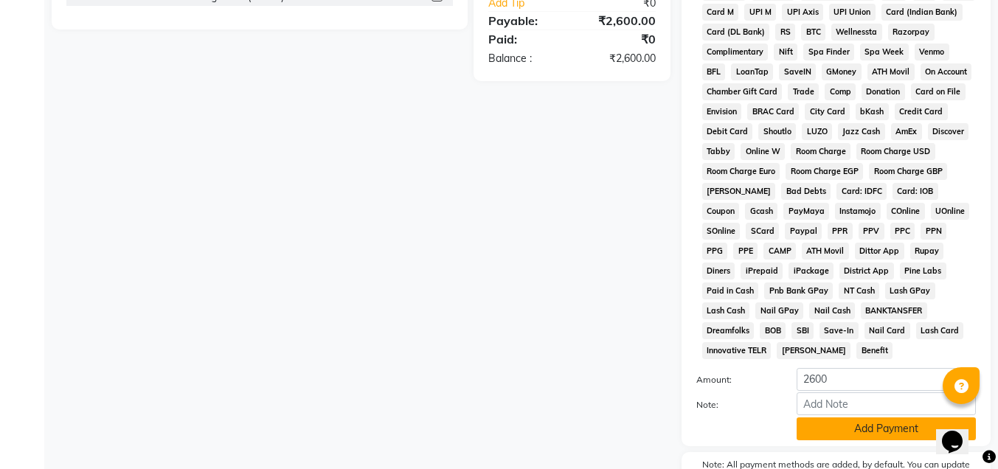
click at [855, 430] on button "Add Payment" at bounding box center [885, 428] width 179 height 23
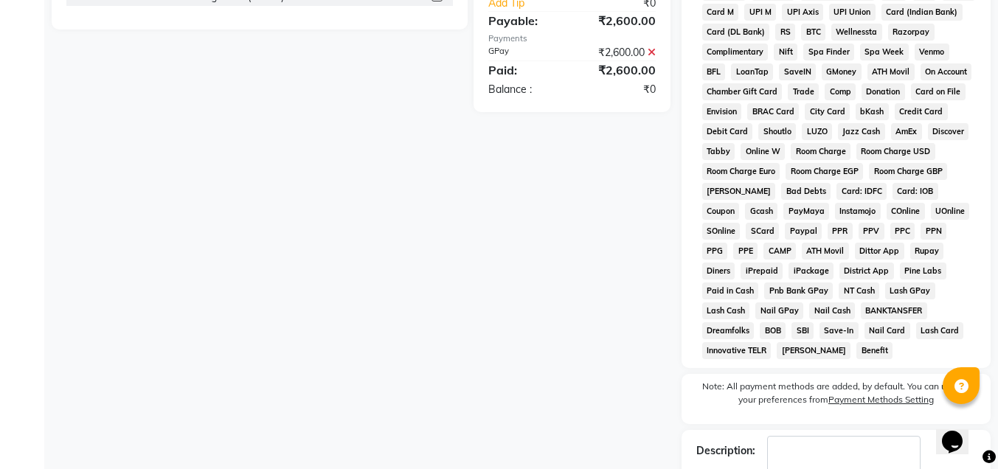
scroll to position [664, 0]
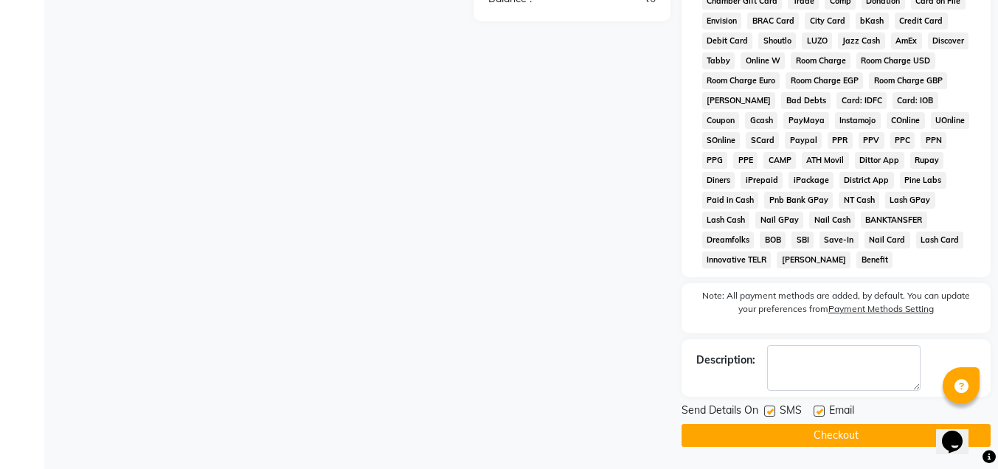
click at [861, 430] on button "Checkout" at bounding box center [835, 435] width 309 height 23
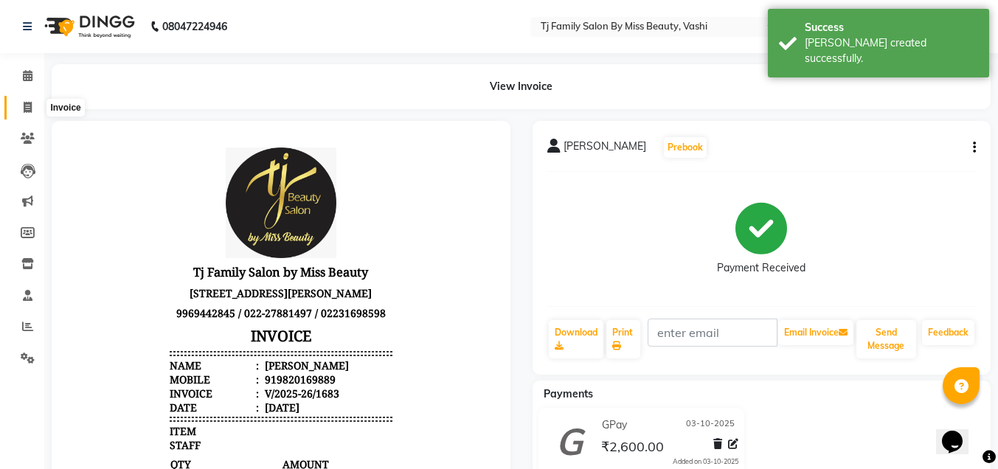
click at [27, 105] on icon at bounding box center [28, 107] width 8 height 11
select select "703"
select select "service"
